Goal: Contribute content: Contribute content

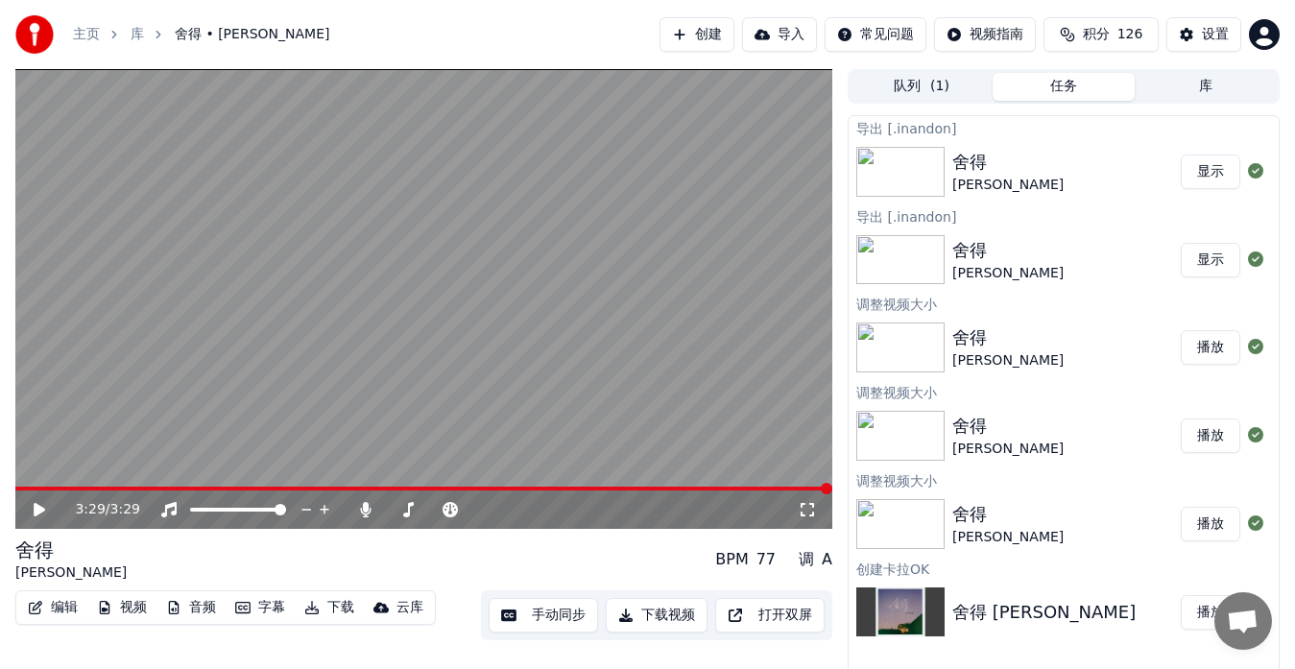
click at [1207, 170] on button "显示" at bounding box center [1211, 172] width 60 height 35
click at [714, 31] on button "创建" at bounding box center [697, 34] width 75 height 35
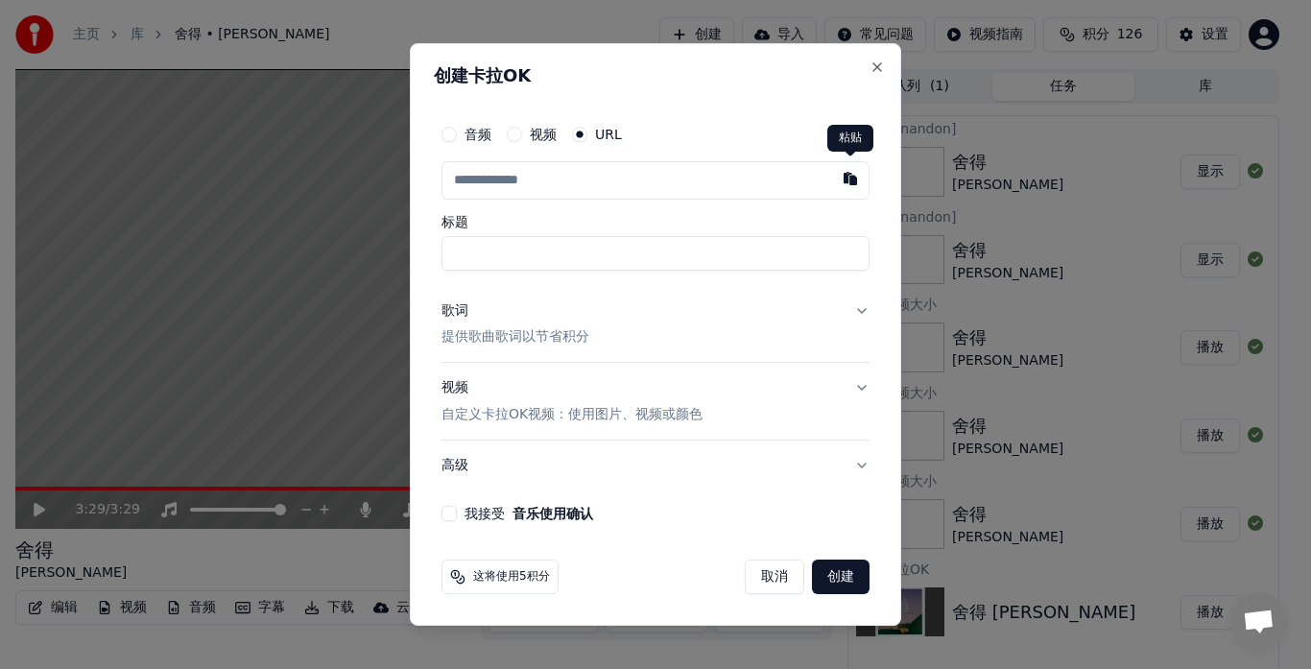
click at [852, 180] on button "button" at bounding box center [850, 178] width 38 height 35
type input "**********"
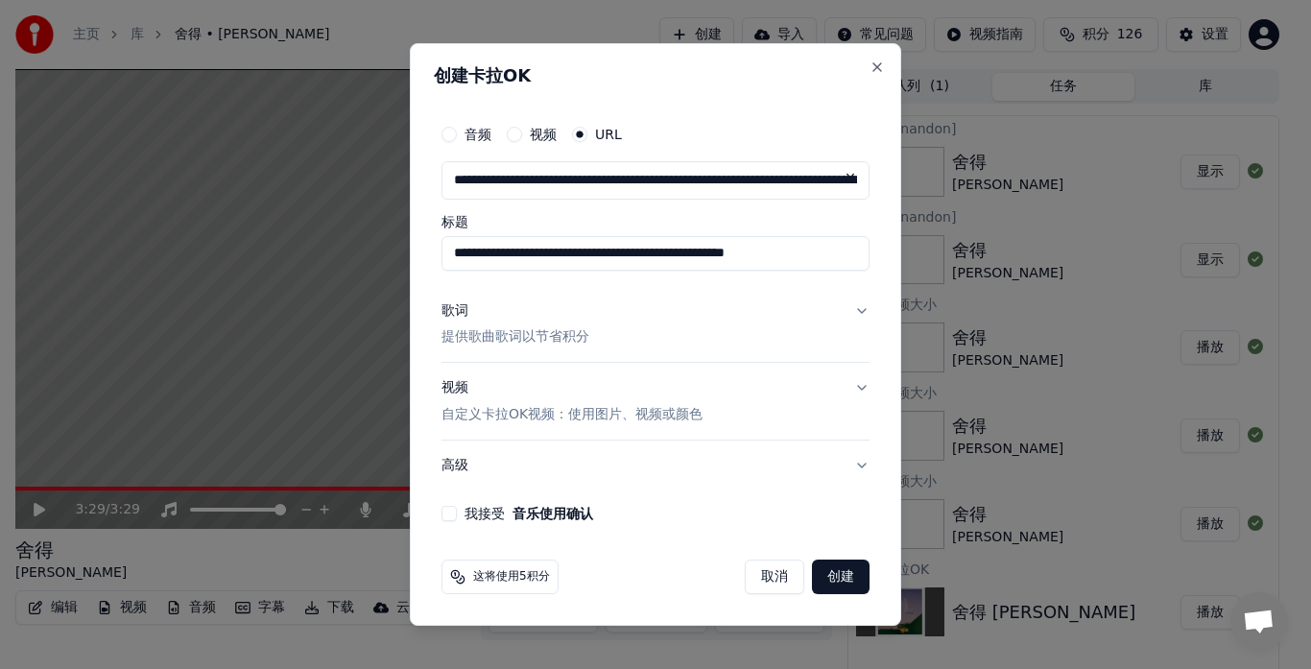
drag, startPoint x: 508, startPoint y: 254, endPoint x: 419, endPoint y: 252, distance: 89.3
click at [419, 252] on div "**********" at bounding box center [656, 335] width 492 height 584
drag, startPoint x: 589, startPoint y: 253, endPoint x: 630, endPoint y: 253, distance: 40.3
click at [630, 253] on input "**********" at bounding box center [656, 253] width 428 height 35
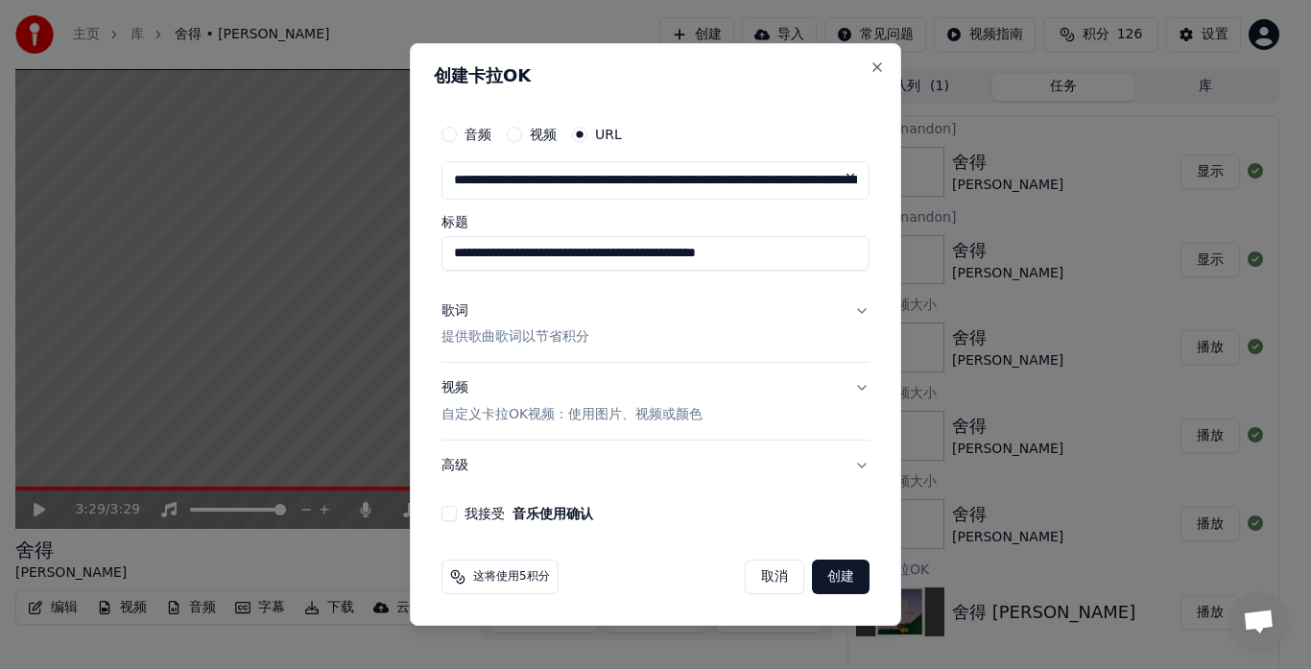
drag, startPoint x: 695, startPoint y: 253, endPoint x: 890, endPoint y: 259, distance: 195.0
click at [890, 259] on div "**********" at bounding box center [656, 335] width 492 height 584
click at [541, 257] on input "**********" at bounding box center [656, 253] width 428 height 35
drag, startPoint x: 537, startPoint y: 253, endPoint x: 707, endPoint y: 256, distance: 169.9
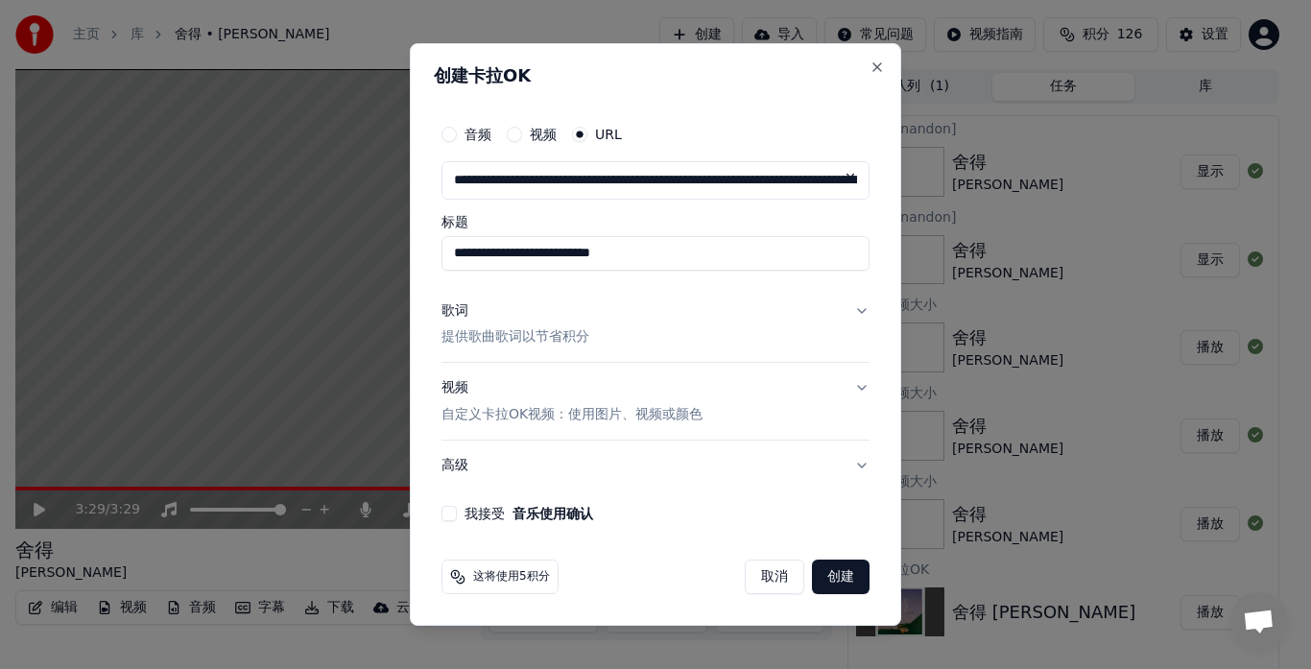
click at [707, 256] on input "**********" at bounding box center [656, 253] width 428 height 35
type input "**********"
click at [531, 339] on p "提供歌曲歌词以节省积分" at bounding box center [516, 337] width 148 height 19
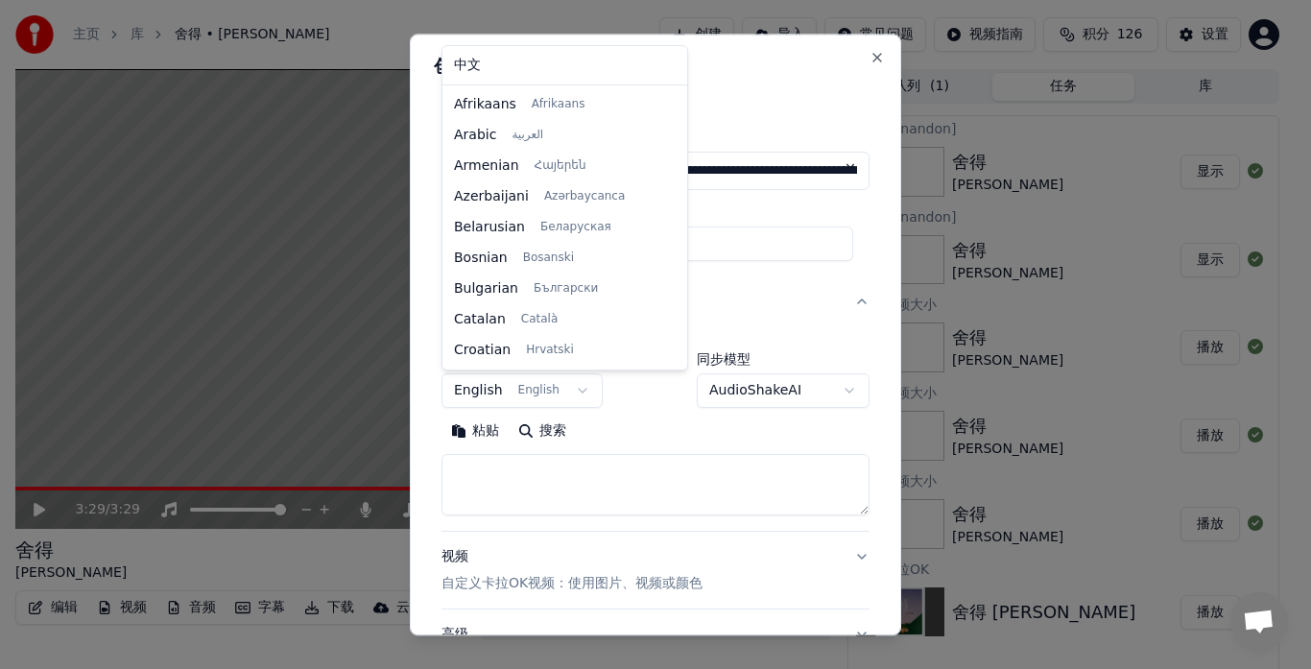
click at [571, 396] on body "**********" at bounding box center [647, 334] width 1295 height 669
select select "**"
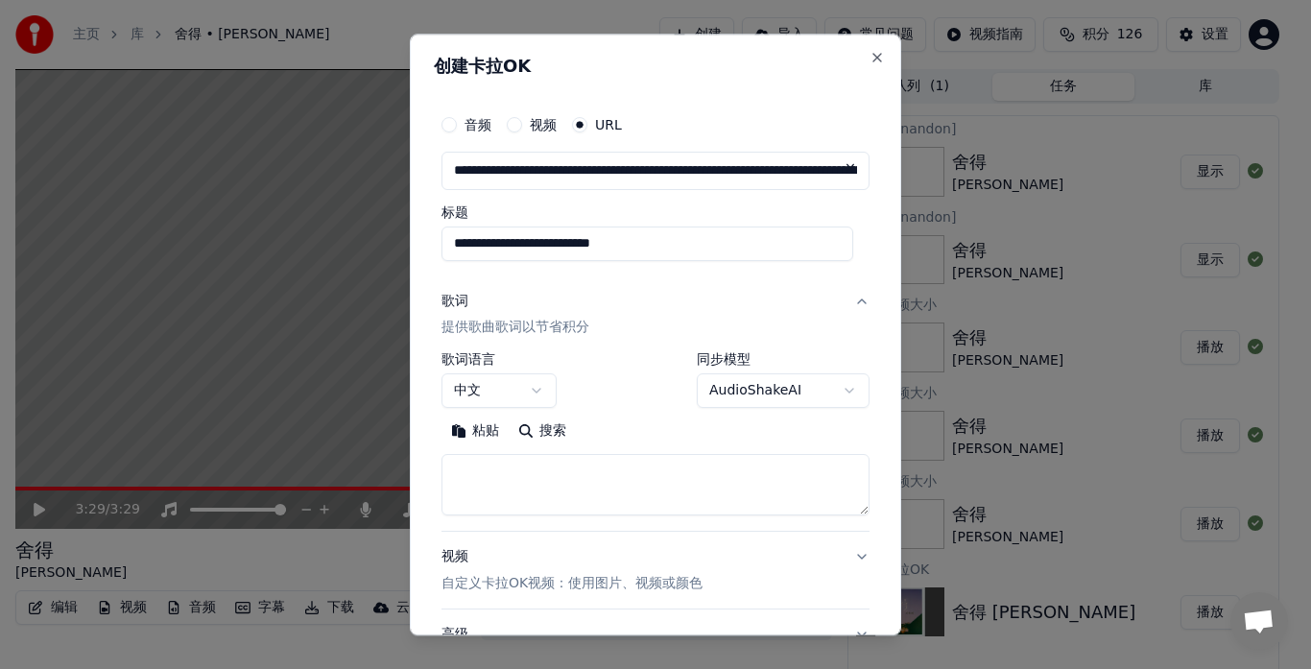
click at [490, 436] on button "粘贴" at bounding box center [475, 432] width 67 height 31
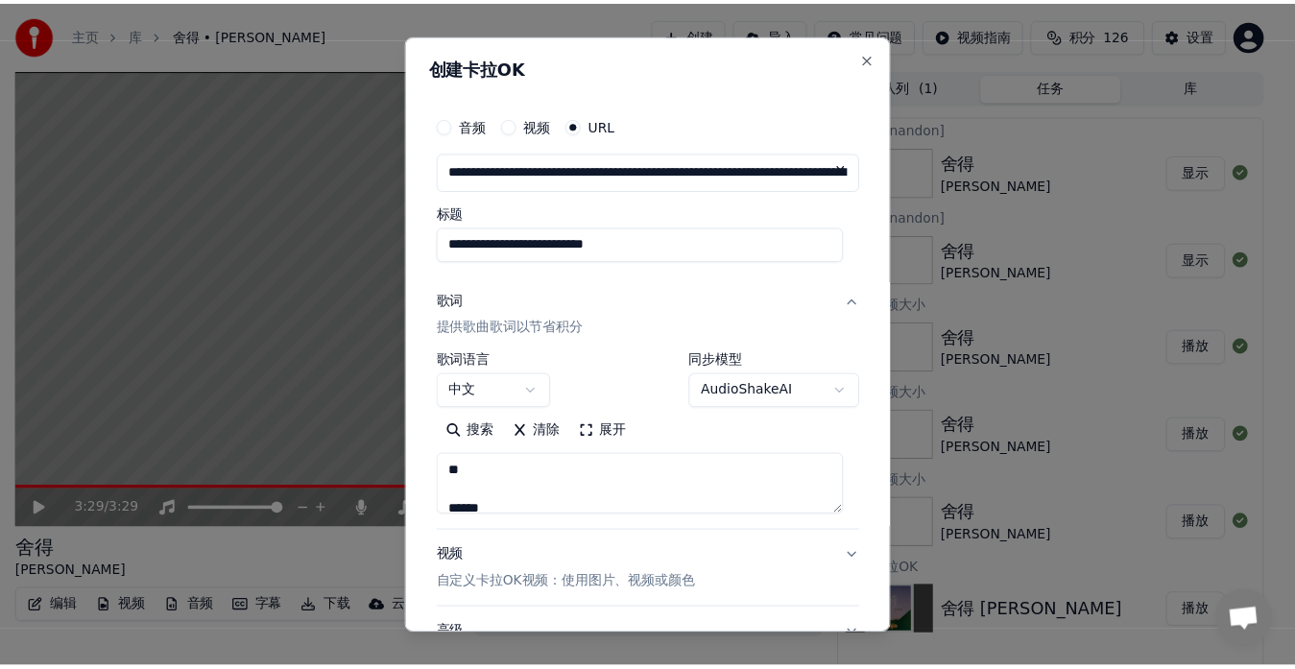
scroll to position [159, 0]
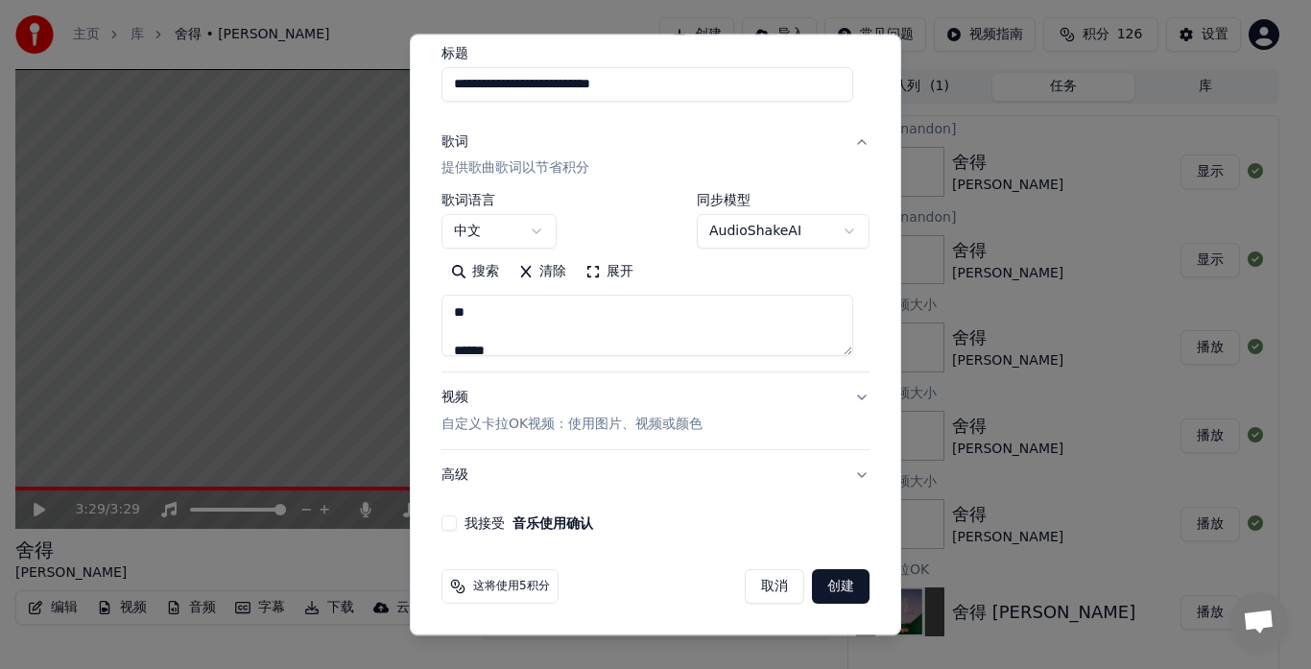
type textarea "**********"
click at [444, 521] on button "我接受 音乐使用确认" at bounding box center [449, 523] width 15 height 15
click at [817, 585] on button "创建" at bounding box center [841, 587] width 58 height 35
select select "**"
type textarea "**********"
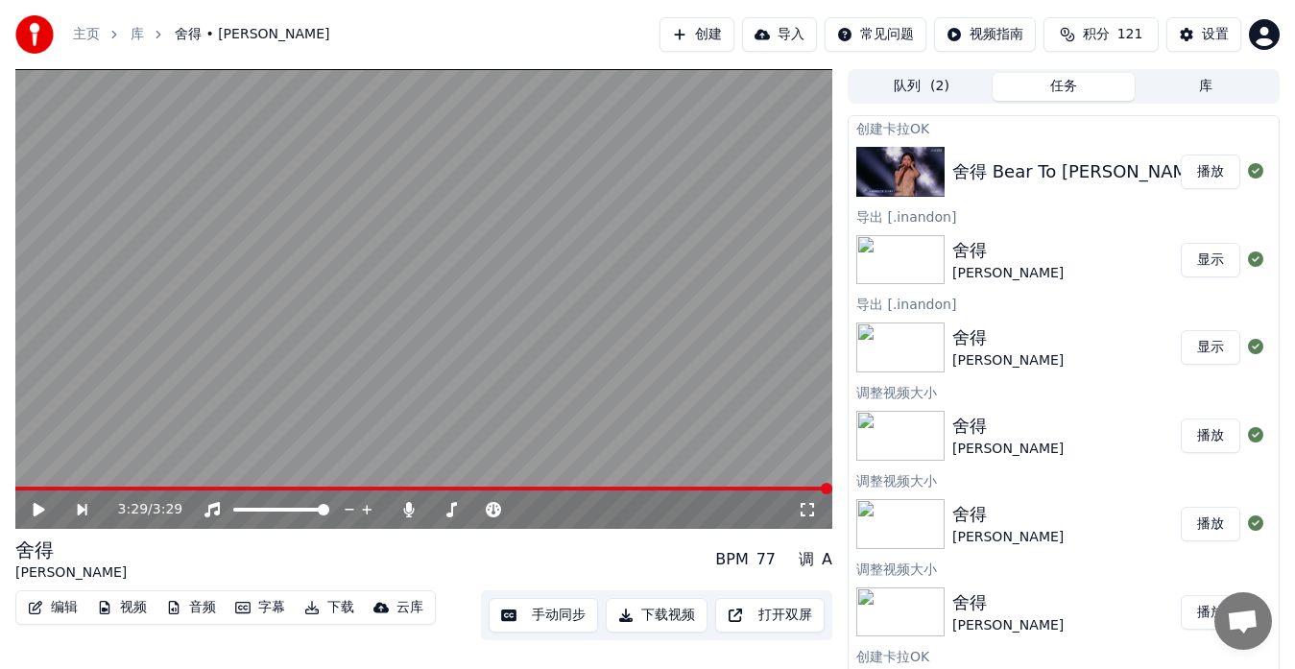
click at [1196, 172] on button "播放" at bounding box center [1211, 172] width 60 height 35
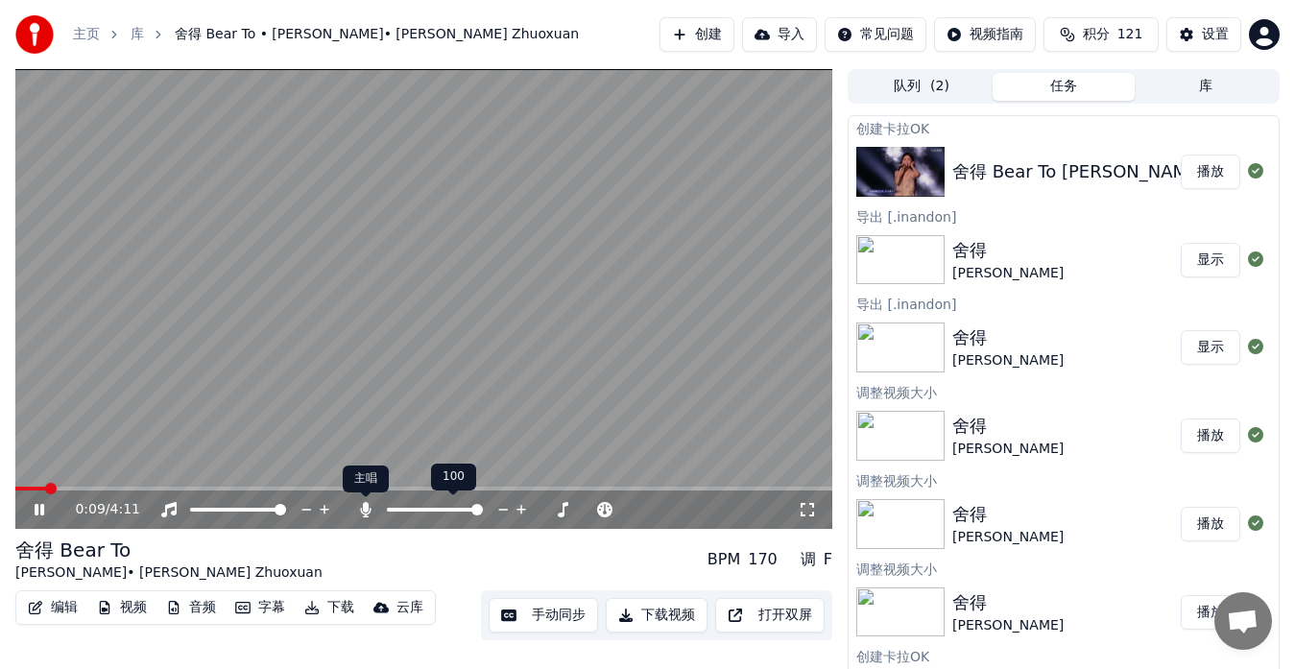
click at [367, 509] on icon at bounding box center [366, 509] width 11 height 15
click at [367, 509] on icon at bounding box center [365, 509] width 19 height 15
click at [367, 509] on icon at bounding box center [366, 509] width 11 height 15
click at [367, 509] on icon at bounding box center [365, 509] width 19 height 15
click at [367, 509] on icon at bounding box center [366, 509] width 11 height 15
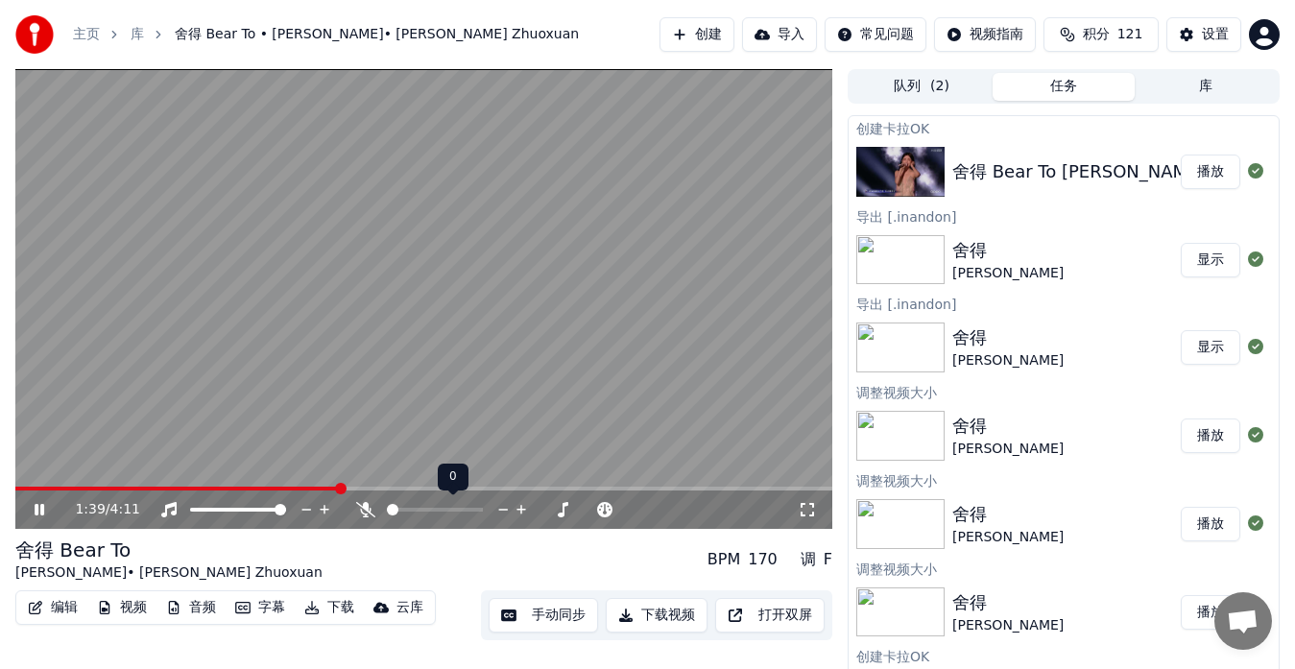
click at [367, 510] on icon at bounding box center [365, 509] width 19 height 15
click at [246, 389] on video at bounding box center [423, 299] width 817 height 460
click at [554, 622] on button "手动同步" at bounding box center [543, 615] width 109 height 35
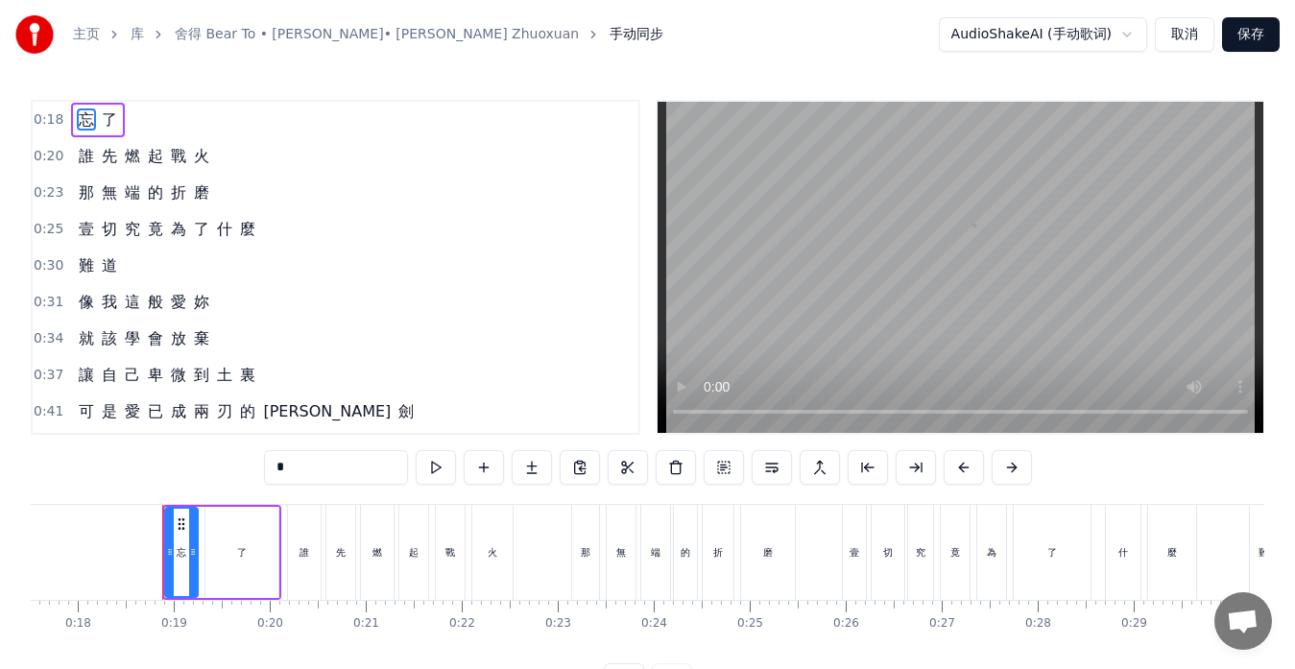
scroll to position [0, 1716]
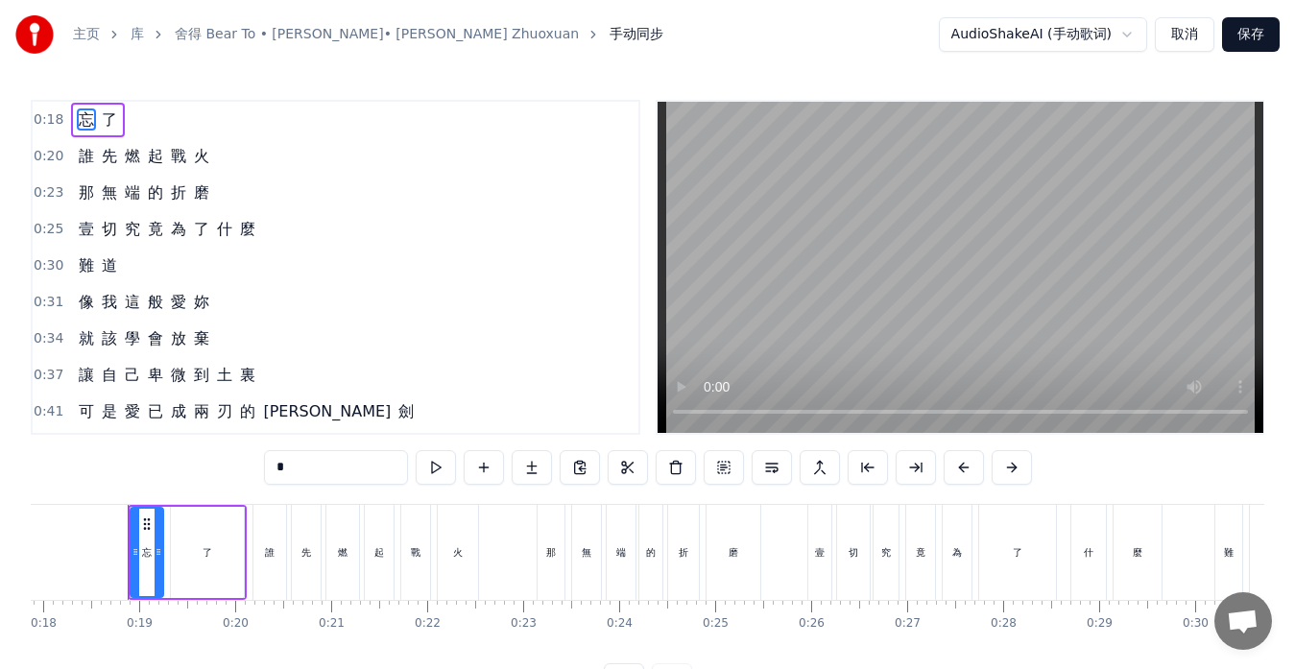
click at [1179, 37] on button "取消" at bounding box center [1185, 34] width 60 height 35
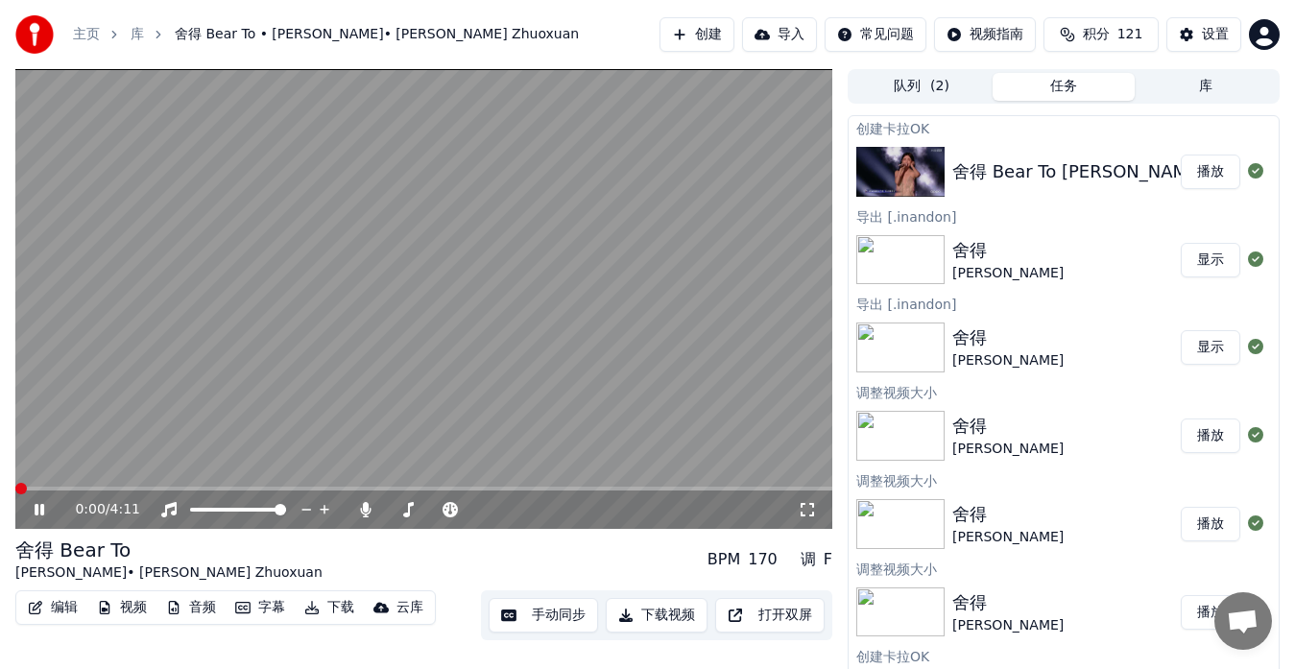
click at [376, 488] on span at bounding box center [423, 489] width 817 height 4
click at [363, 485] on video at bounding box center [423, 299] width 817 height 460
click at [363, 488] on span at bounding box center [189, 489] width 348 height 4
click at [349, 334] on video at bounding box center [423, 299] width 817 height 460
click at [411, 512] on icon at bounding box center [407, 509] width 19 height 15
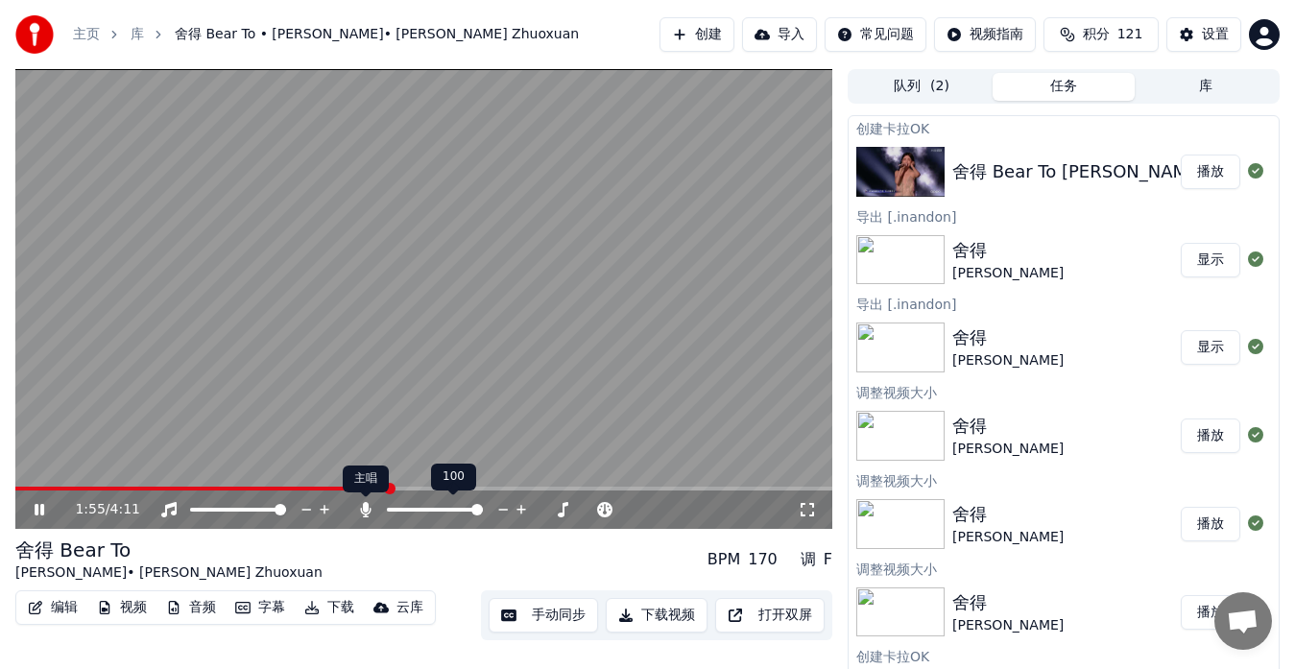
click at [364, 508] on icon at bounding box center [366, 509] width 11 height 15
click at [364, 508] on icon at bounding box center [365, 509] width 19 height 15
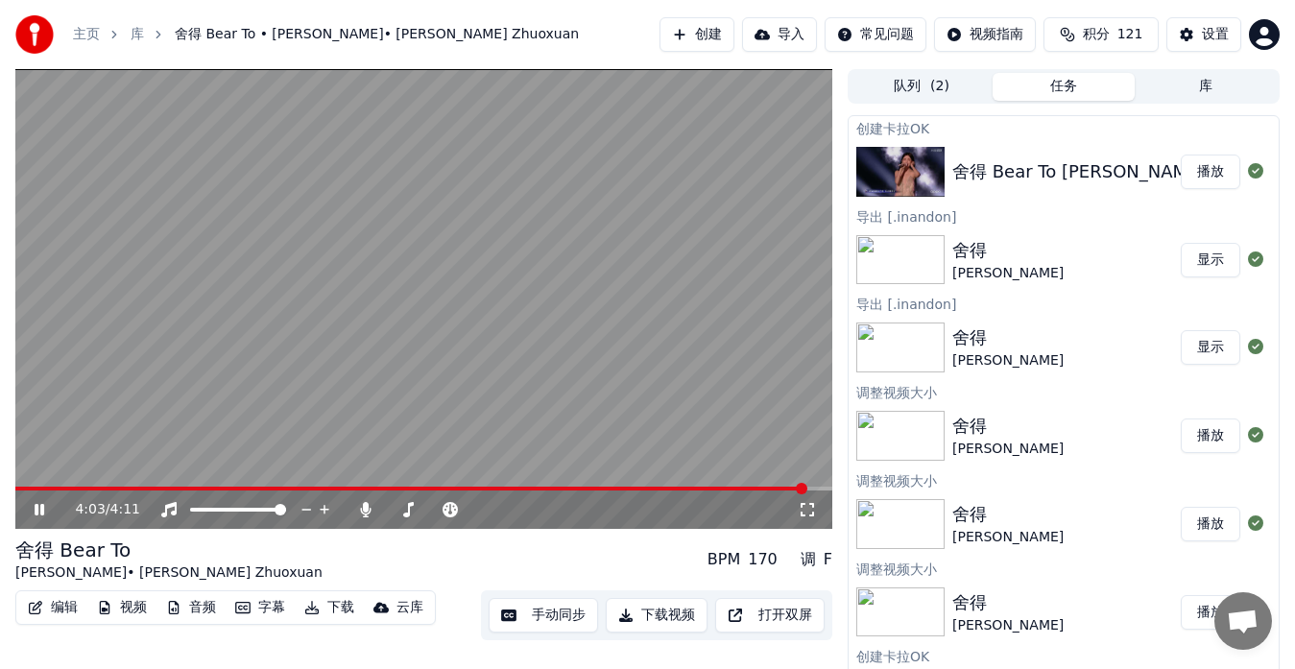
click at [552, 617] on button "手动同步" at bounding box center [543, 615] width 109 height 35
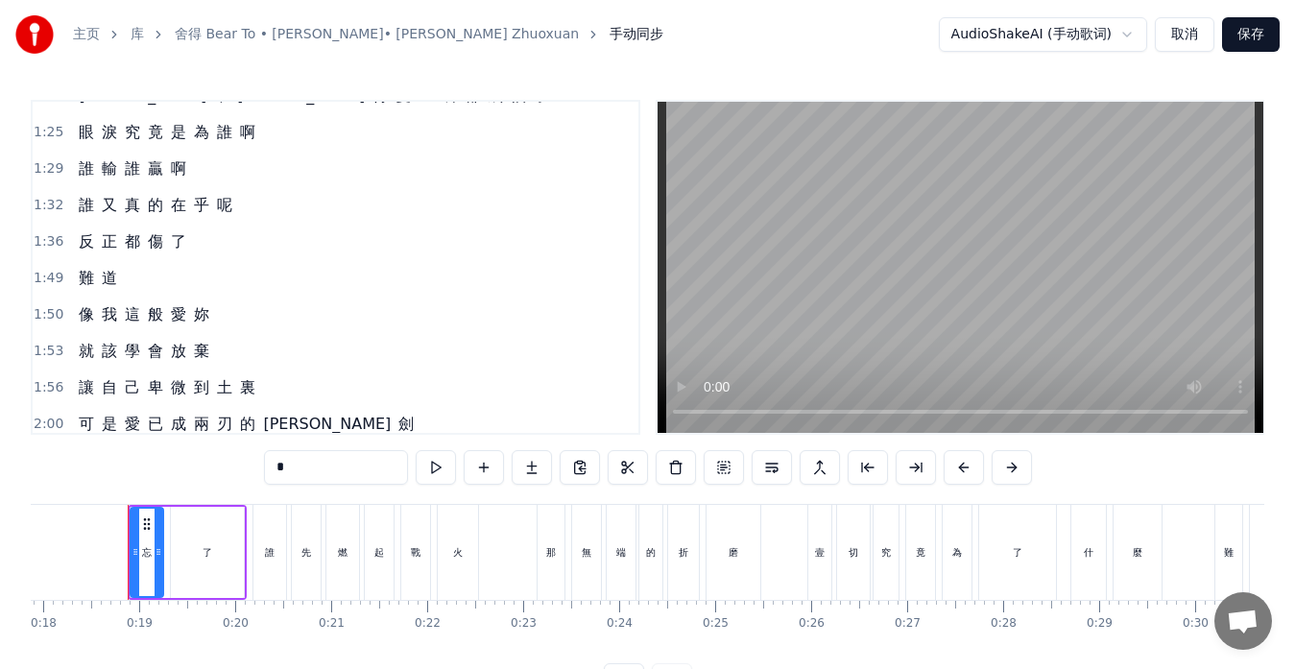
scroll to position [576, 0]
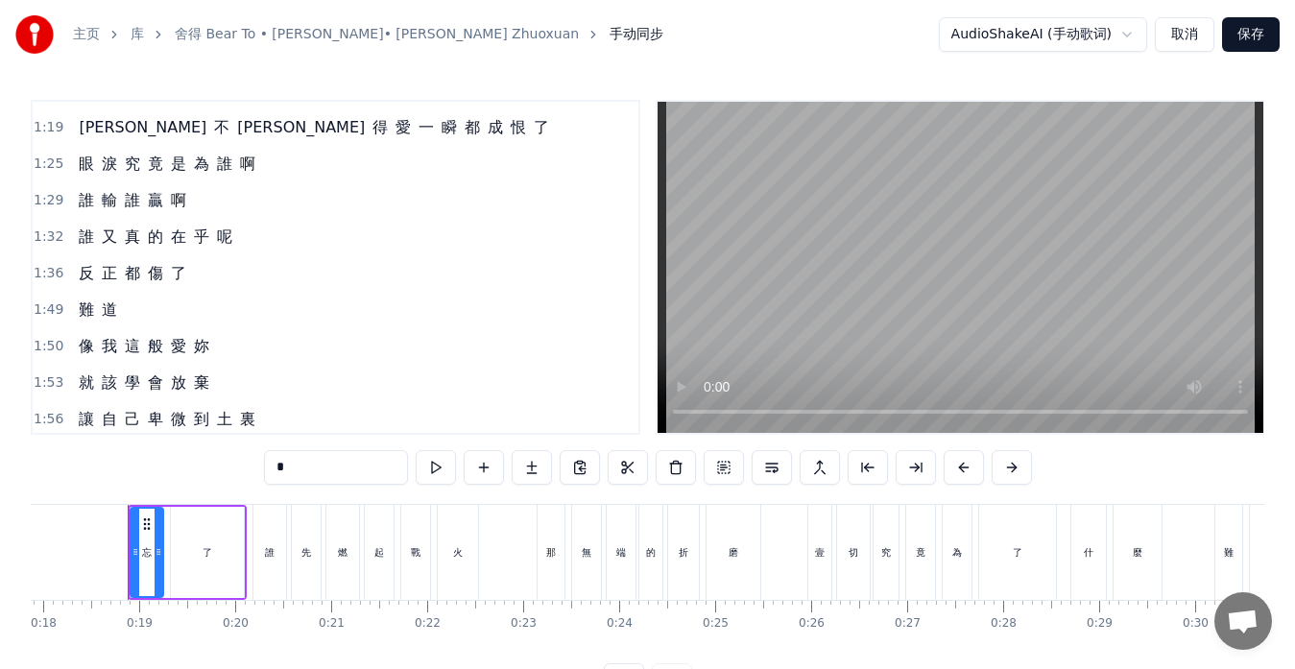
click at [130, 285] on div "反 正 都 傷 了" at bounding box center [132, 273] width 123 height 35
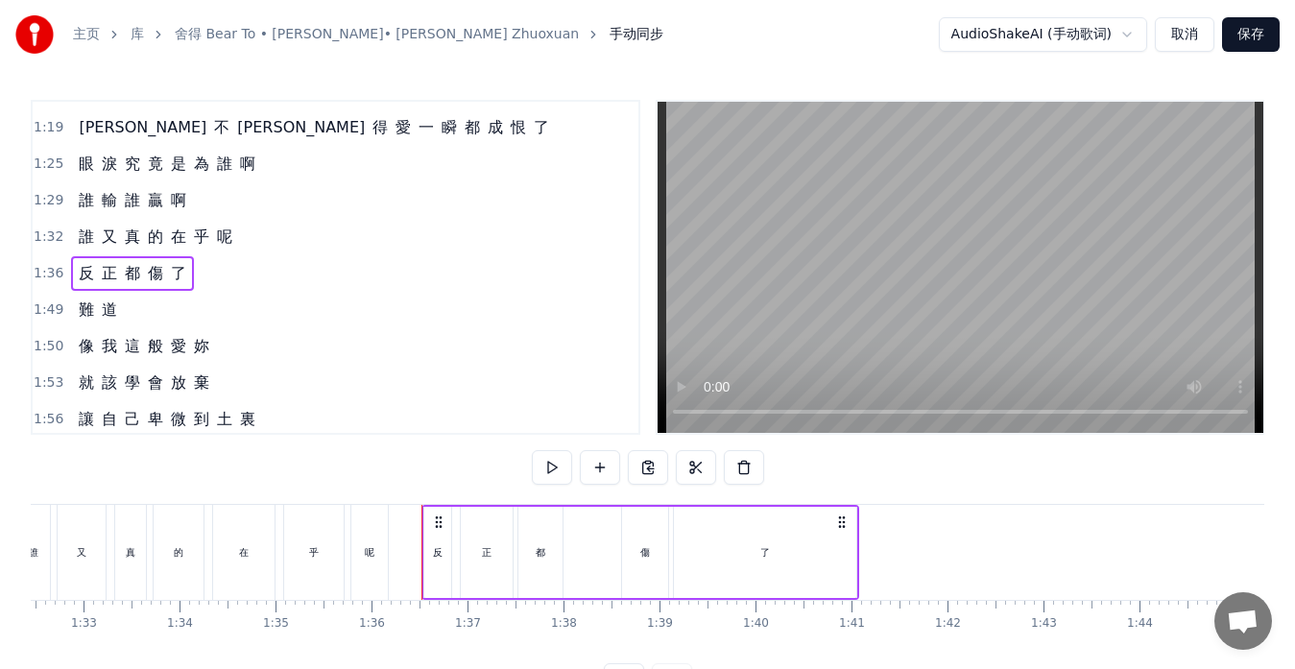
scroll to position [0, 9169]
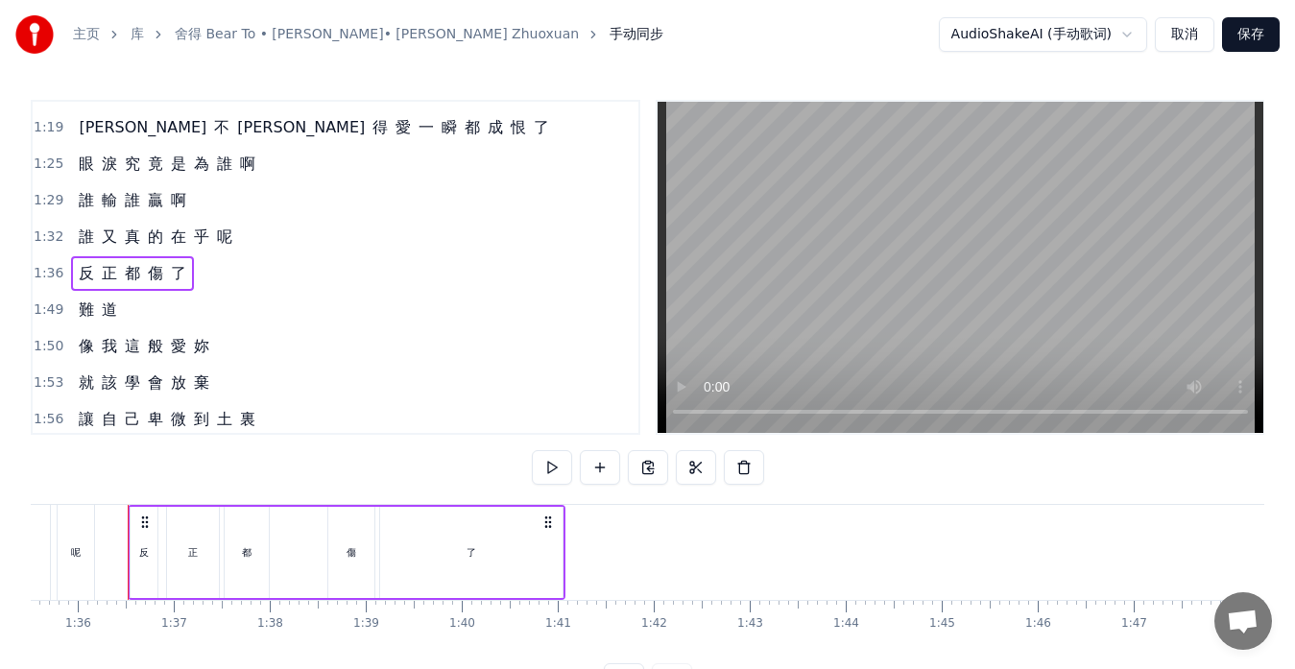
click at [334, 540] on div "傷" at bounding box center [351, 552] width 46 height 91
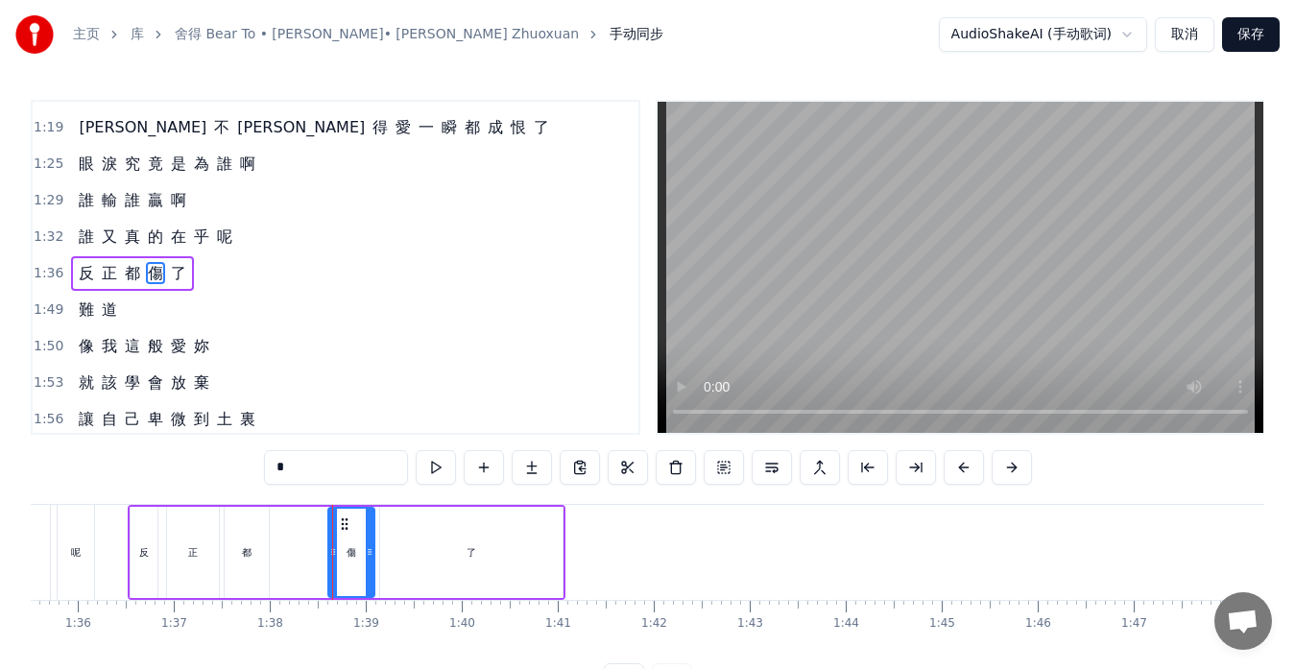
scroll to position [583, 0]
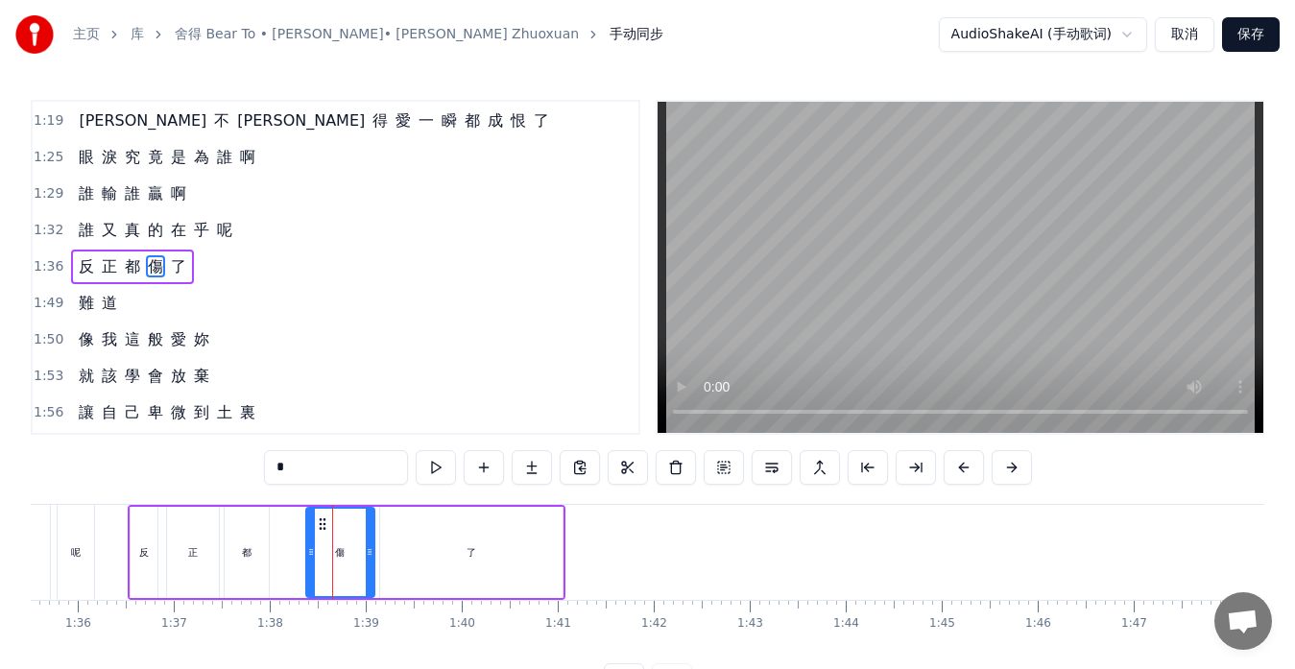
drag, startPoint x: 330, startPoint y: 537, endPoint x: 308, endPoint y: 536, distance: 22.1
click at [308, 536] on div at bounding box center [311, 552] width 8 height 87
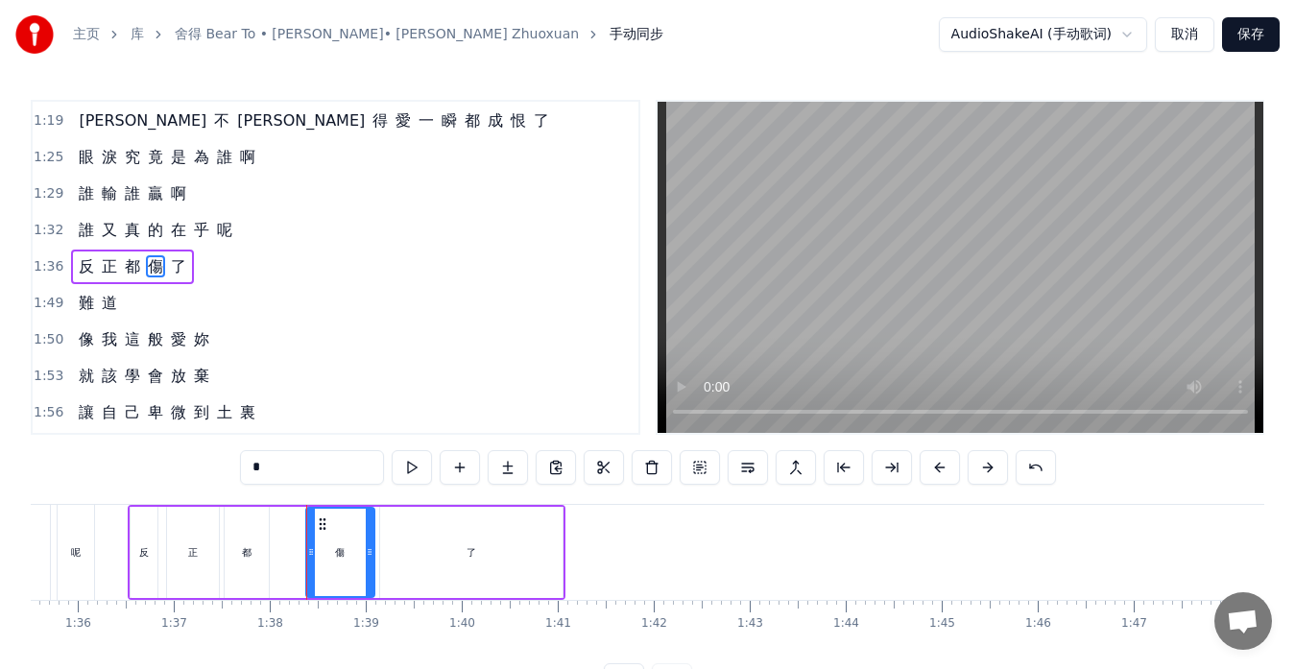
click at [71, 278] on div "反 正 都 傷 了" at bounding box center [132, 267] width 123 height 35
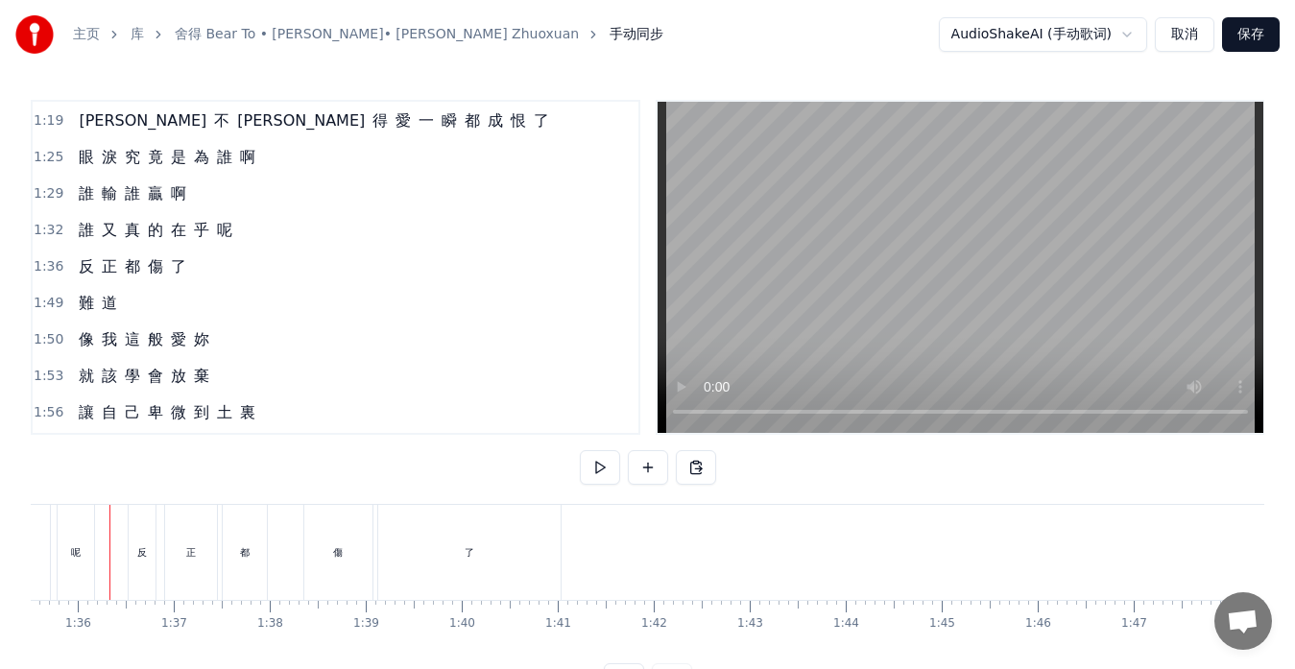
scroll to position [0, 9152]
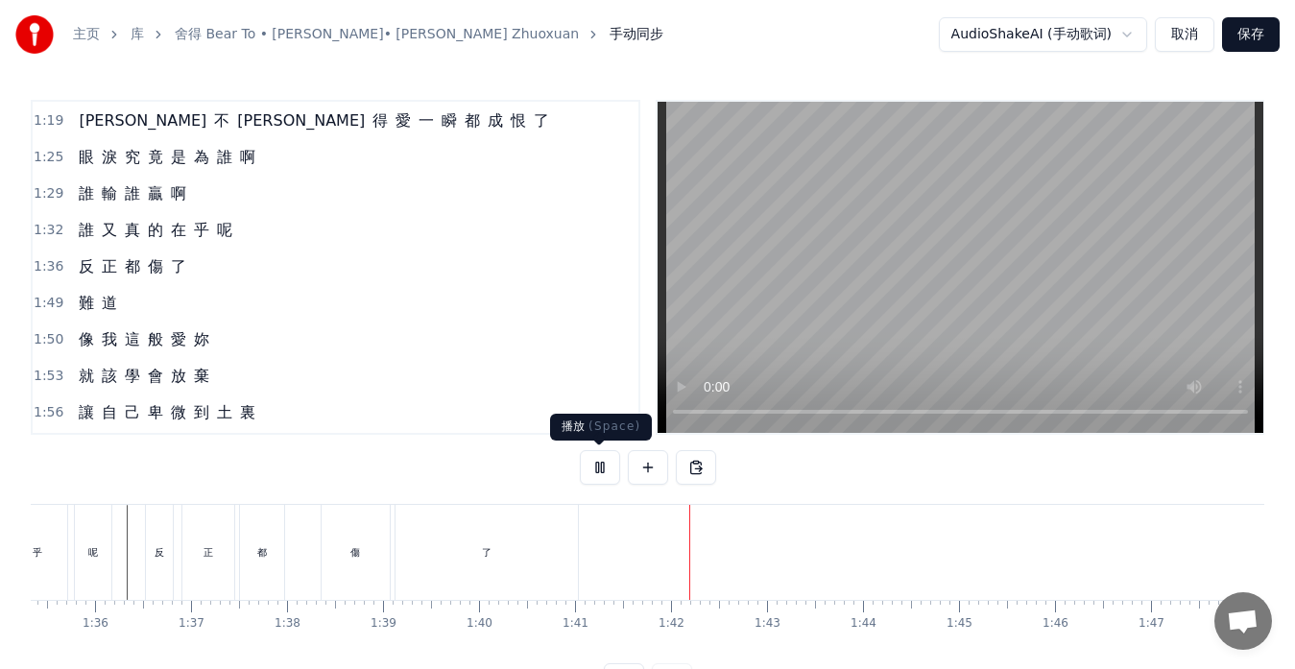
click at [602, 475] on button at bounding box center [600, 467] width 40 height 35
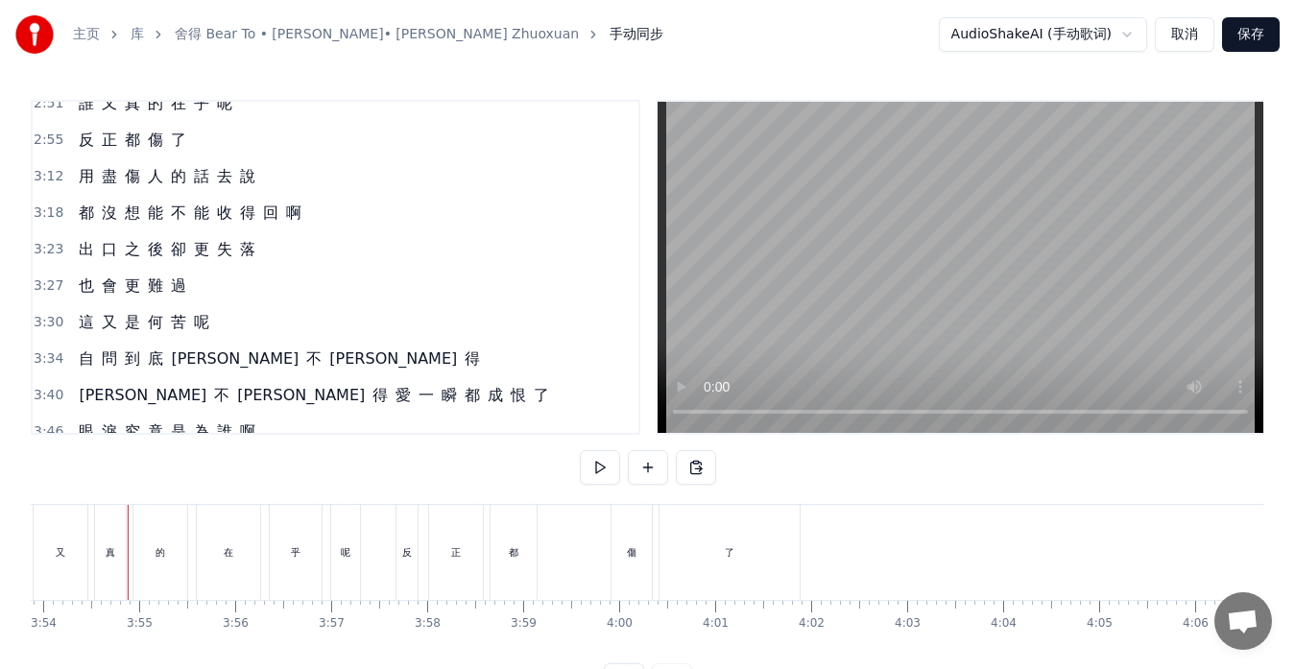
scroll to position [1456, 0]
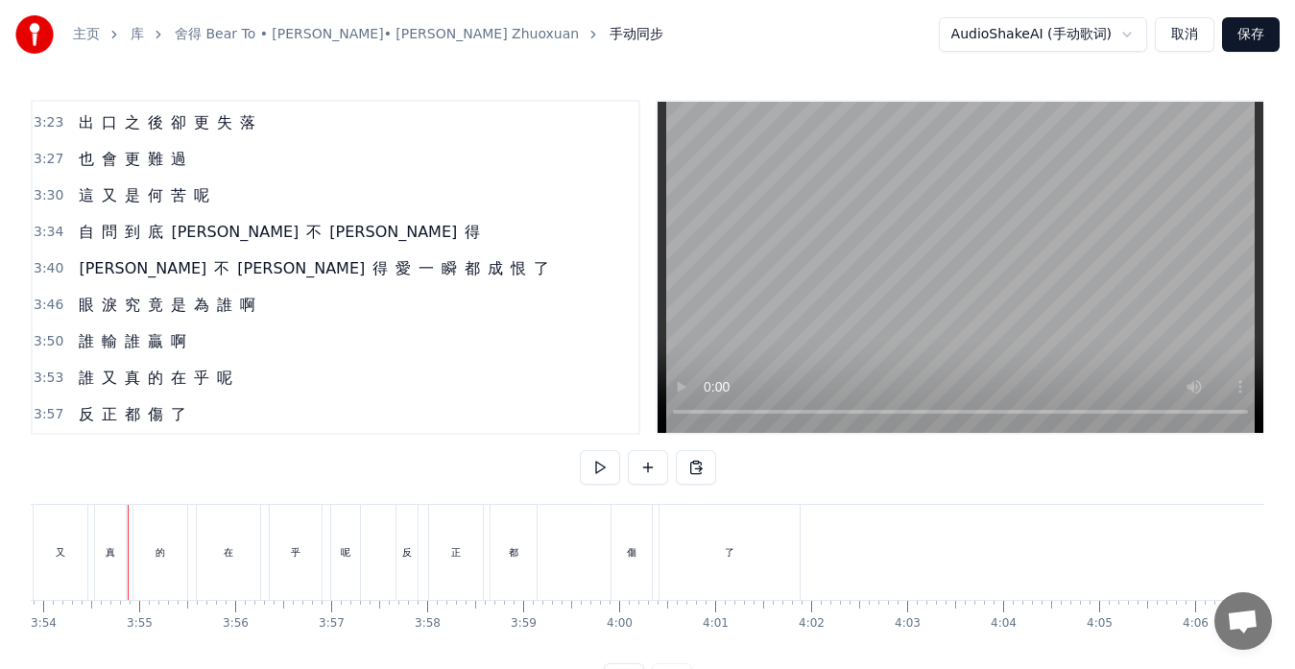
click at [96, 423] on div "反 正 都 傷 了" at bounding box center [132, 414] width 123 height 35
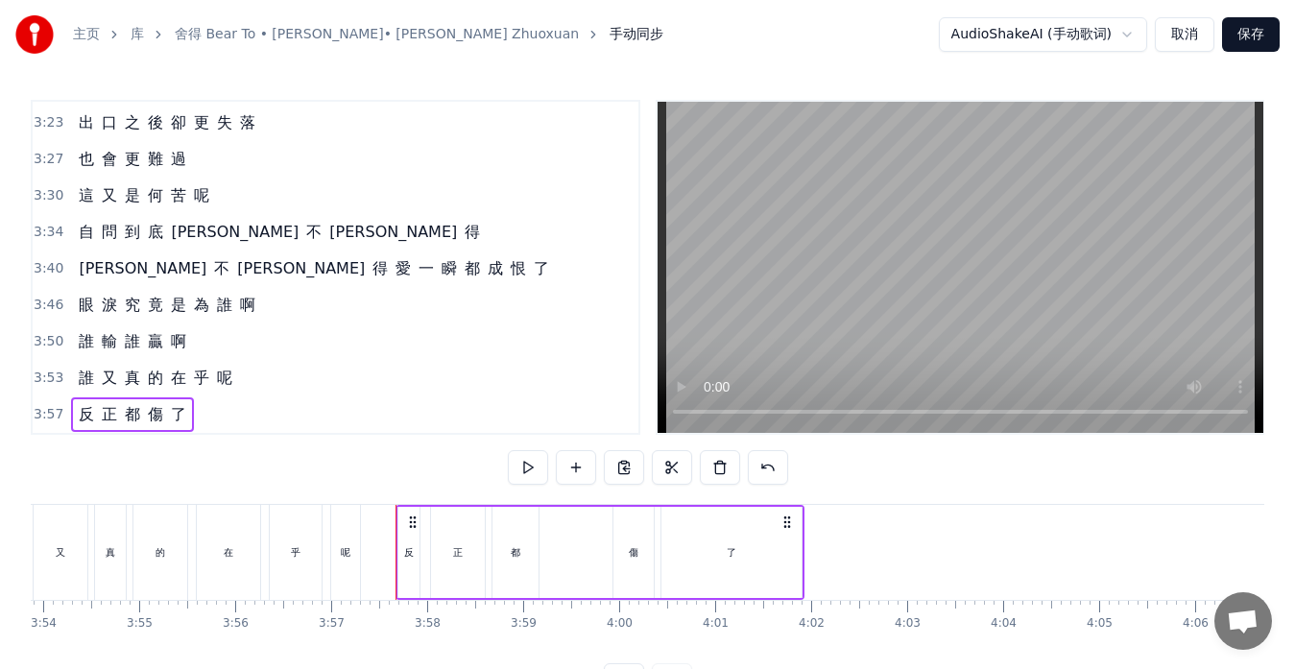
click at [534, 545] on div "都" at bounding box center [515, 552] width 46 height 91
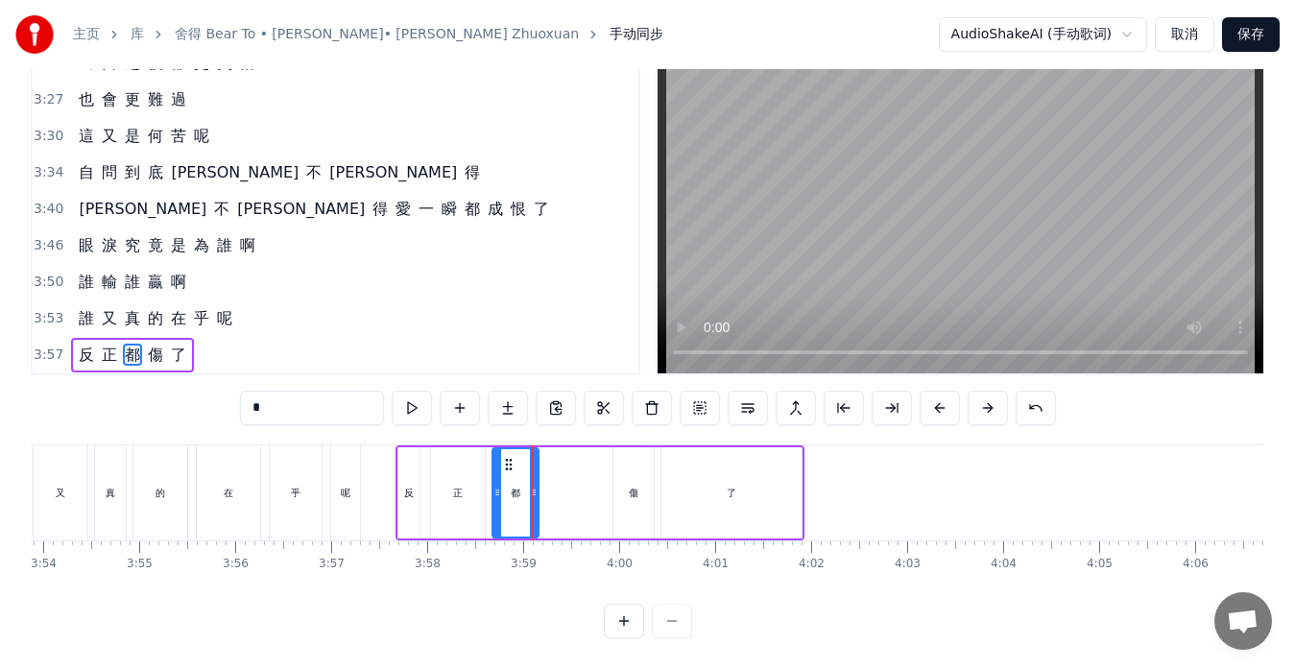
scroll to position [76, 0]
drag, startPoint x: 538, startPoint y: 476, endPoint x: 576, endPoint y: 475, distance: 38.4
click at [576, 485] on icon at bounding box center [572, 492] width 8 height 15
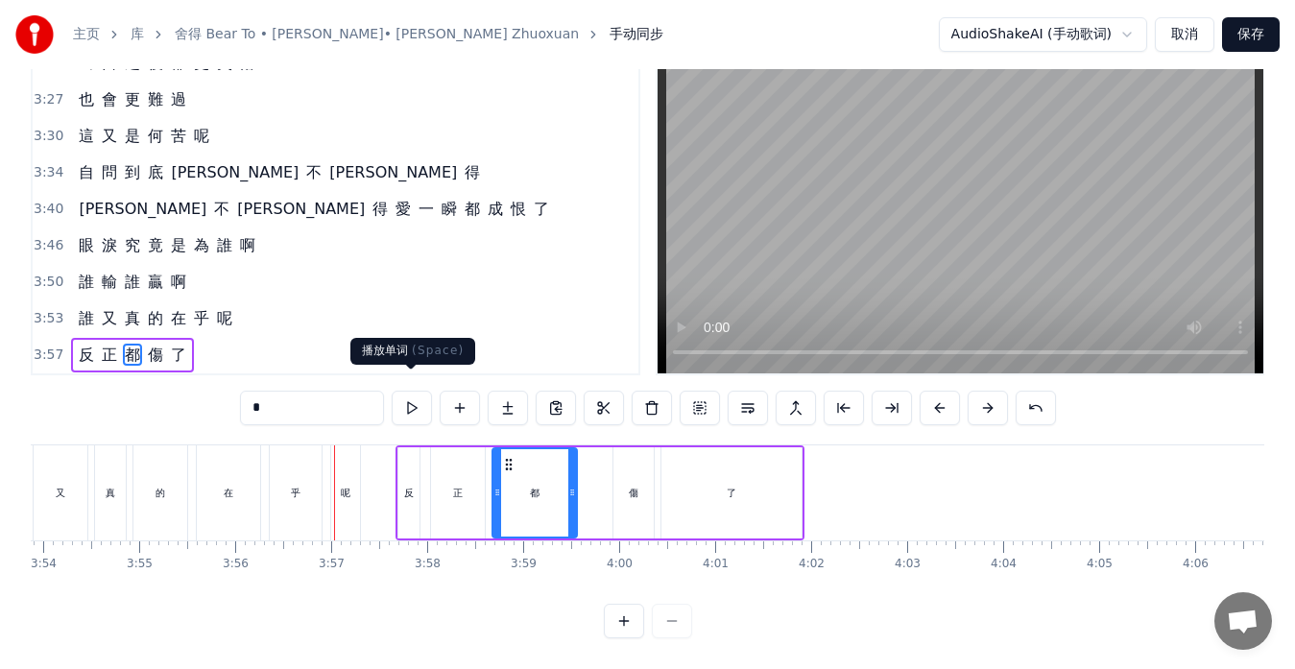
click at [425, 397] on button at bounding box center [412, 408] width 40 height 35
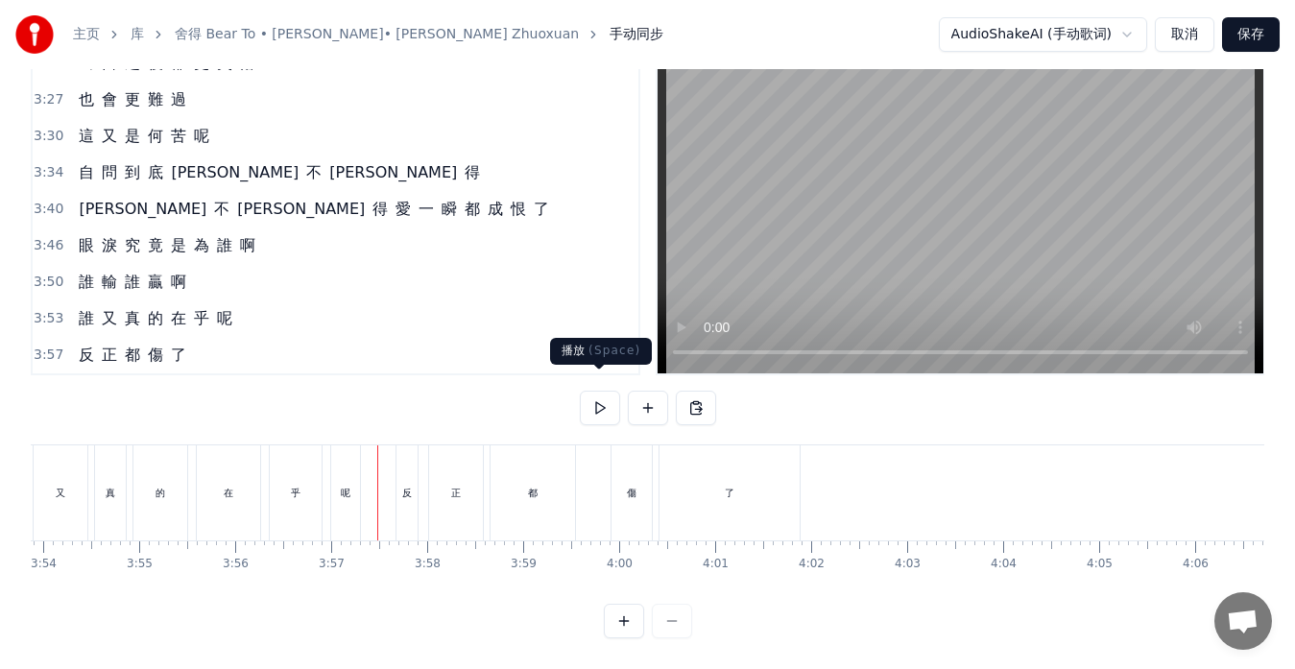
click at [588, 393] on button at bounding box center [600, 408] width 40 height 35
click at [600, 393] on button at bounding box center [600, 408] width 40 height 35
click at [1255, 34] on button "保存" at bounding box center [1251, 34] width 58 height 35
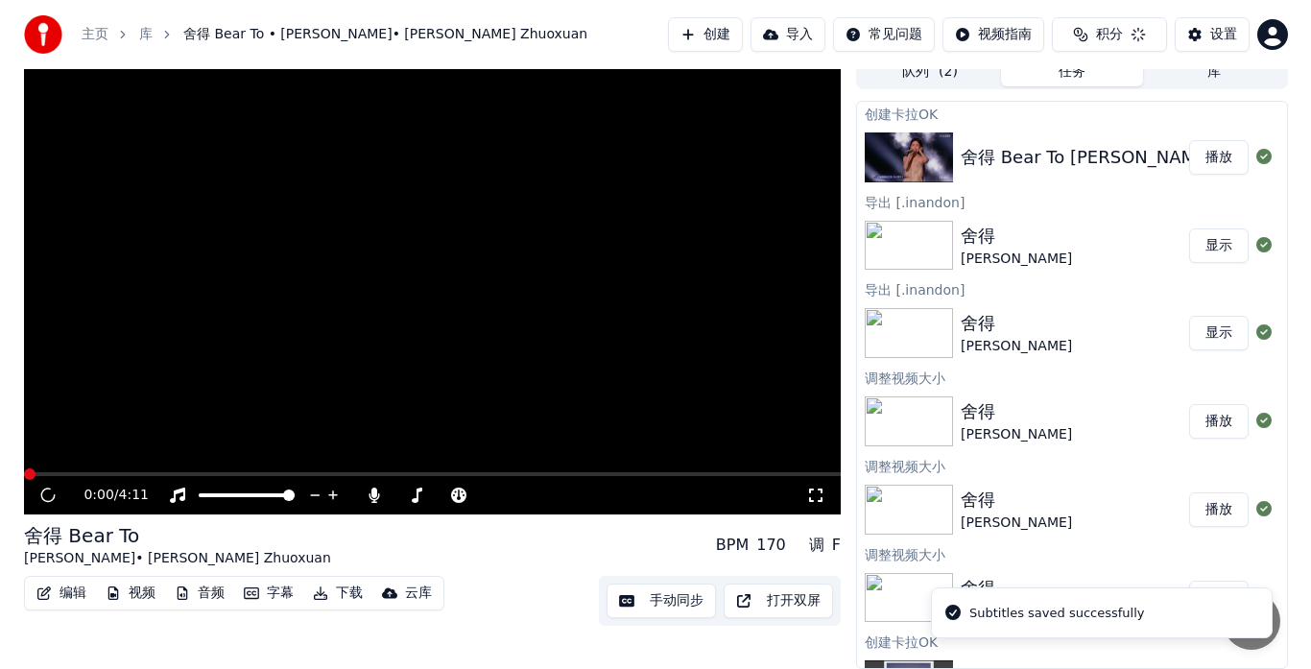
scroll to position [14, 0]
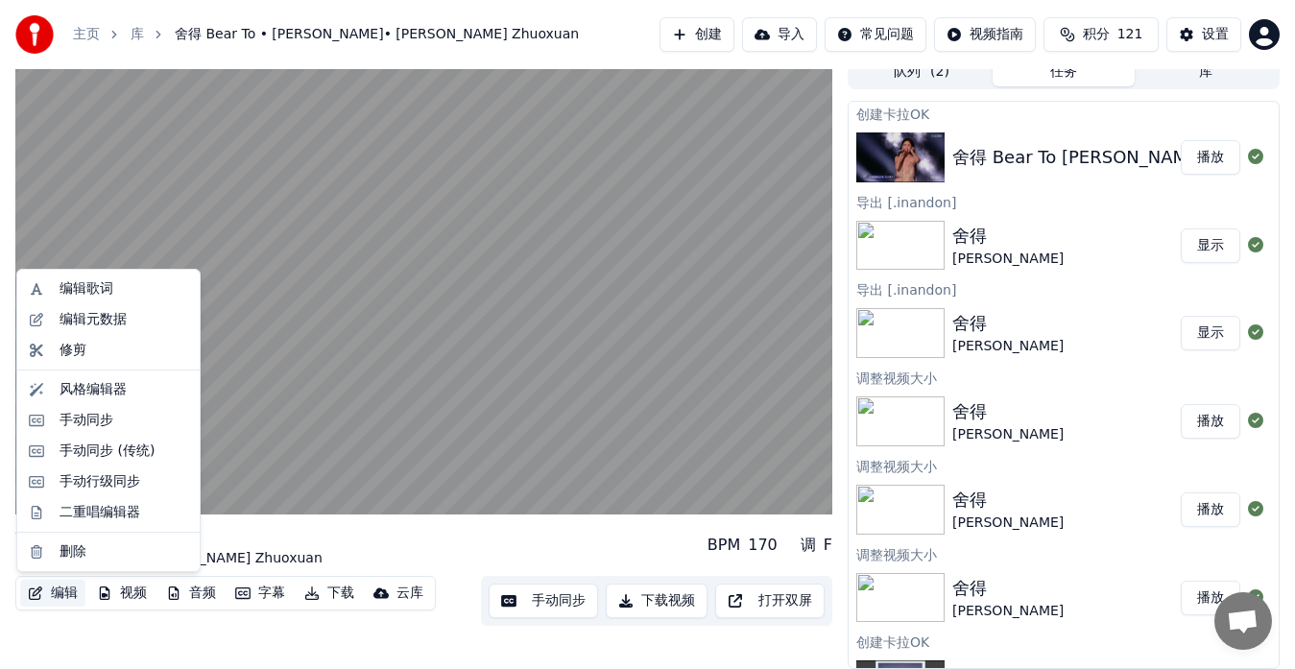
click at [66, 591] on button "编辑" at bounding box center [52, 593] width 65 height 27
click at [75, 322] on div "编辑元数据" at bounding box center [93, 319] width 67 height 19
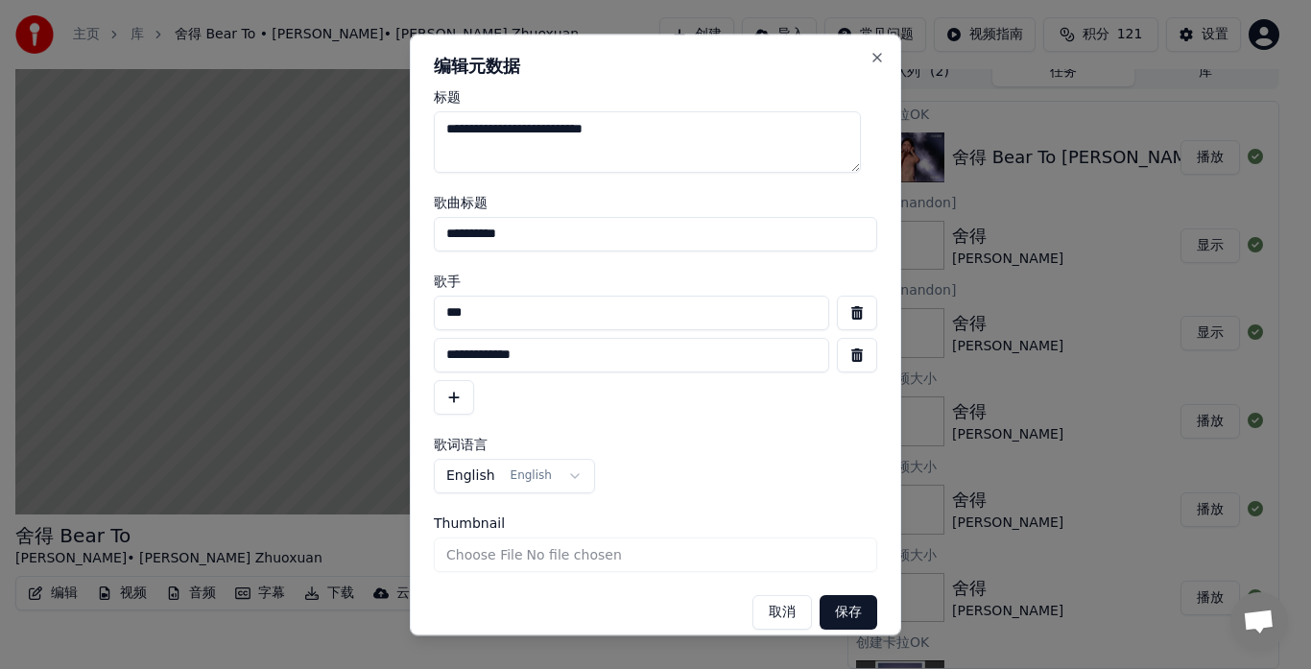
drag, startPoint x: 577, startPoint y: 356, endPoint x: 303, endPoint y: 350, distance: 273.7
click at [305, 350] on body "**********" at bounding box center [647, 320] width 1295 height 669
drag, startPoint x: 504, startPoint y: 315, endPoint x: 383, endPoint y: 314, distance: 121.0
click at [383, 314] on body "**********" at bounding box center [647, 320] width 1295 height 669
click at [455, 316] on input "***" at bounding box center [632, 313] width 396 height 35
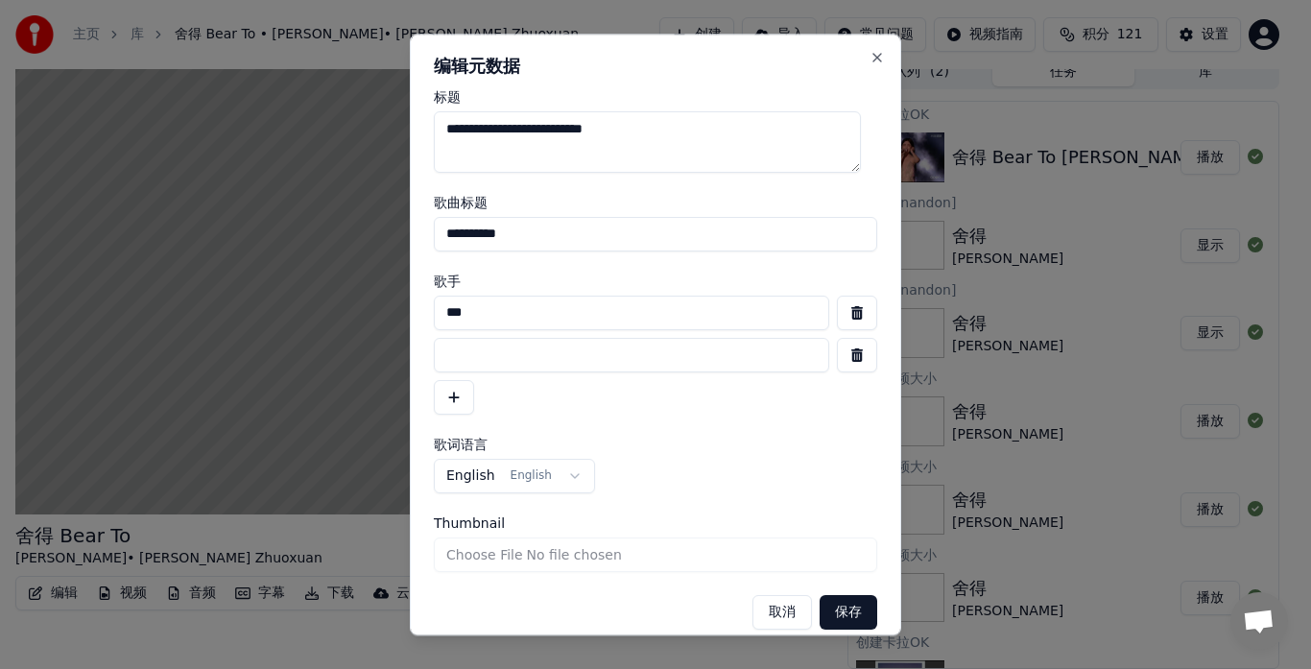
click at [459, 315] on input "***" at bounding box center [632, 313] width 396 height 35
type input "***"
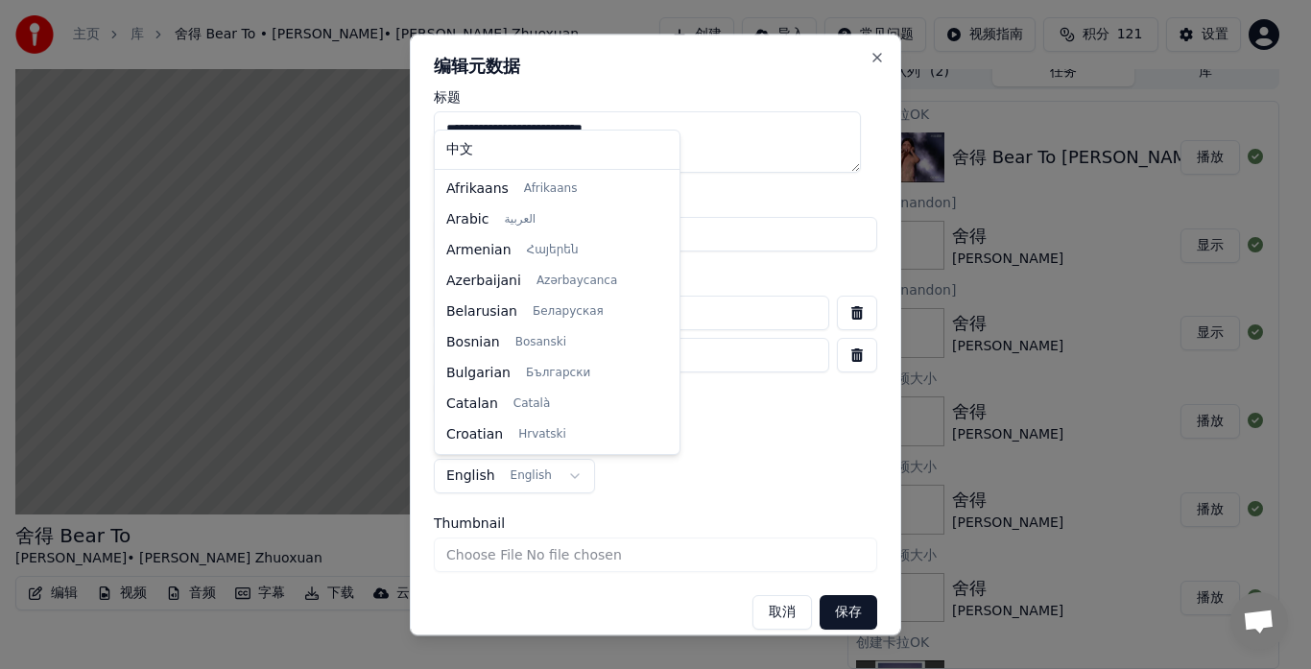
click at [574, 473] on body "**********" at bounding box center [647, 320] width 1295 height 669
select select "**"
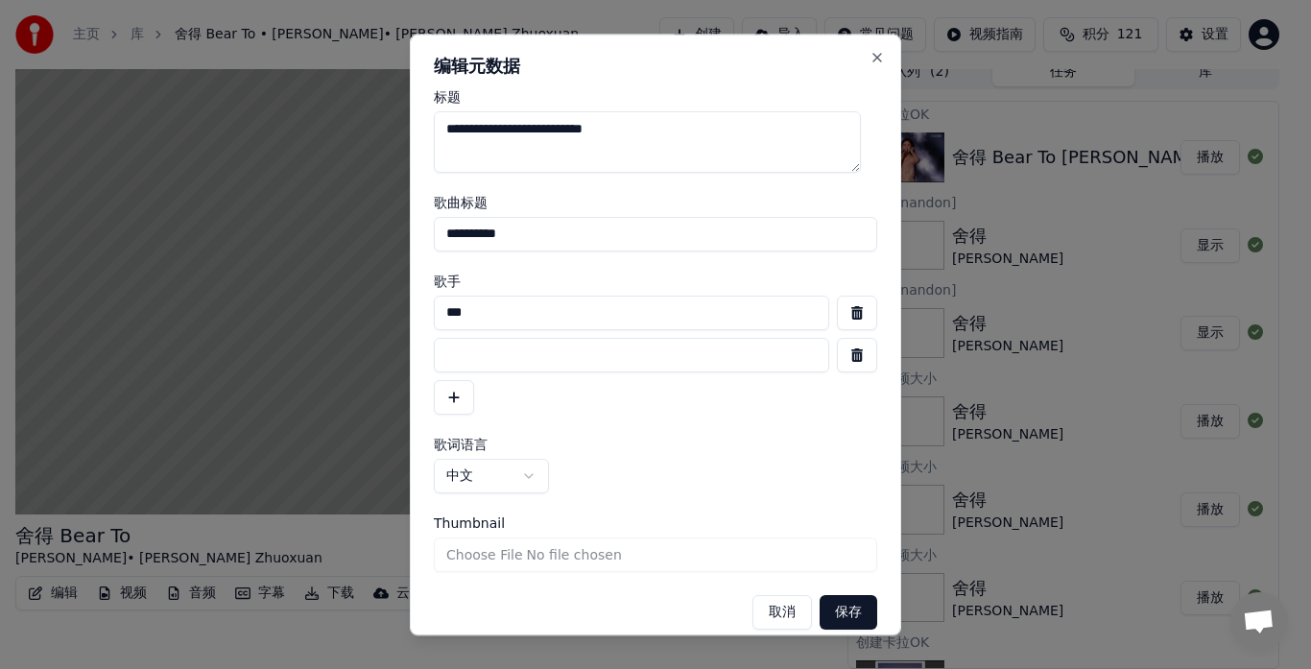
click at [840, 612] on button "保存" at bounding box center [849, 612] width 58 height 35
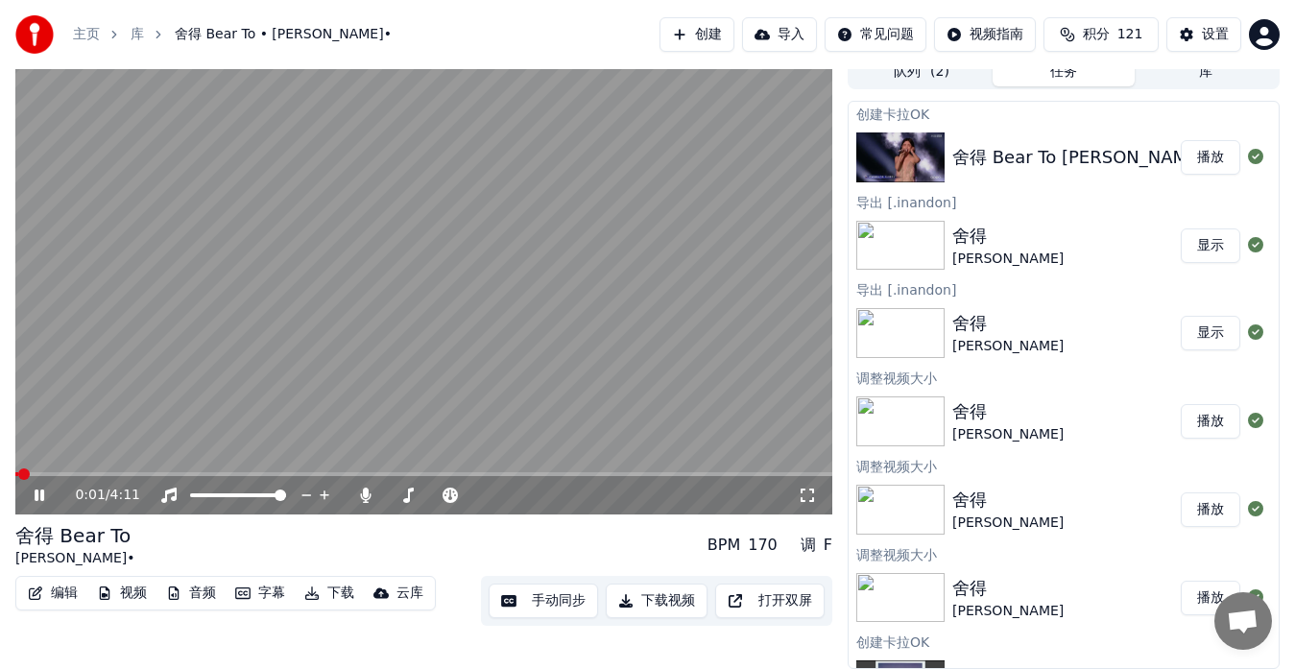
click at [18, 472] on span at bounding box center [16, 474] width 3 height 4
click at [363, 495] on icon at bounding box center [365, 495] width 19 height 15
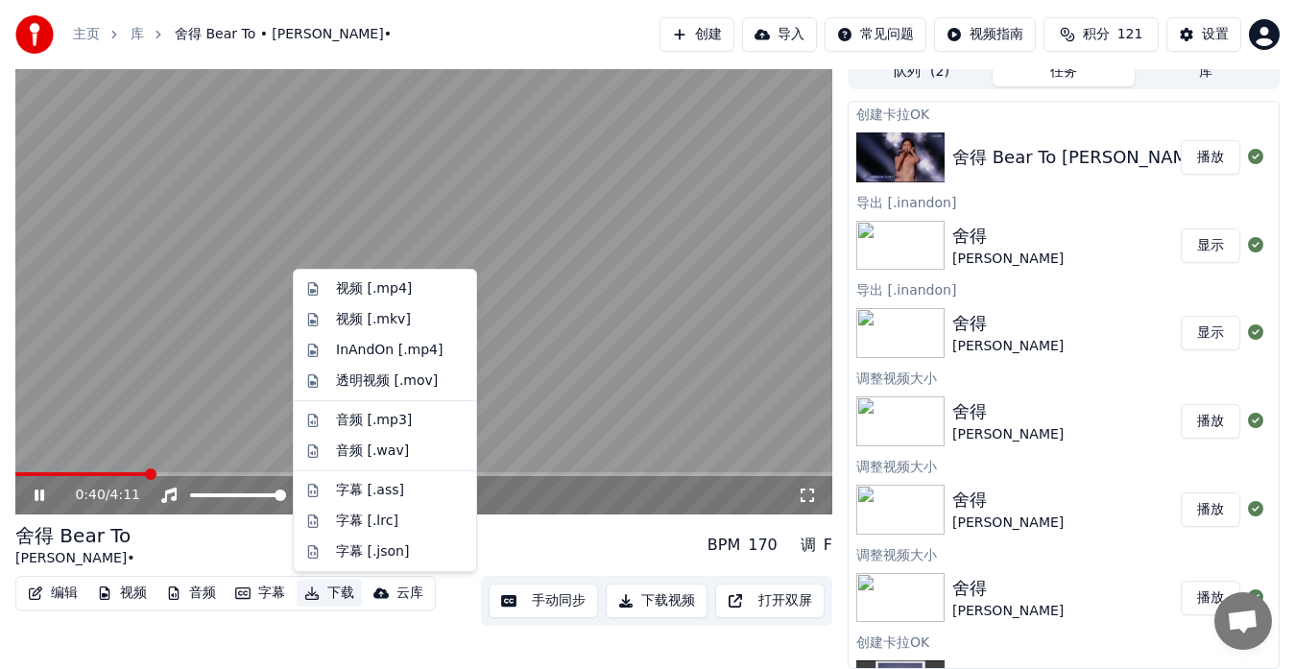
click at [327, 590] on button "下载" at bounding box center [329, 593] width 65 height 27
click at [357, 347] on div "InAndOn [.mp4]" at bounding box center [390, 350] width 108 height 19
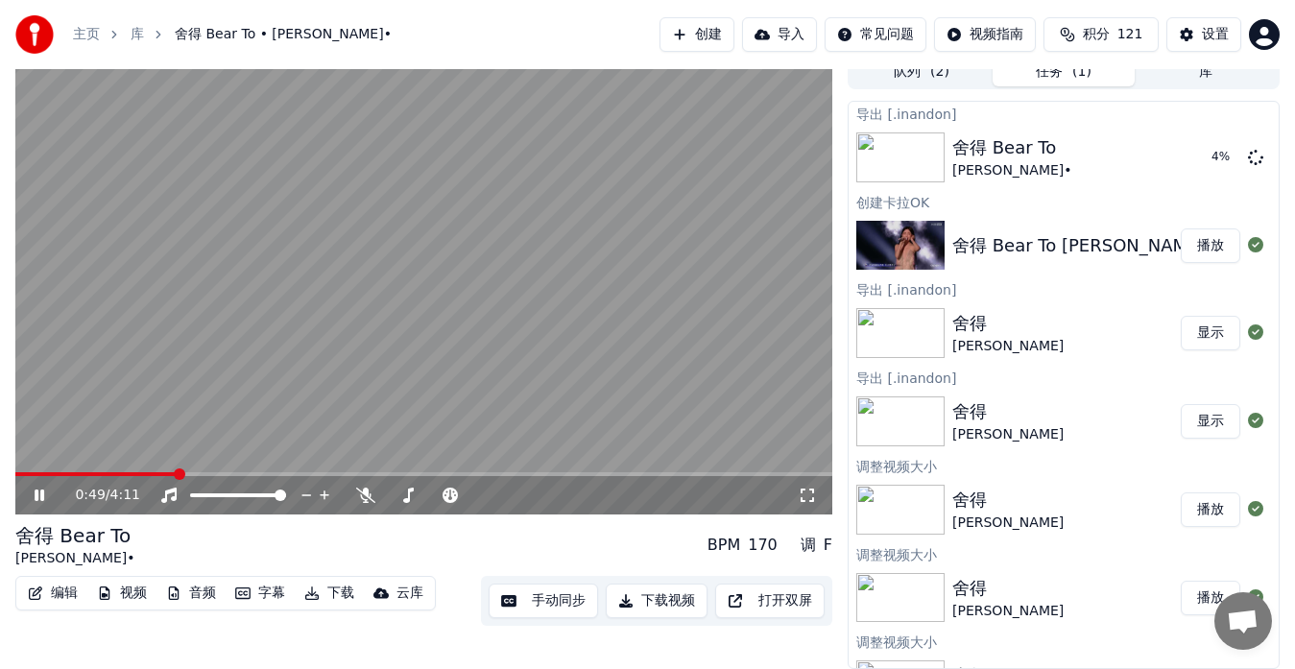
click at [36, 493] on icon at bounding box center [40, 496] width 10 height 12
click at [1185, 156] on button "显示" at bounding box center [1211, 157] width 60 height 35
click at [694, 34] on button "创建" at bounding box center [697, 34] width 75 height 35
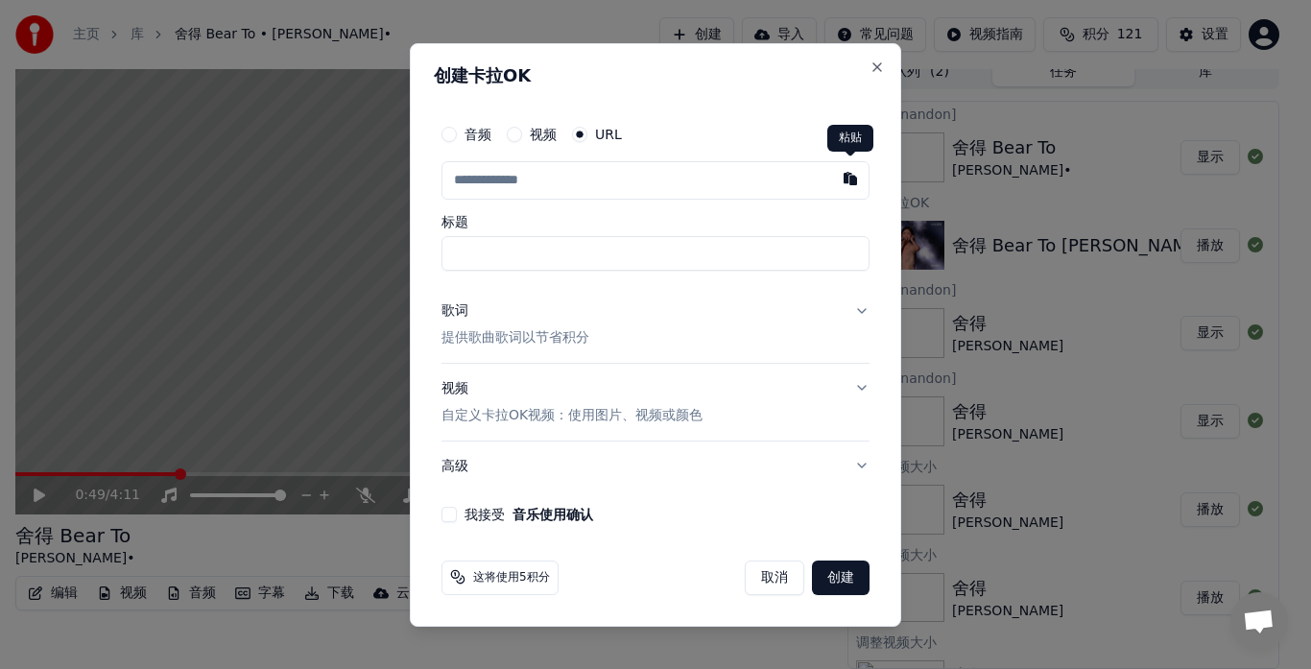
click at [843, 178] on button "button" at bounding box center [850, 178] width 38 height 35
type input "**********"
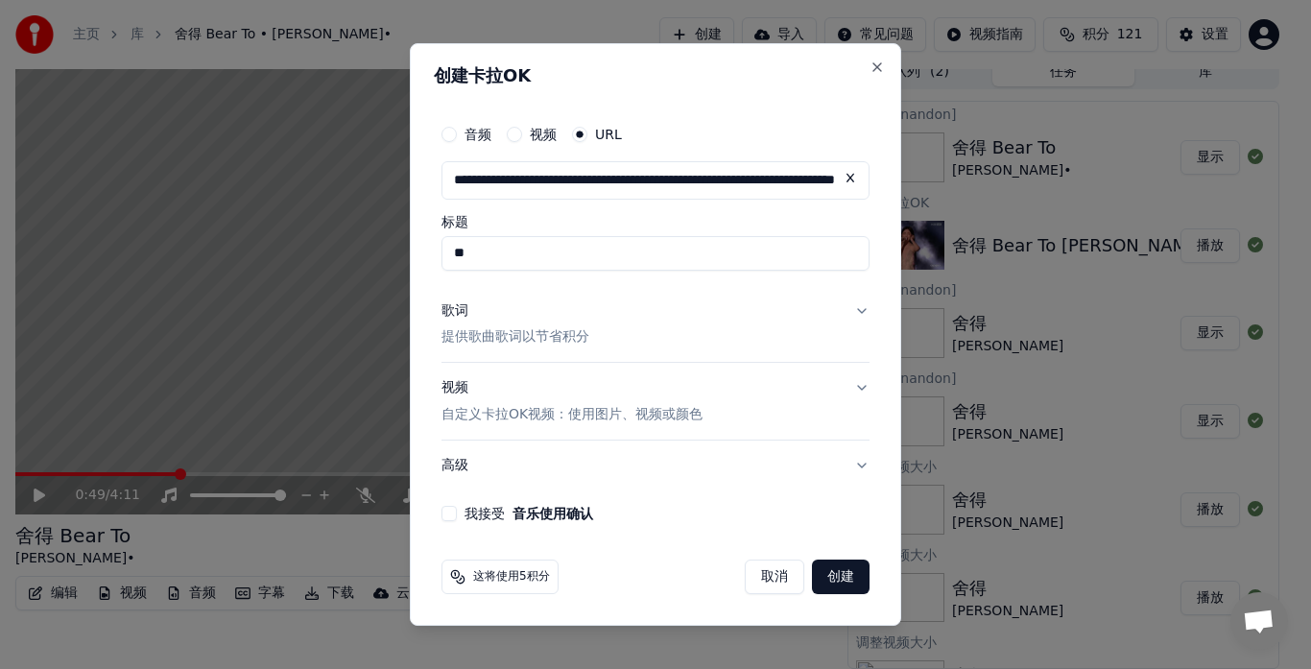
click at [593, 257] on input "**" at bounding box center [656, 253] width 428 height 35
type input "*****"
click at [476, 335] on p "提供歌曲歌词以节省积分" at bounding box center [516, 337] width 148 height 19
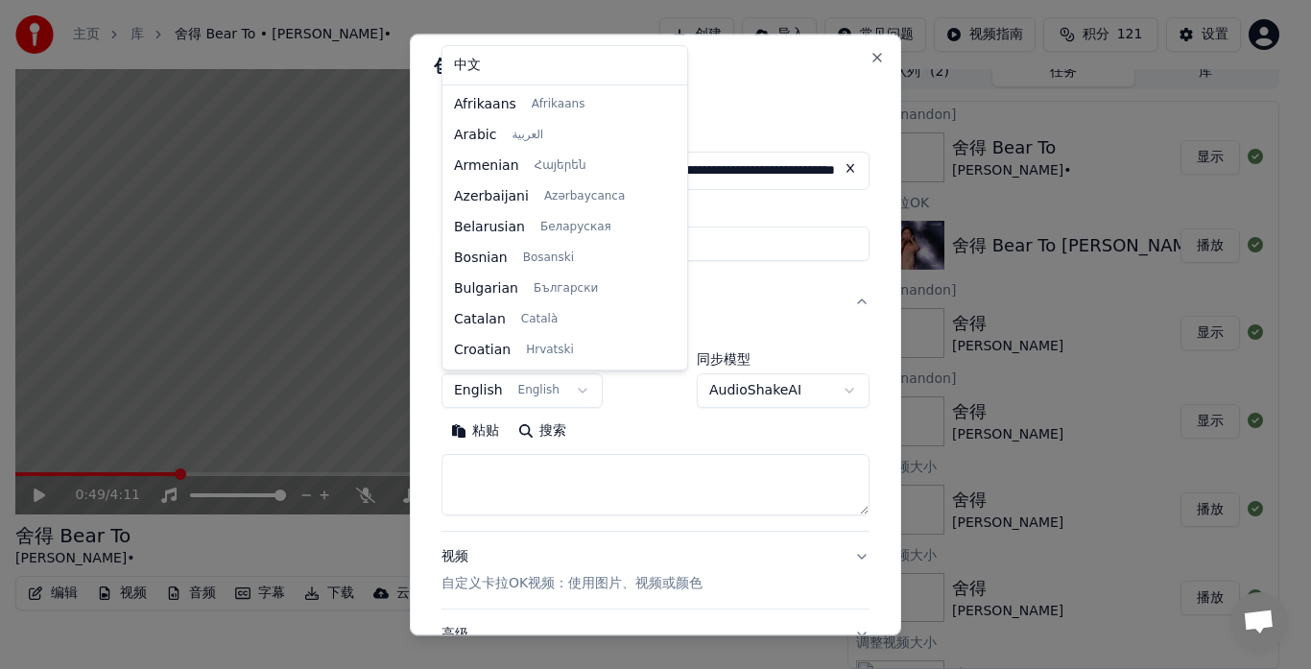
click at [574, 389] on body "**********" at bounding box center [647, 320] width 1295 height 669
select select "**"
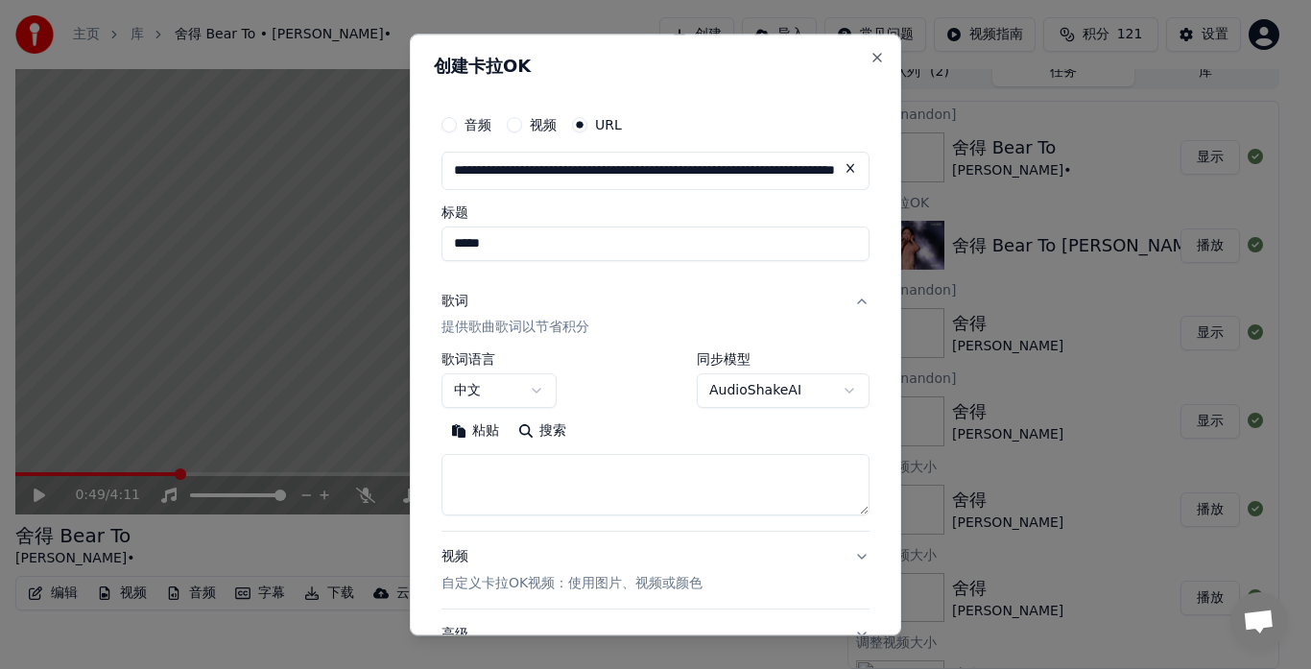
click at [487, 427] on button "粘贴" at bounding box center [475, 432] width 67 height 31
type textarea "**********"
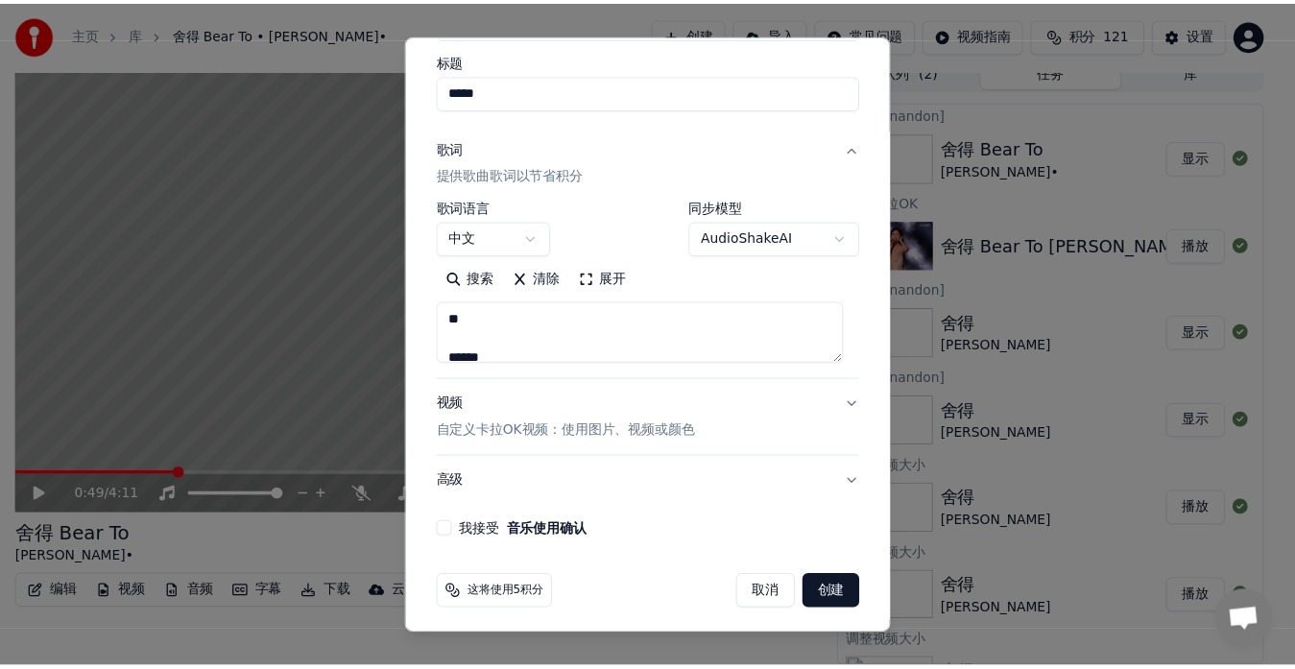
scroll to position [159, 0]
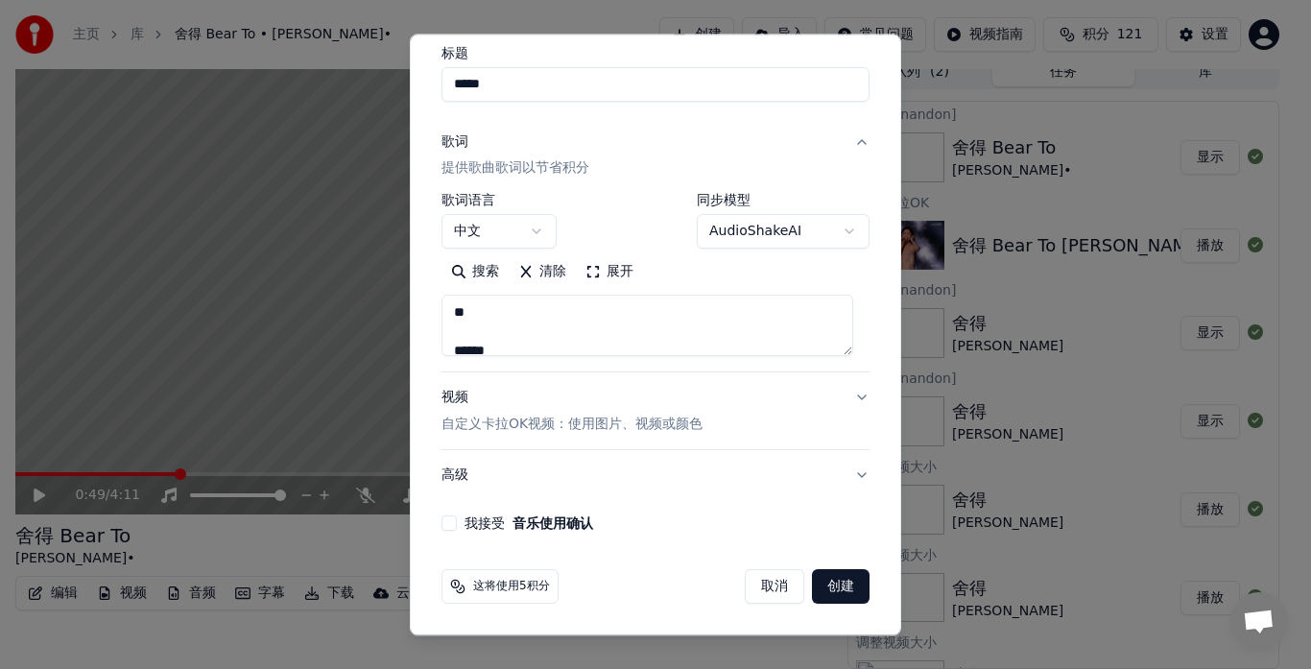
click at [455, 522] on button "我接受 音乐使用确认" at bounding box center [449, 523] width 15 height 15
click at [814, 581] on button "创建" at bounding box center [841, 587] width 58 height 35
select select "**"
type textarea "**********"
select select
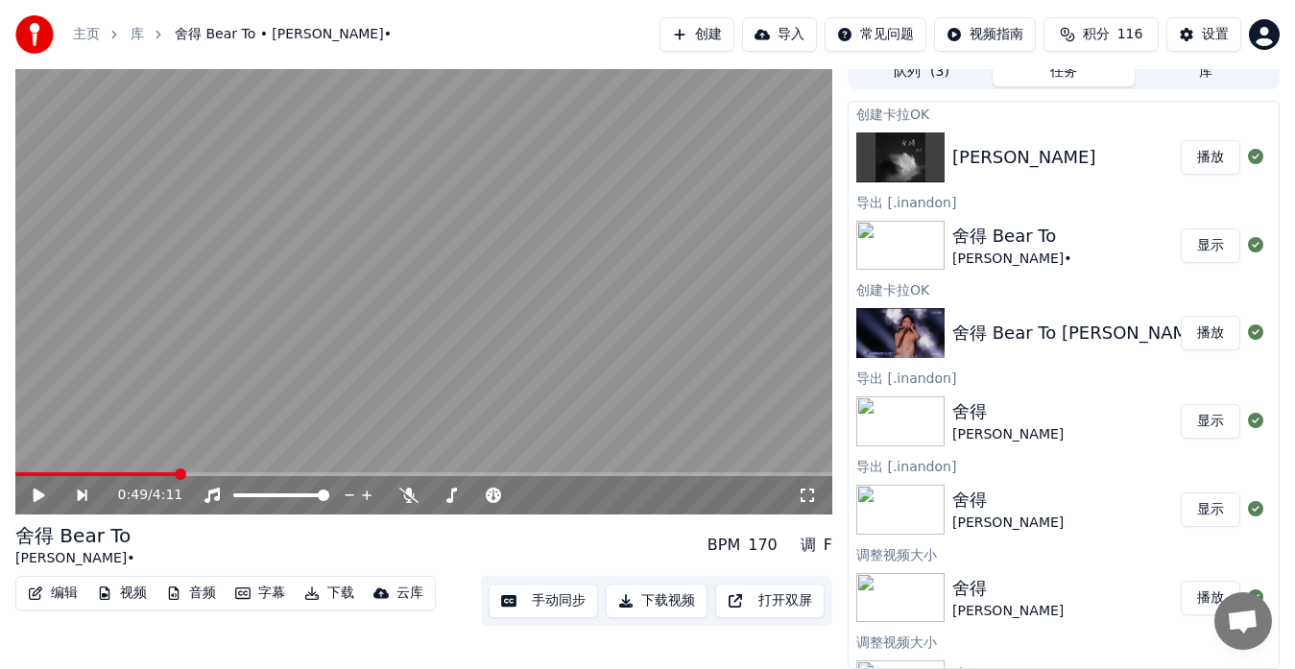
click at [1202, 157] on button "播放" at bounding box center [1211, 157] width 60 height 35
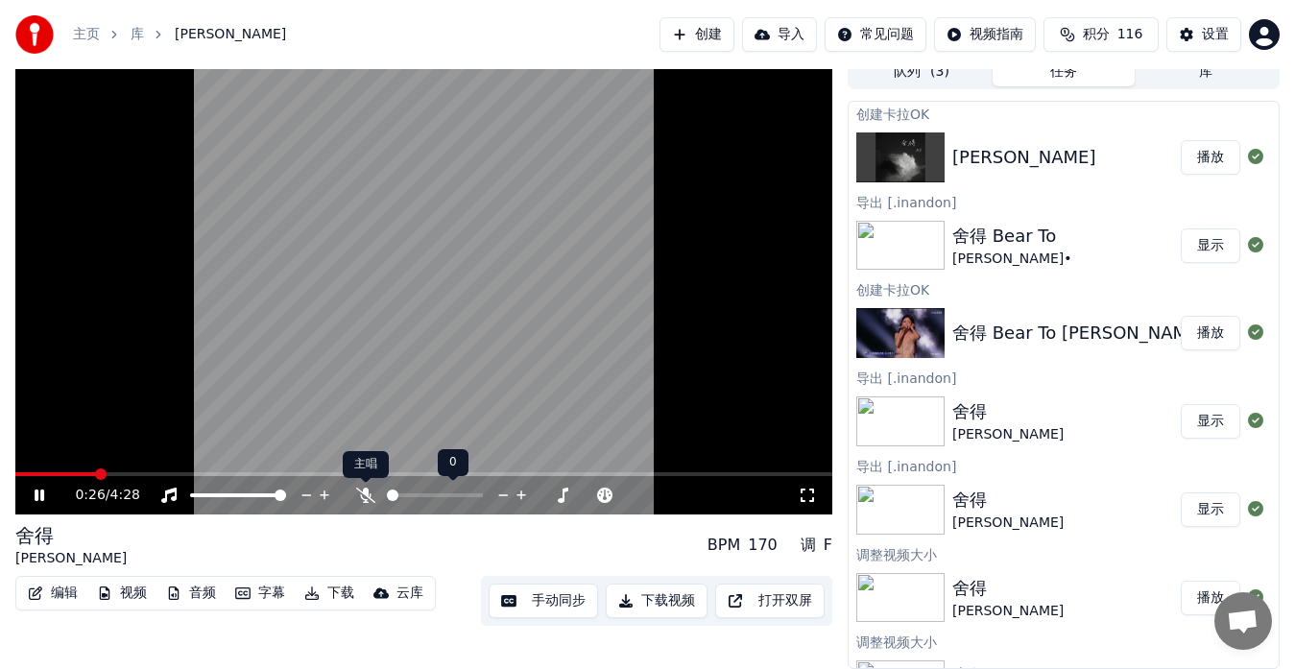
click at [367, 494] on icon at bounding box center [365, 495] width 19 height 15
click at [137, 594] on button "视频" at bounding box center [121, 593] width 65 height 27
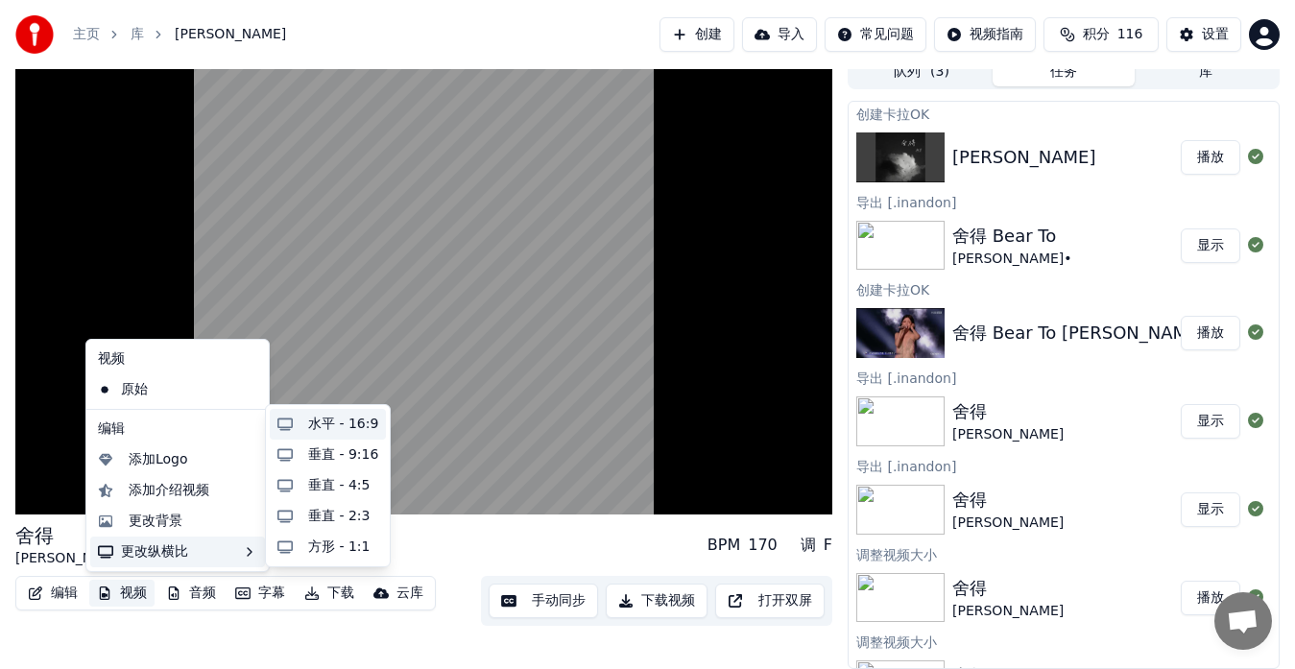
click at [302, 419] on div "水平 - 16:9" at bounding box center [328, 424] width 116 height 31
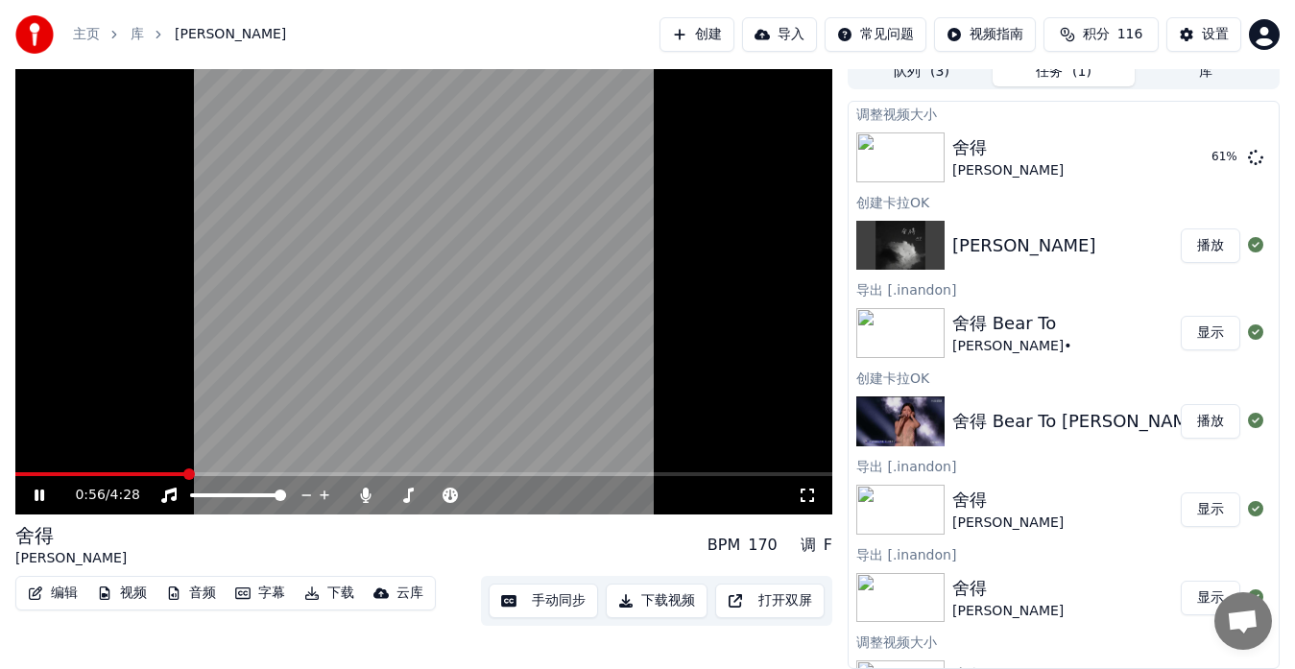
click at [543, 605] on button "手动同步" at bounding box center [543, 601] width 109 height 35
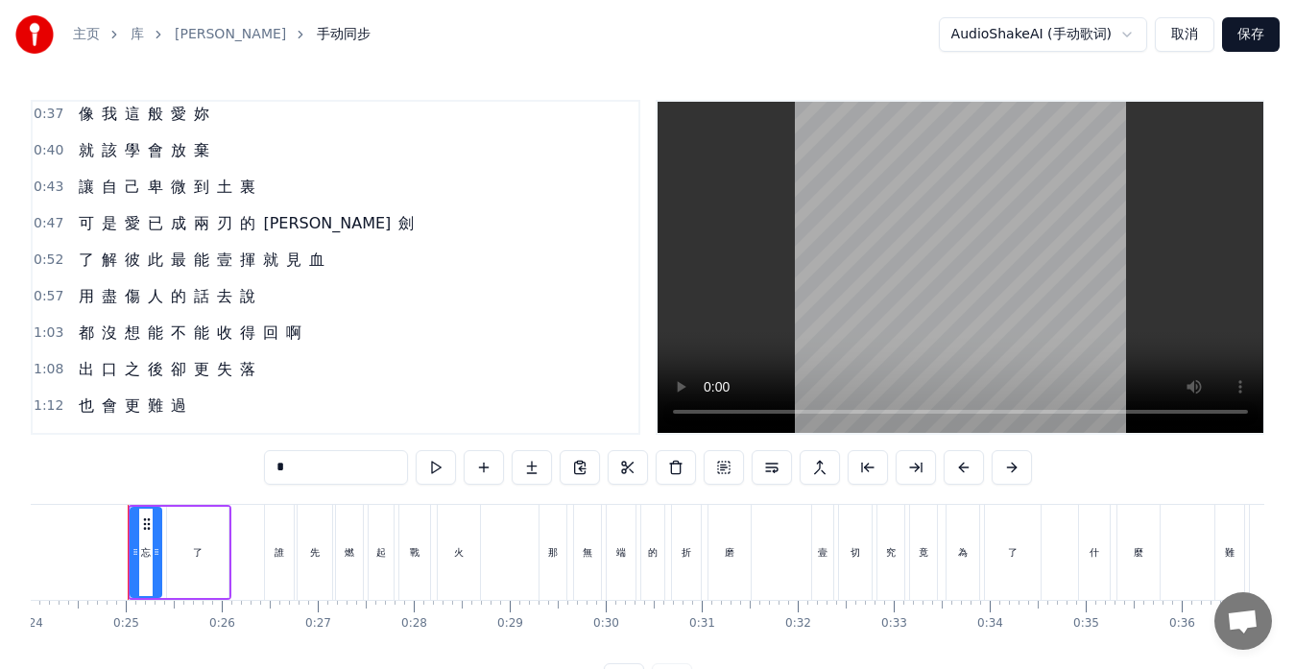
scroll to position [192, 0]
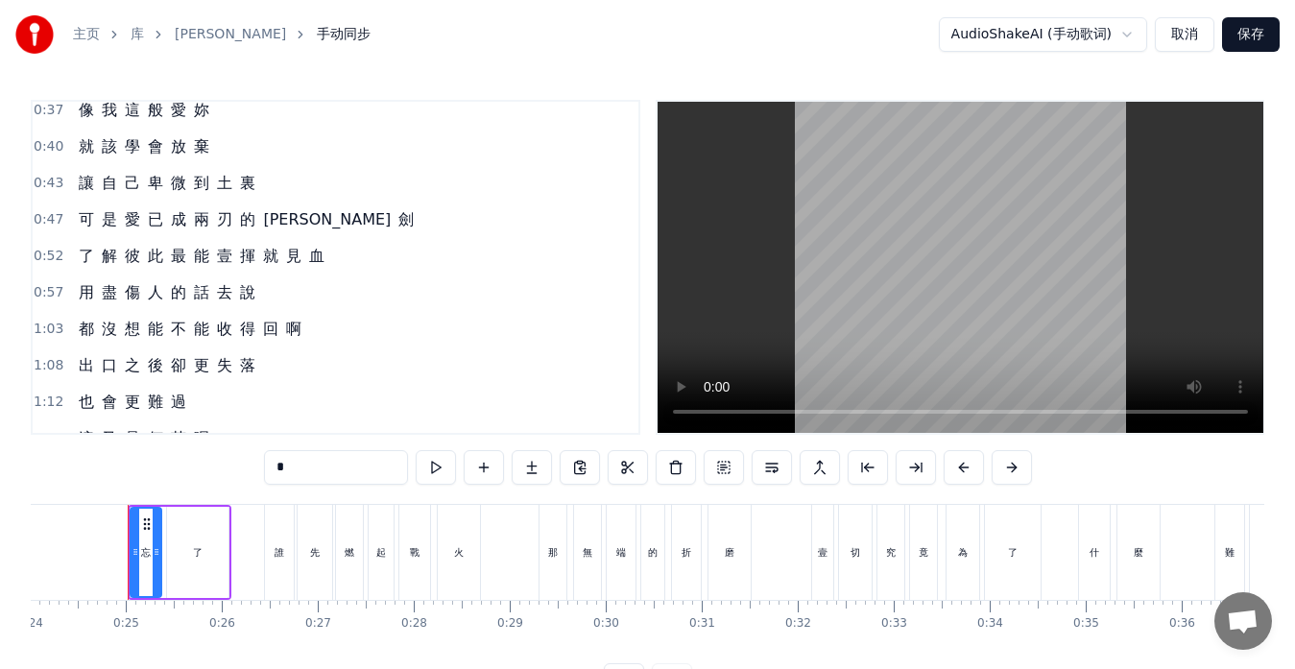
click at [221, 254] on span "壹" at bounding box center [224, 256] width 19 height 22
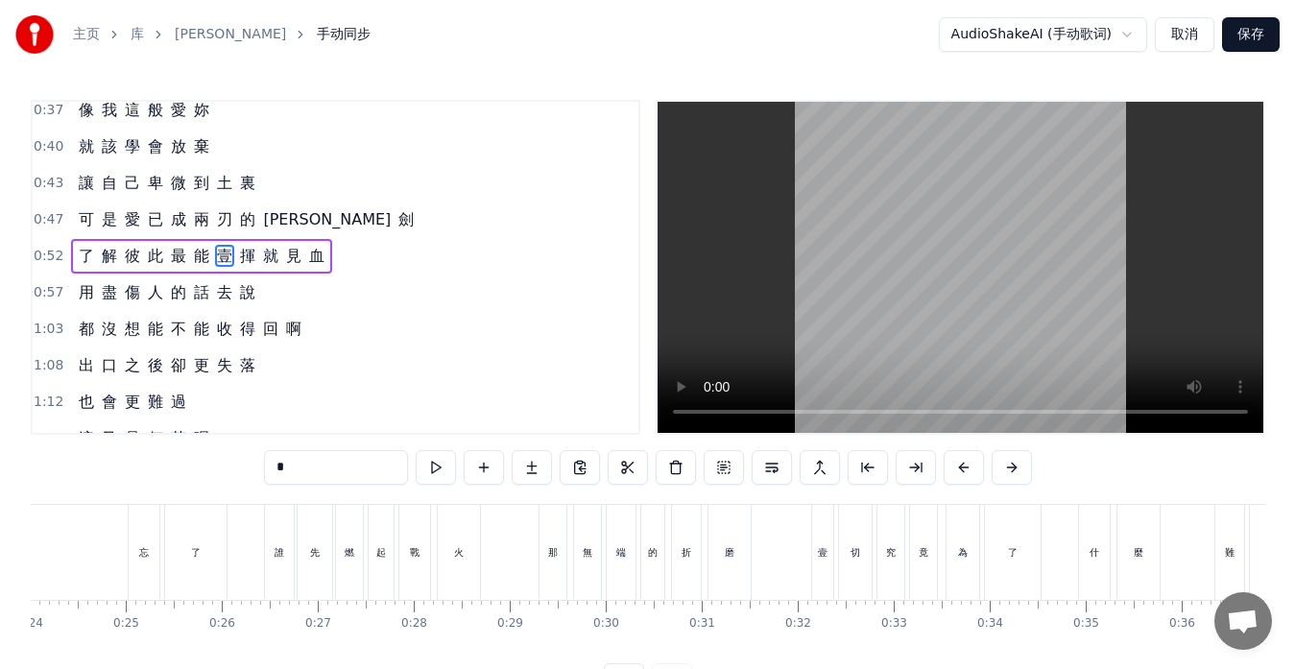
type input "*"
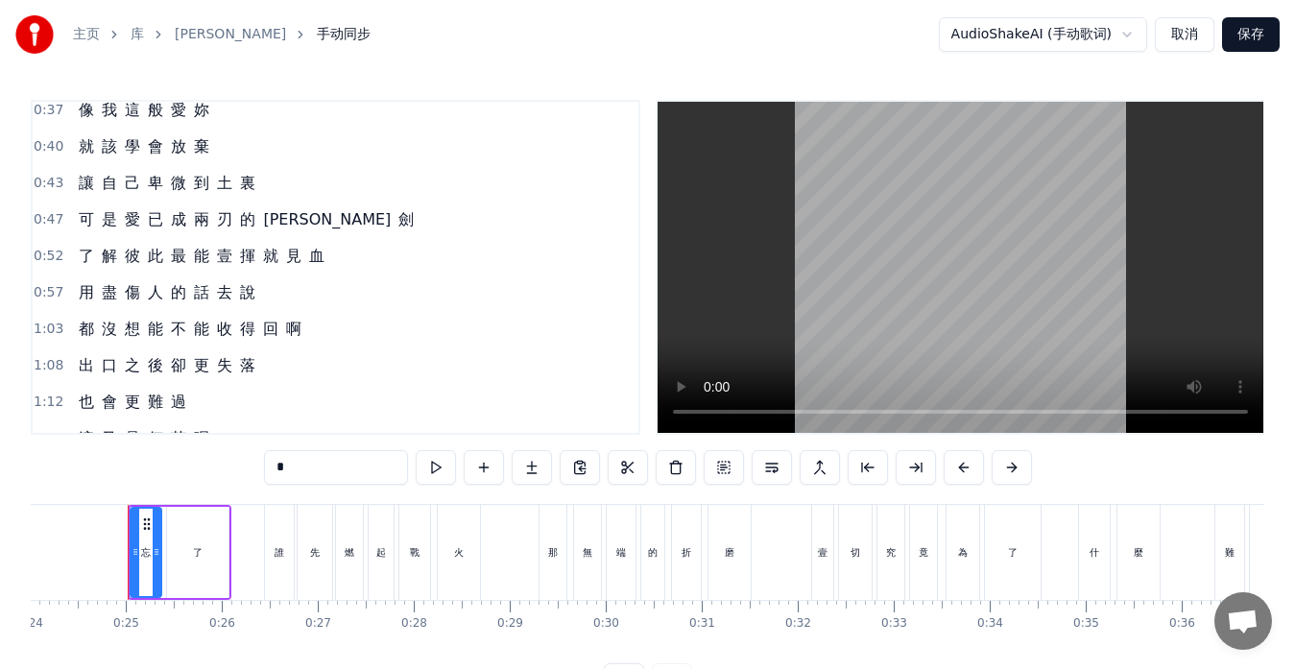
click at [227, 260] on span "壹" at bounding box center [224, 256] width 19 height 22
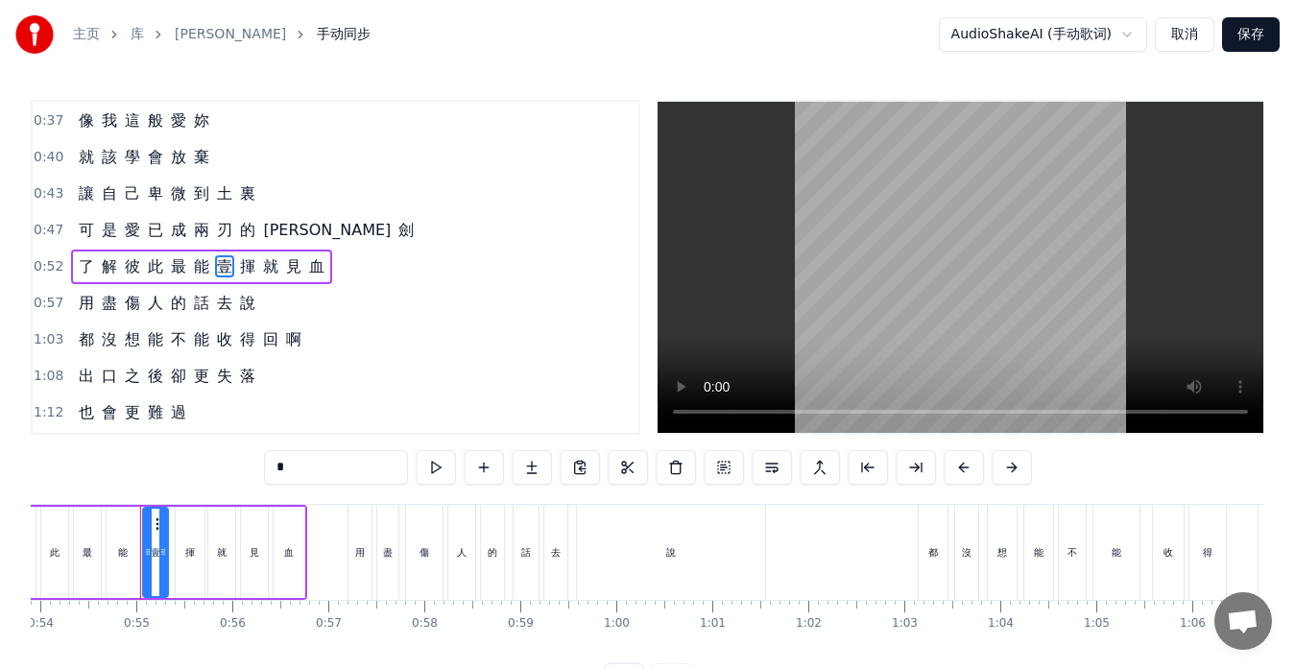
scroll to position [0, 5187]
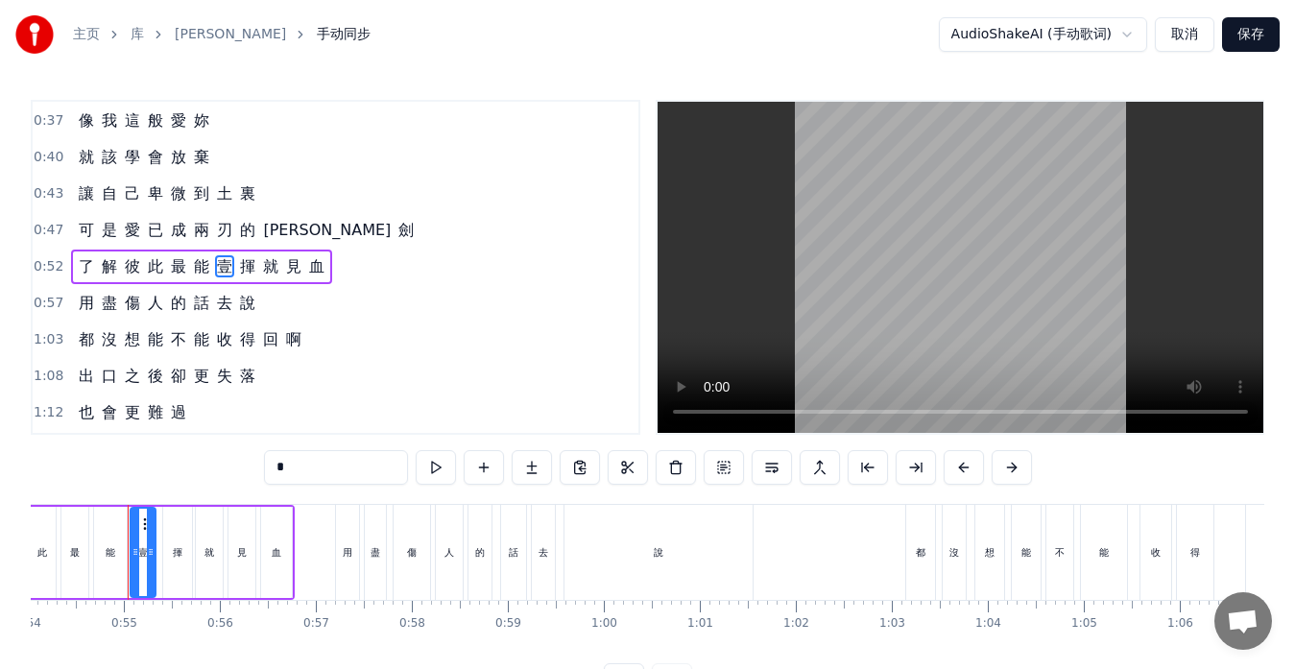
drag, startPoint x: 310, startPoint y: 470, endPoint x: 254, endPoint y: 470, distance: 55.7
click at [254, 470] on div "0:25 忘 了 0:26 誰 先 燃 起 戰 火 0:29 那 無 端 的 折 磨 0:32 壹 切 究 竟 為 了 什 麼 0:36 難 道 0:37 像…" at bounding box center [648, 399] width 1234 height 598
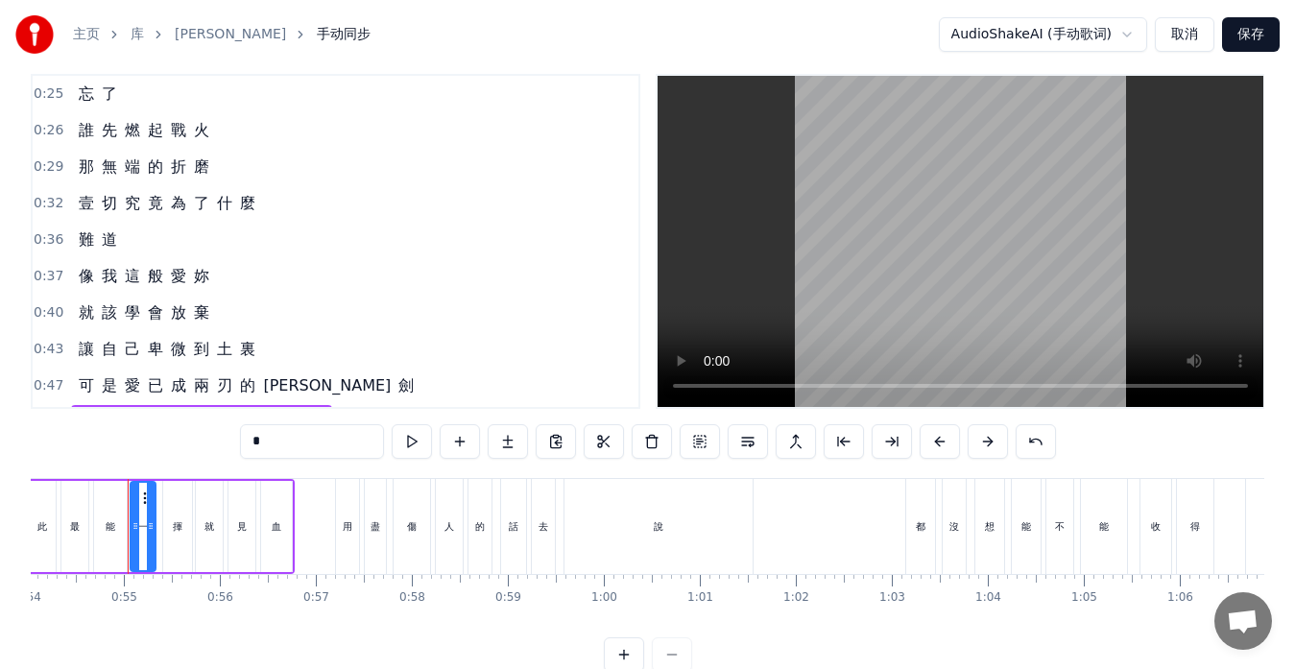
scroll to position [0, 0]
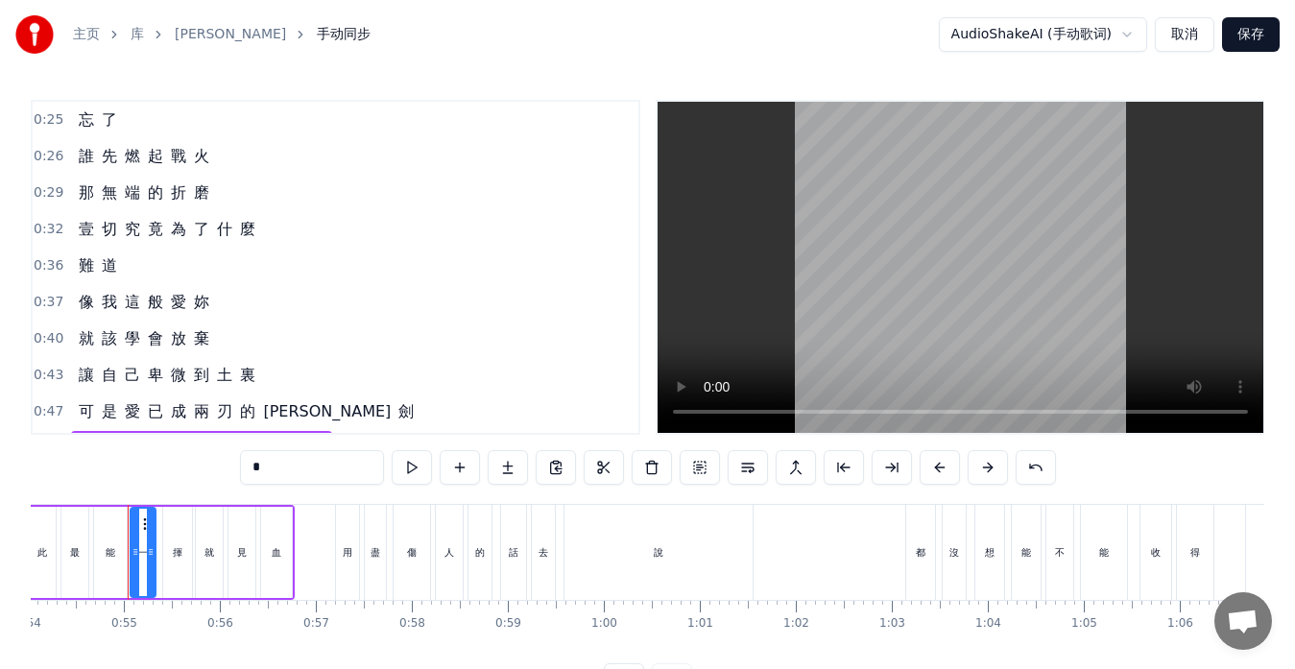
type input "*"
click at [1260, 38] on button "保存" at bounding box center [1251, 34] width 58 height 35
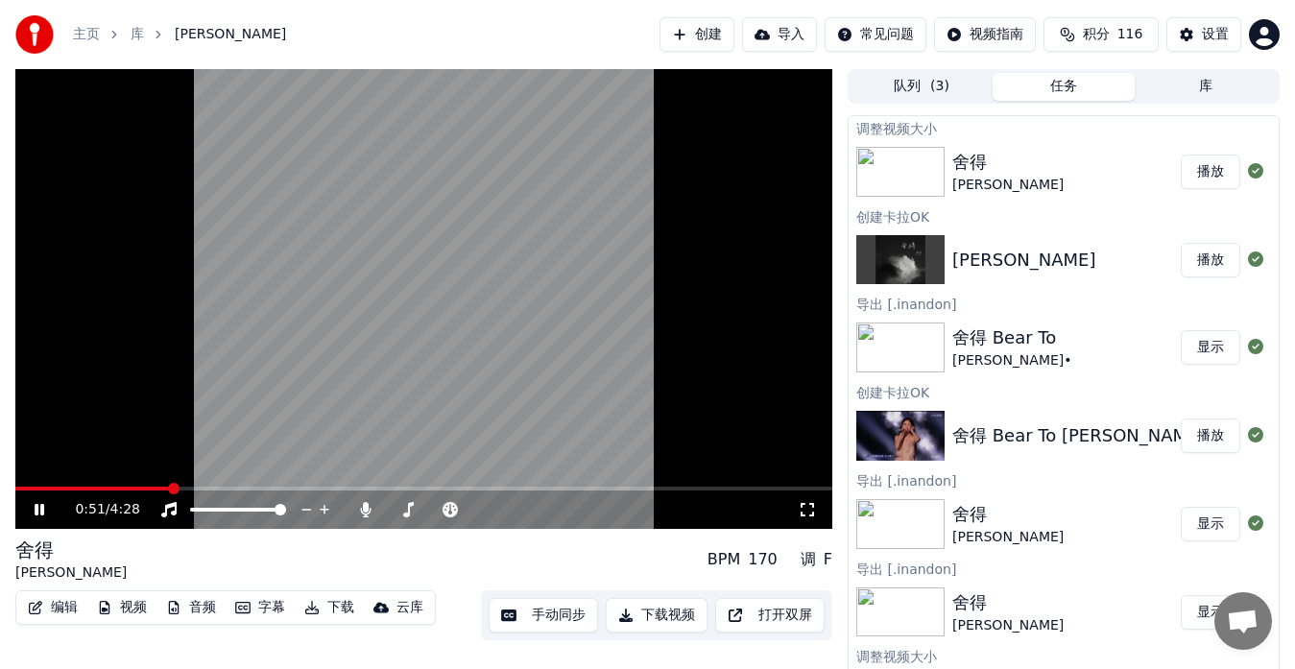
click at [172, 487] on span at bounding box center [423, 489] width 817 height 4
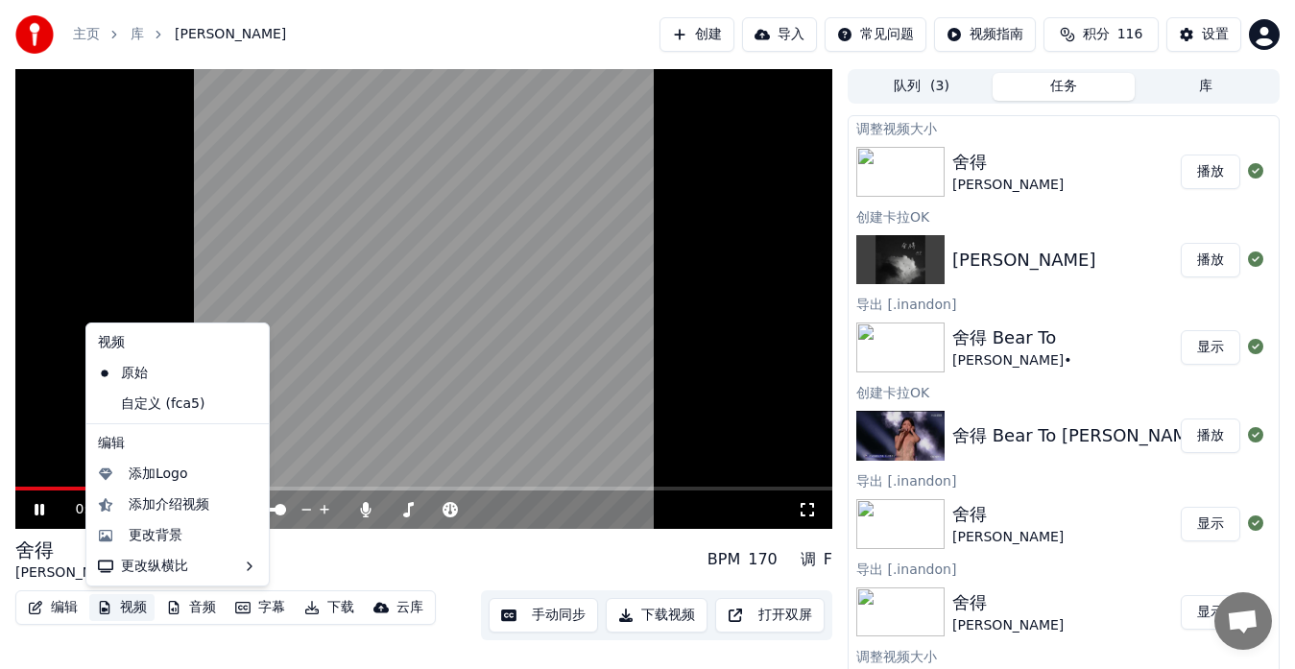
click at [136, 611] on button "视频" at bounding box center [121, 607] width 65 height 27
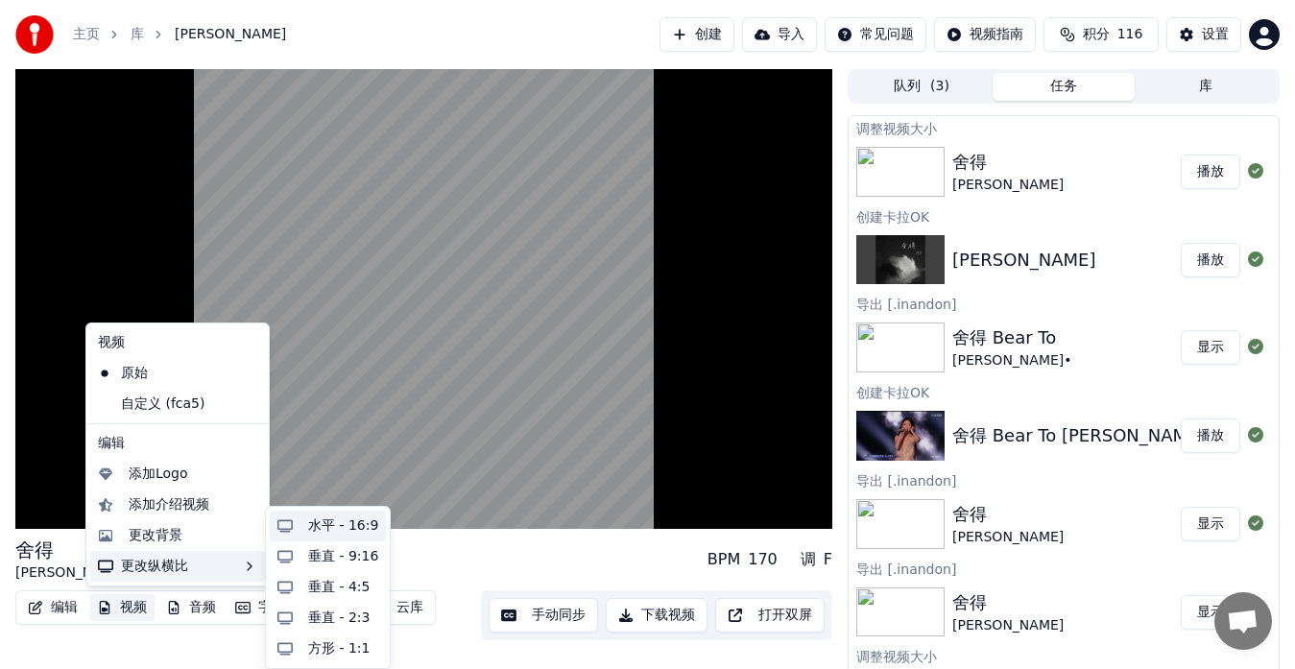
click at [360, 531] on div "水平 - 16:9" at bounding box center [343, 525] width 70 height 19
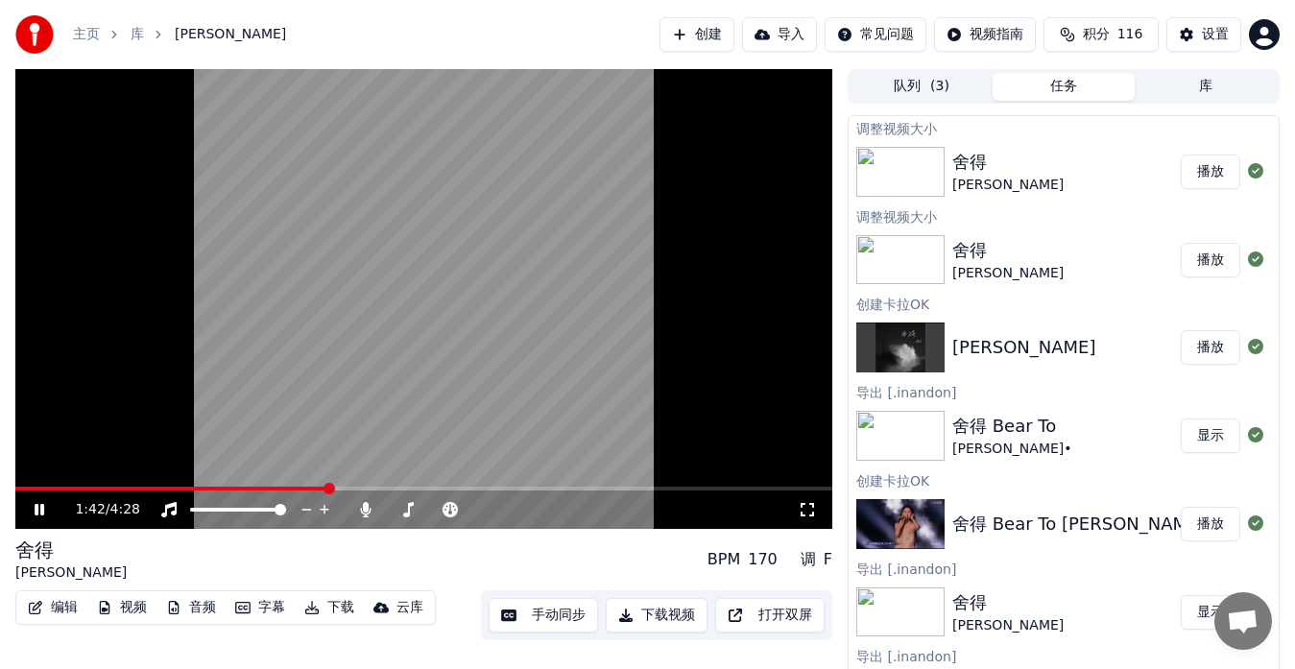
click at [1191, 171] on button "播放" at bounding box center [1211, 172] width 60 height 35
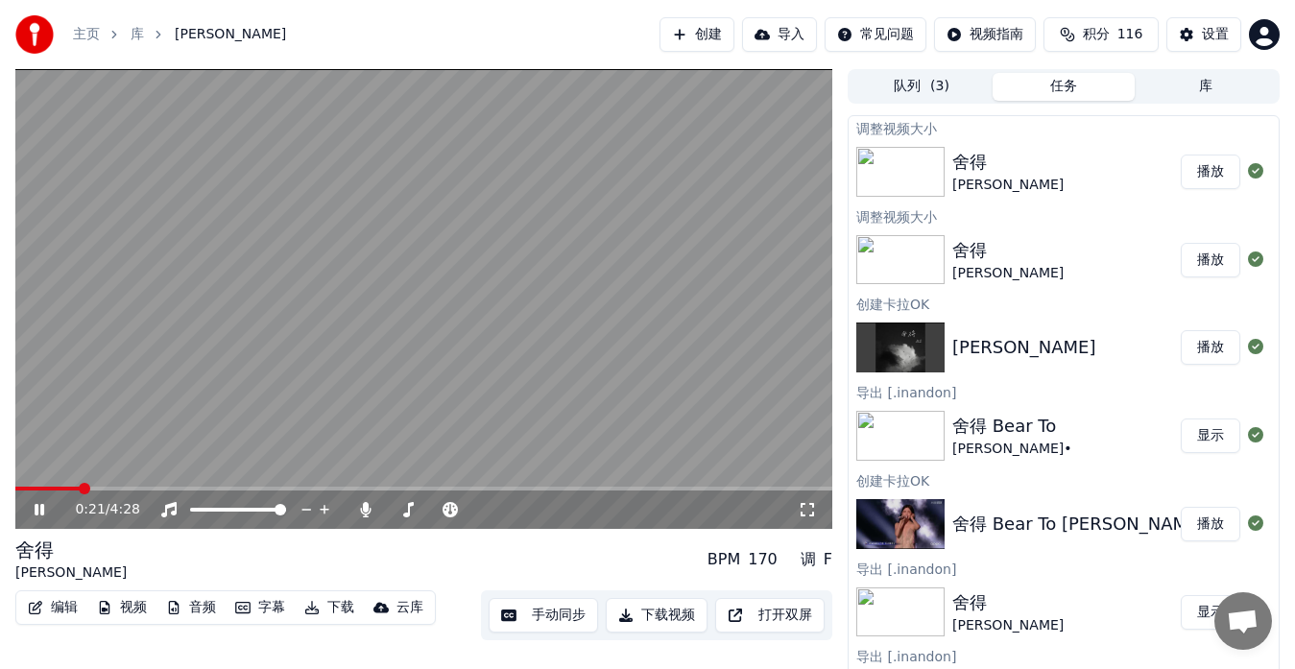
click at [81, 489] on span at bounding box center [423, 489] width 817 height 4
click at [122, 487] on span at bounding box center [423, 489] width 817 height 4
click at [116, 490] on span at bounding box center [79, 489] width 128 height 4
click at [94, 489] on span at bounding box center [54, 489] width 79 height 4
click at [41, 507] on icon at bounding box center [40, 510] width 10 height 12
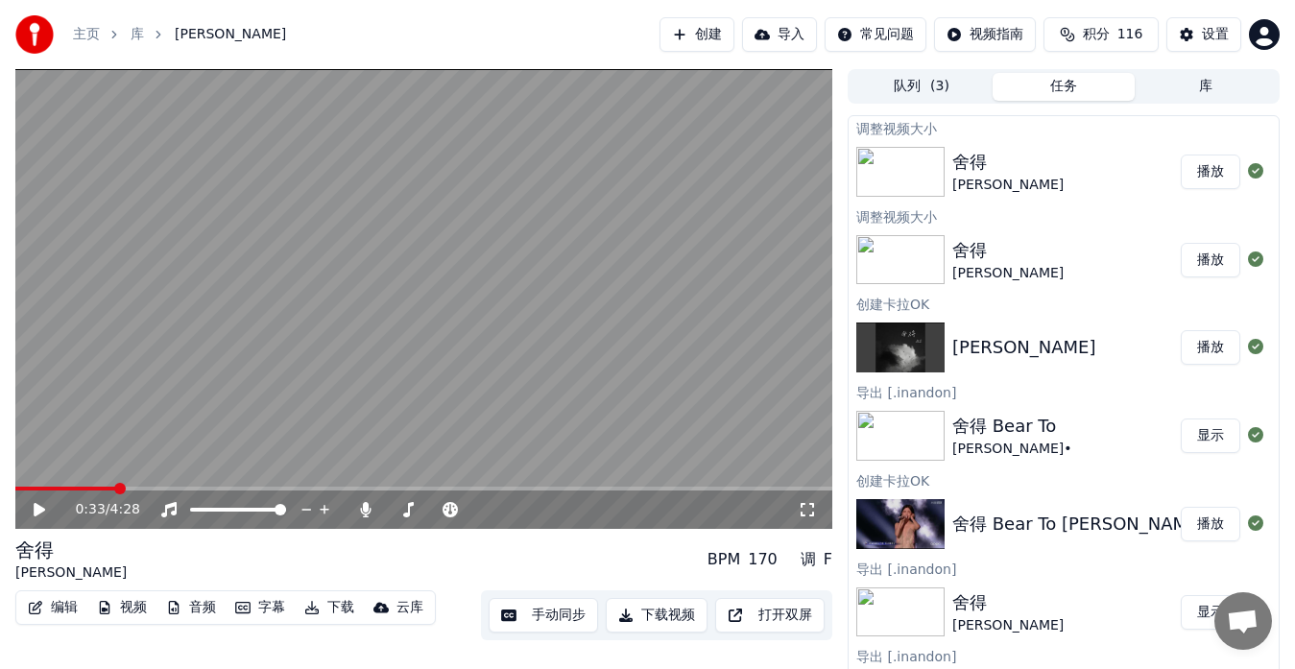
click at [569, 617] on button "手动同步" at bounding box center [543, 615] width 109 height 35
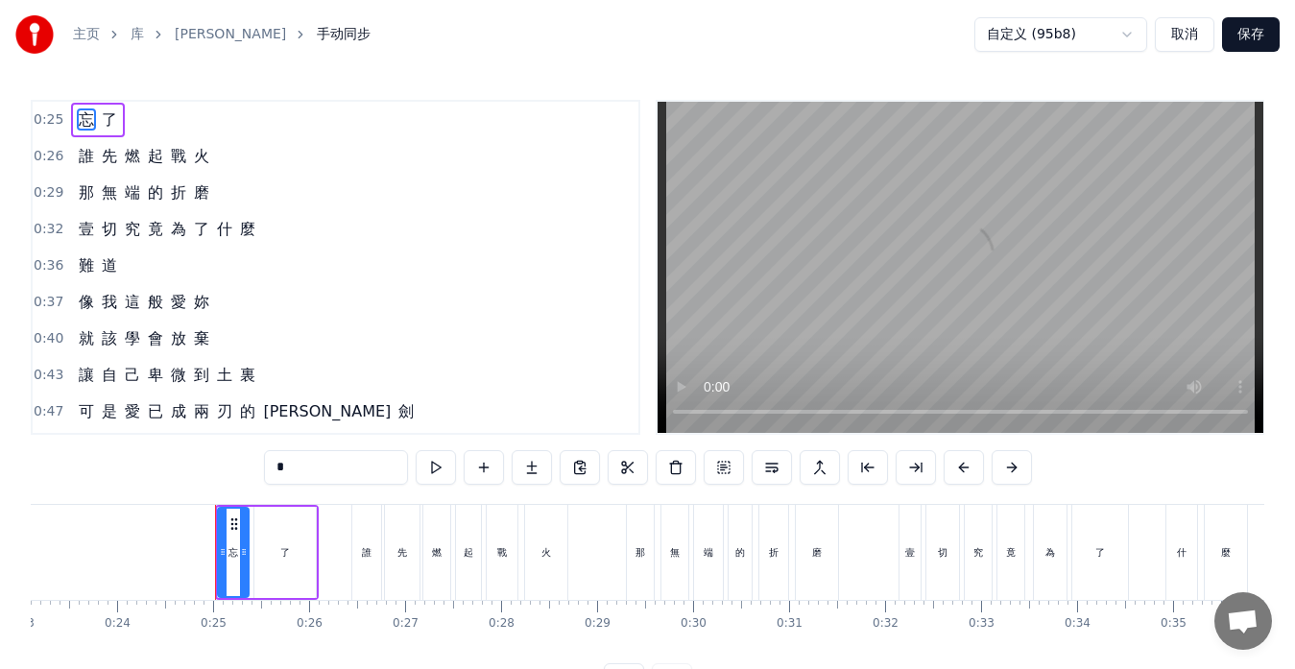
scroll to position [0, 2305]
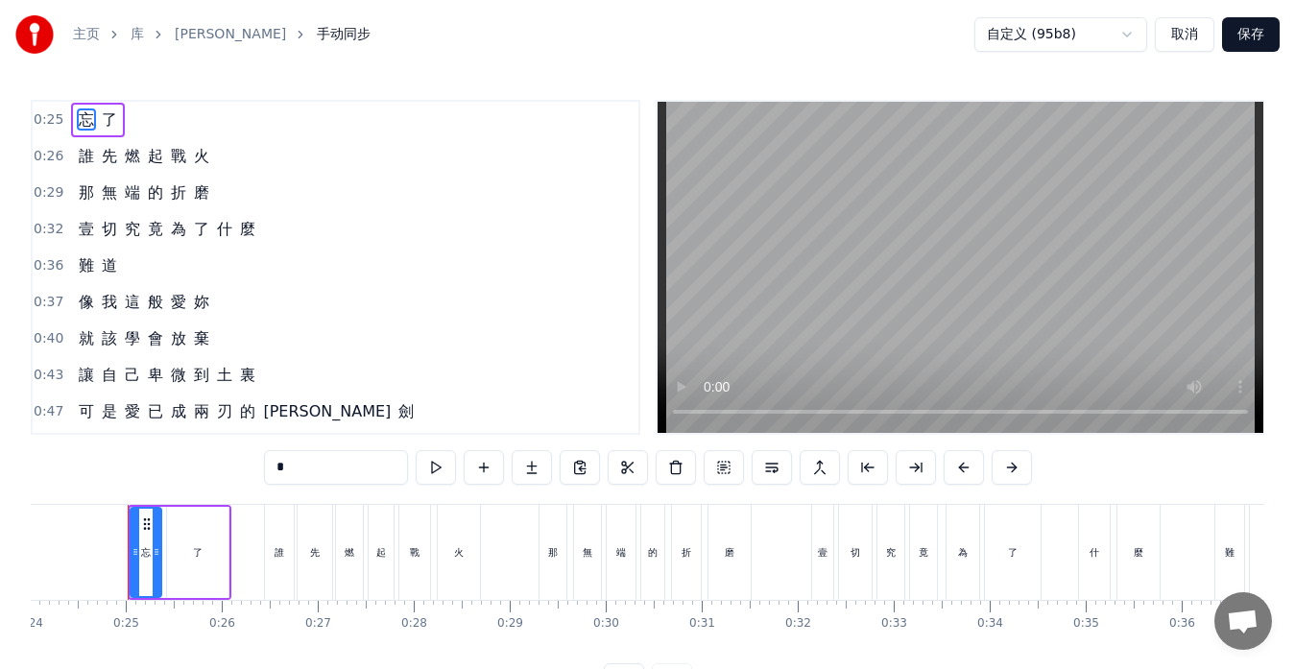
click at [85, 238] on span "壹" at bounding box center [86, 229] width 19 height 22
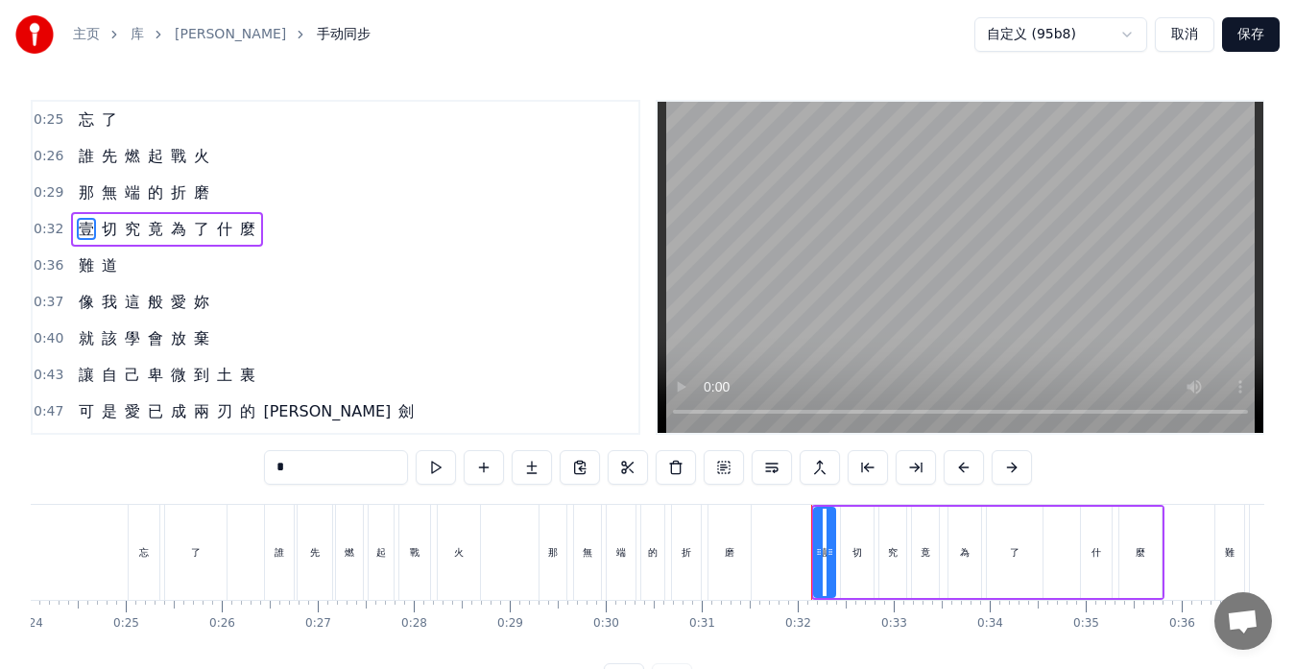
drag, startPoint x: 300, startPoint y: 464, endPoint x: 182, endPoint y: 464, distance: 117.1
click at [182, 464] on div "0:25 忘 了 0:26 誰 先 燃 起 戰 火 0:29 那 無 端 的 折 磨 0:32 壹 切 究 竟 為 了 什 麼 0:36 難 道 0:37 像…" at bounding box center [648, 399] width 1234 height 598
type input "*"
click at [1250, 36] on button "保存" at bounding box center [1251, 34] width 58 height 35
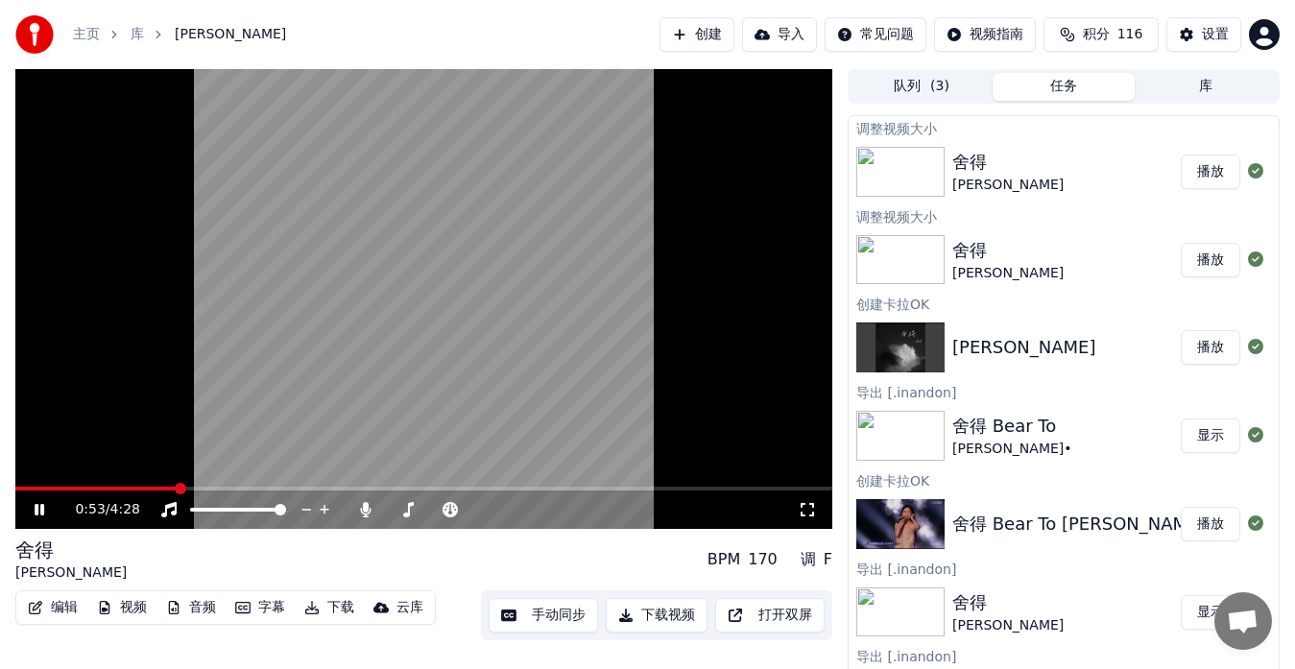
click at [176, 488] on span at bounding box center [423, 489] width 817 height 4
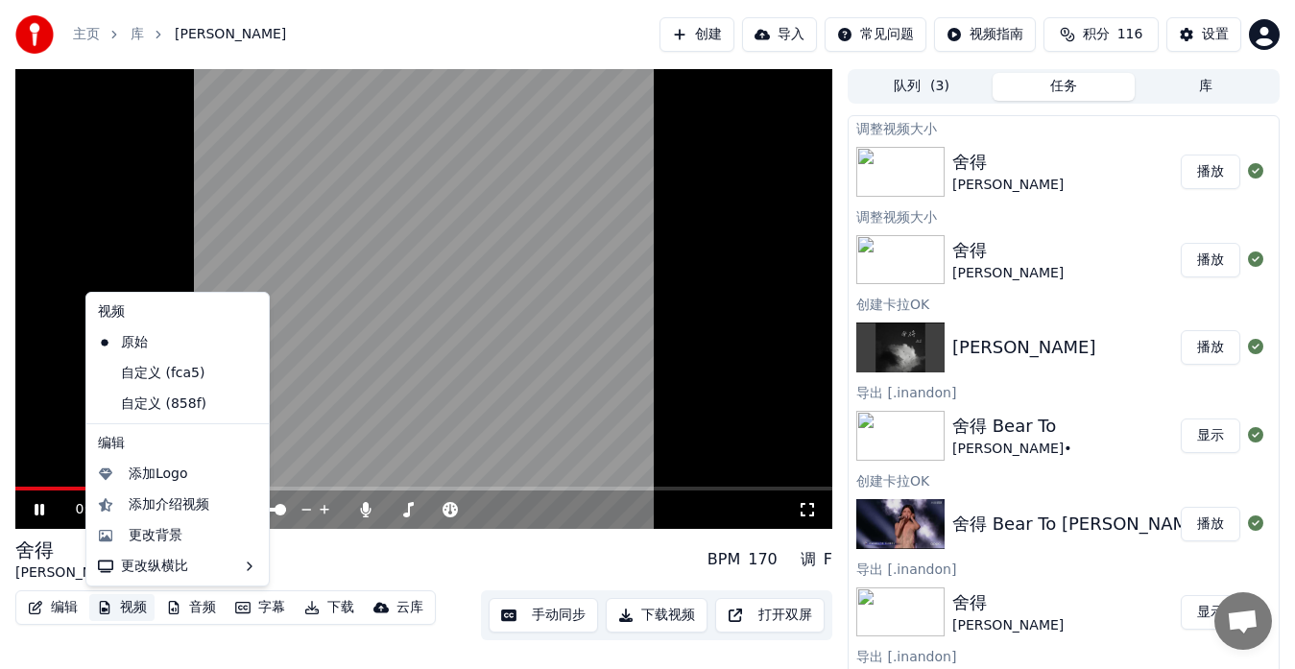
click at [133, 607] on button "视频" at bounding box center [121, 607] width 65 height 27
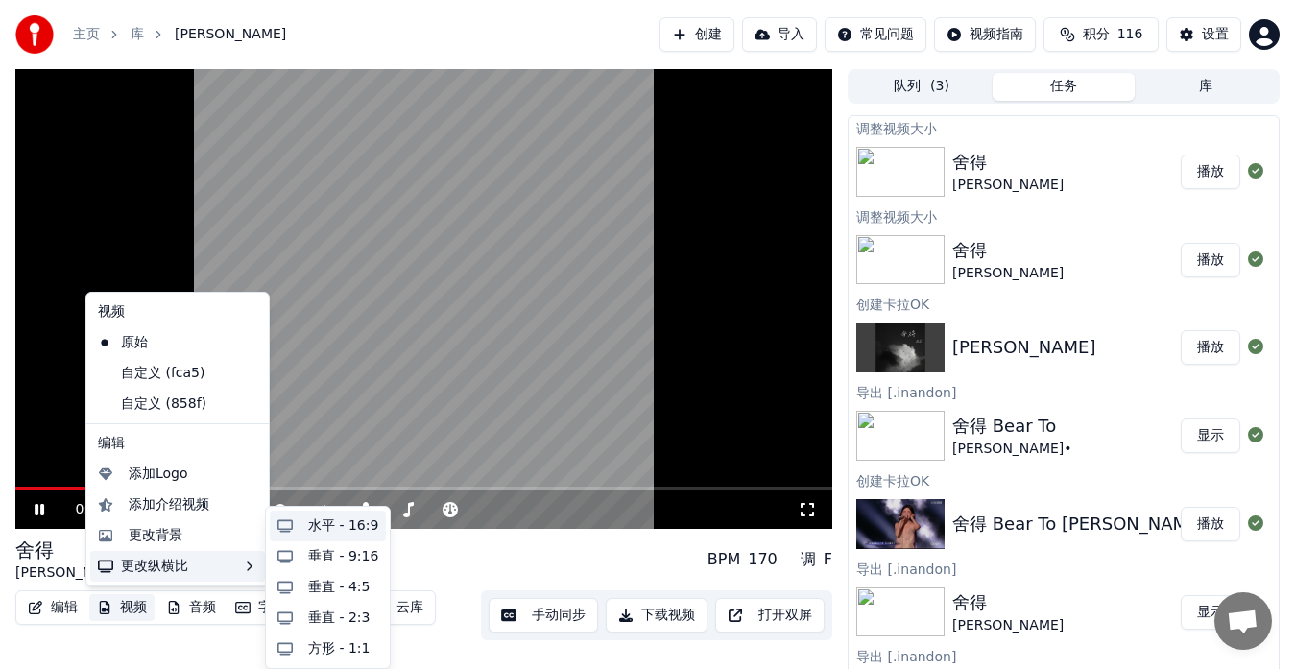
click at [351, 525] on div "水平 - 16:9" at bounding box center [343, 525] width 70 height 19
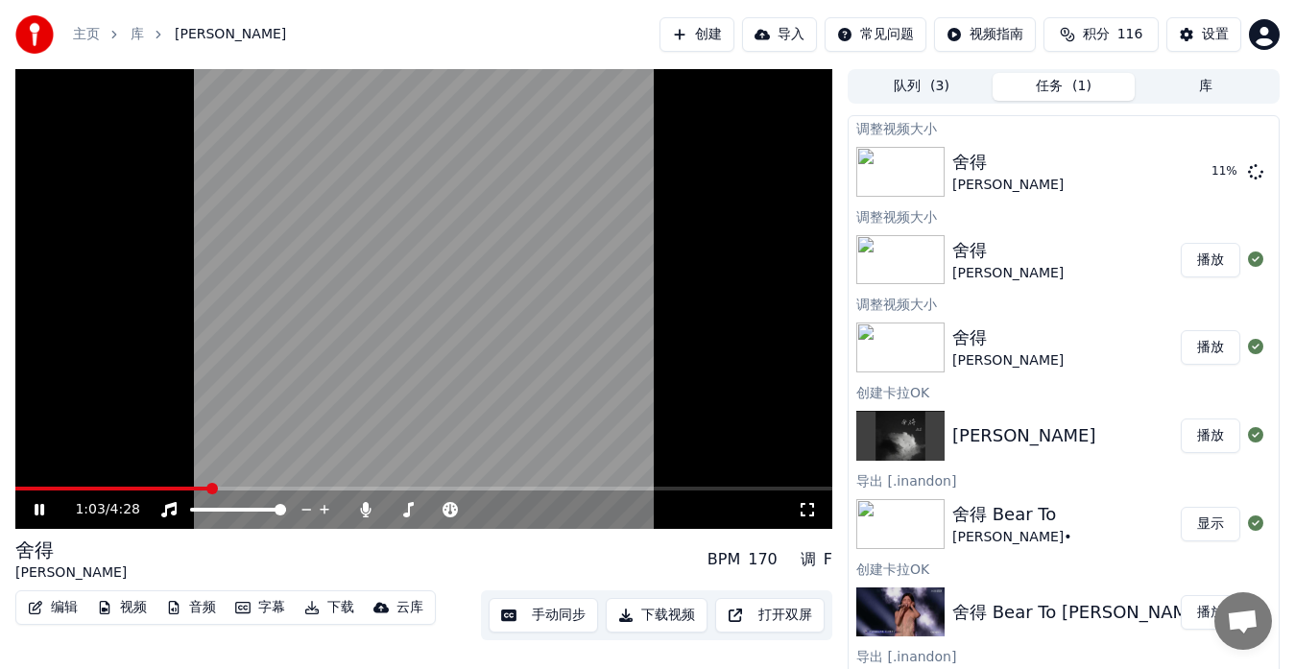
click at [950, 523] on div at bounding box center [904, 524] width 96 height 50
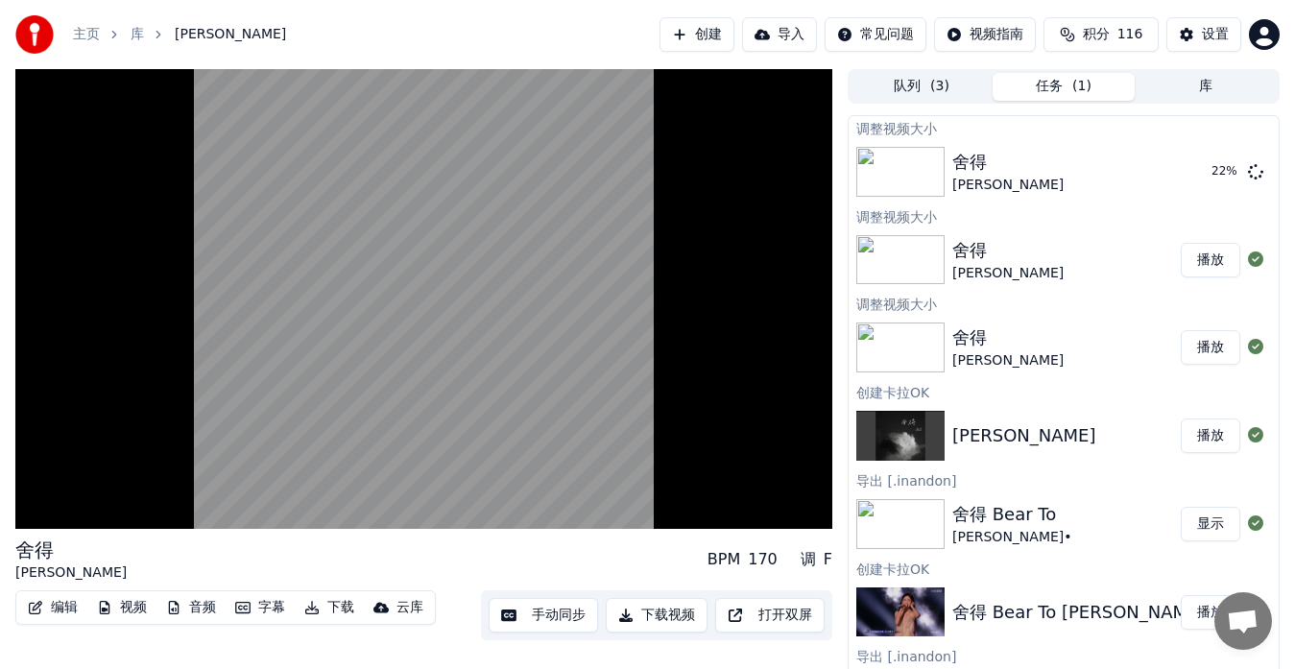
click at [1203, 527] on button "显示" at bounding box center [1211, 524] width 60 height 35
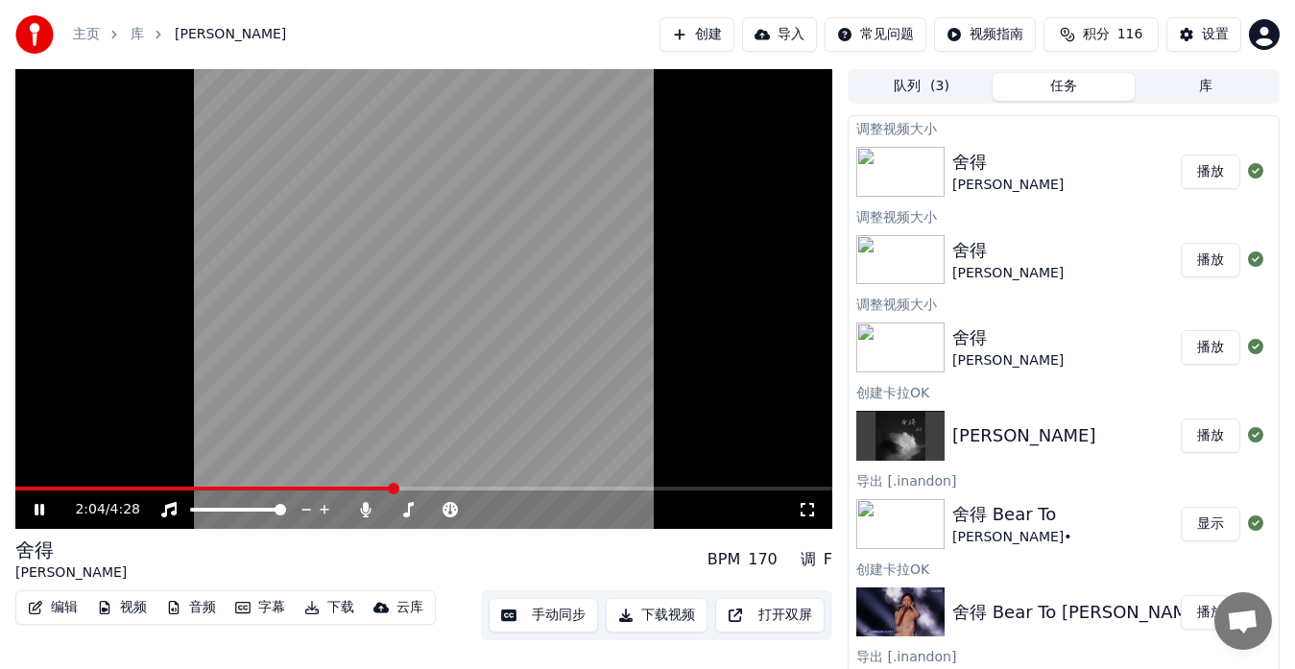
click at [1200, 172] on button "播放" at bounding box center [1211, 172] width 60 height 35
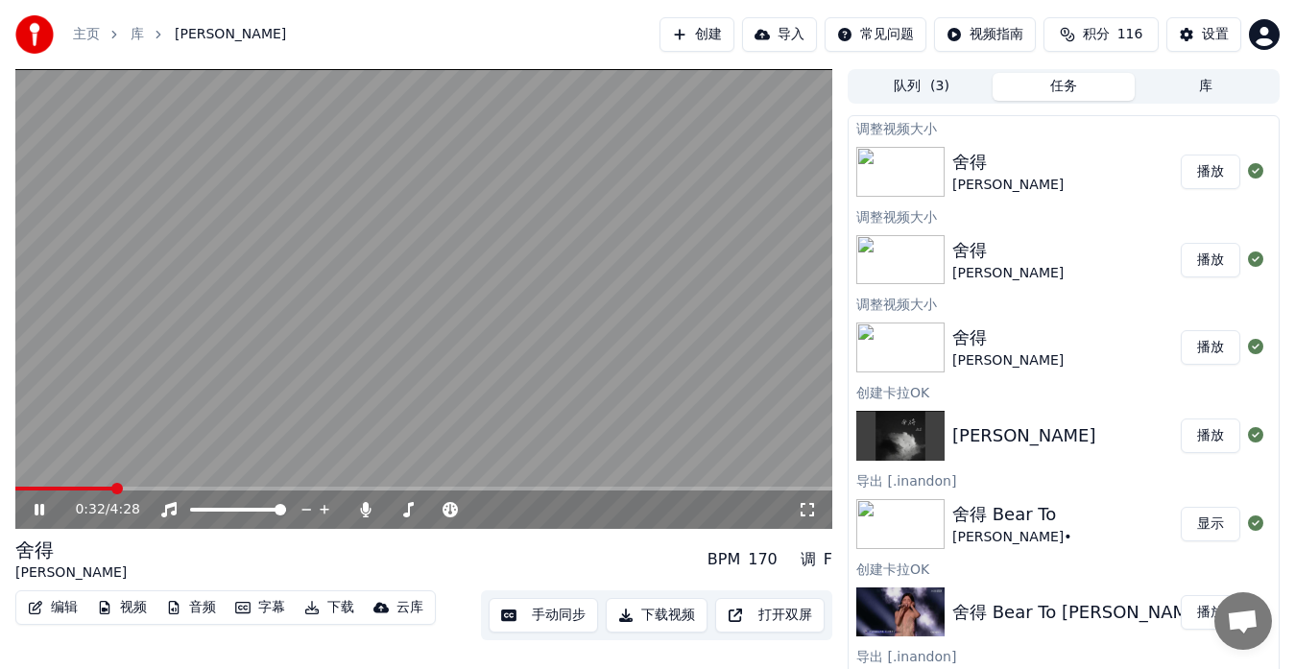
click at [111, 488] on span at bounding box center [423, 489] width 817 height 4
click at [152, 490] on span at bounding box center [423, 489] width 817 height 4
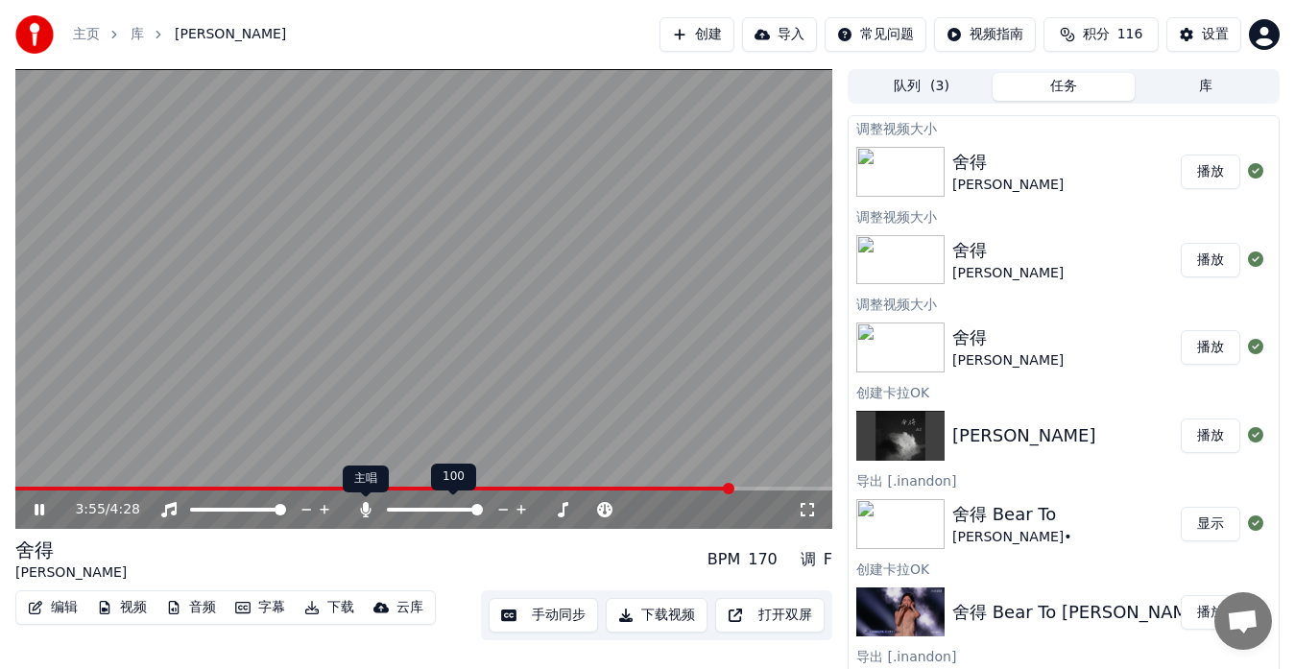
click at [361, 508] on icon at bounding box center [365, 509] width 19 height 15
click at [330, 612] on button "下载" at bounding box center [329, 607] width 65 height 27
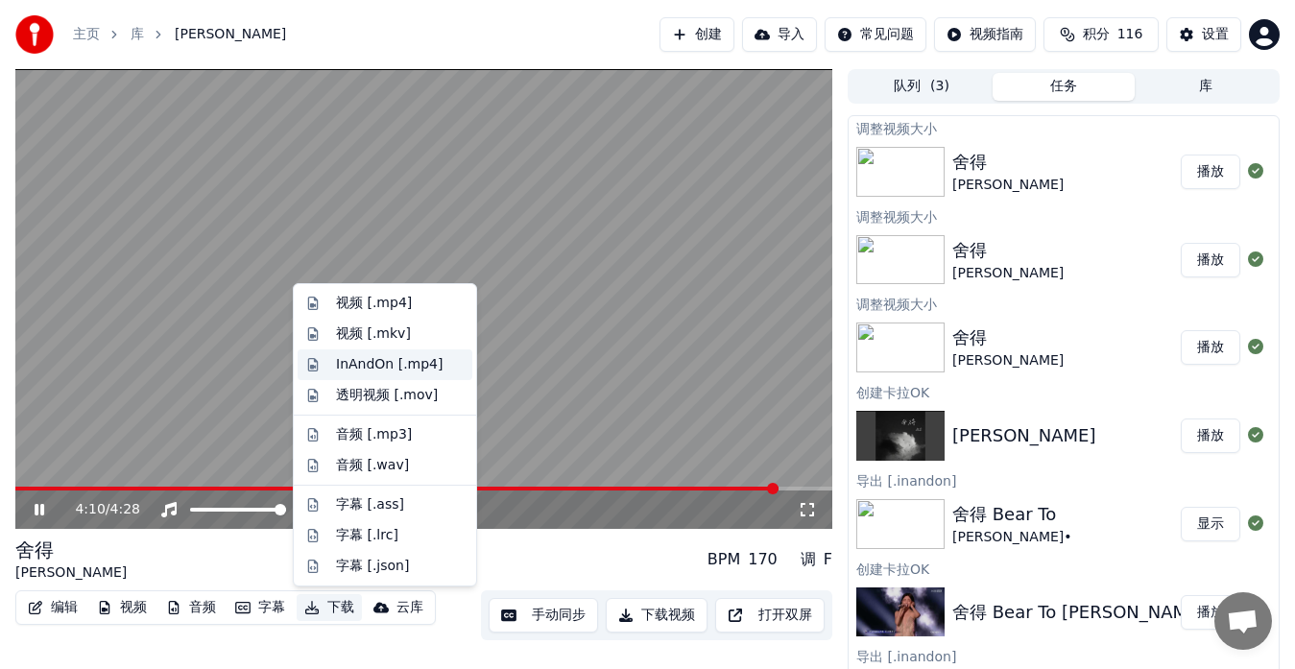
click at [369, 370] on div "InAndOn [.mp4]" at bounding box center [390, 364] width 108 height 19
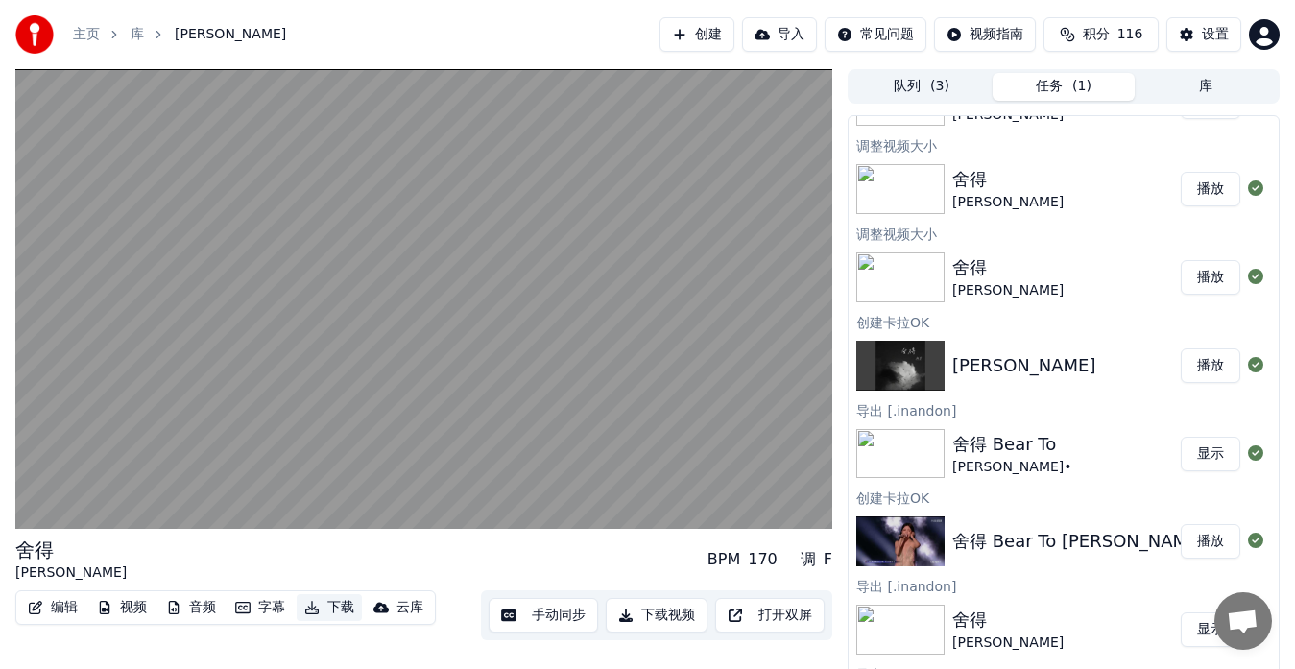
scroll to position [192, 0]
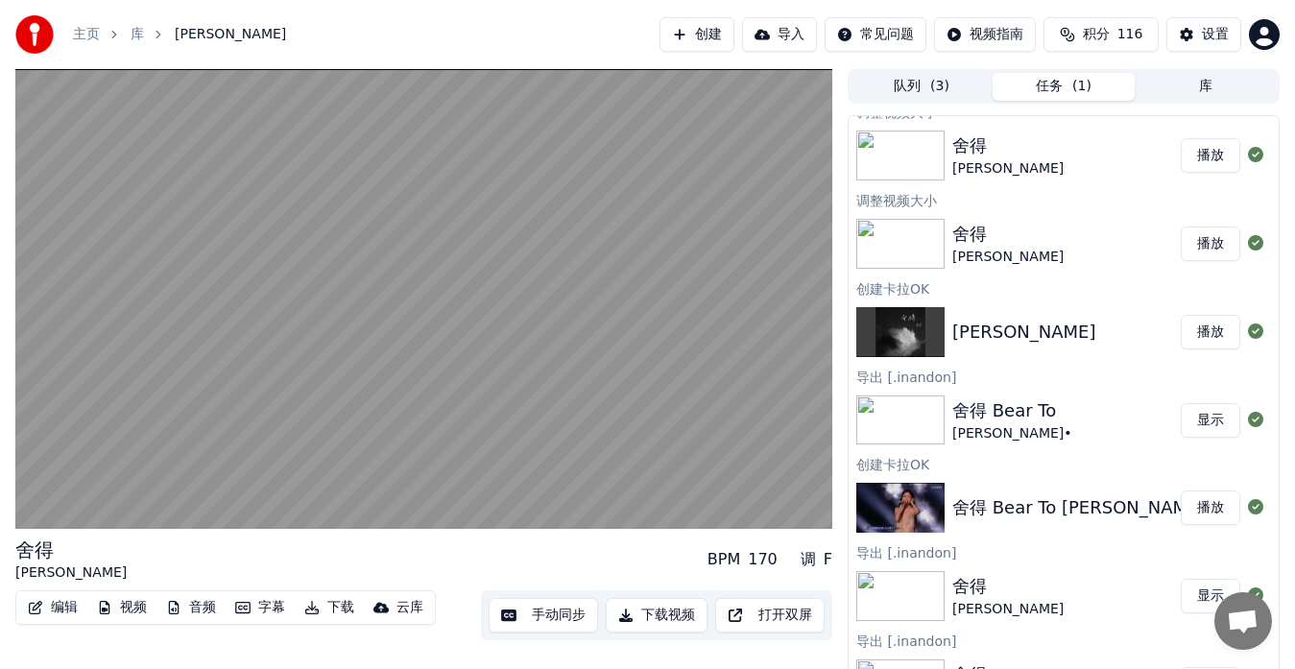
click at [1196, 511] on button "播放" at bounding box center [1211, 508] width 60 height 35
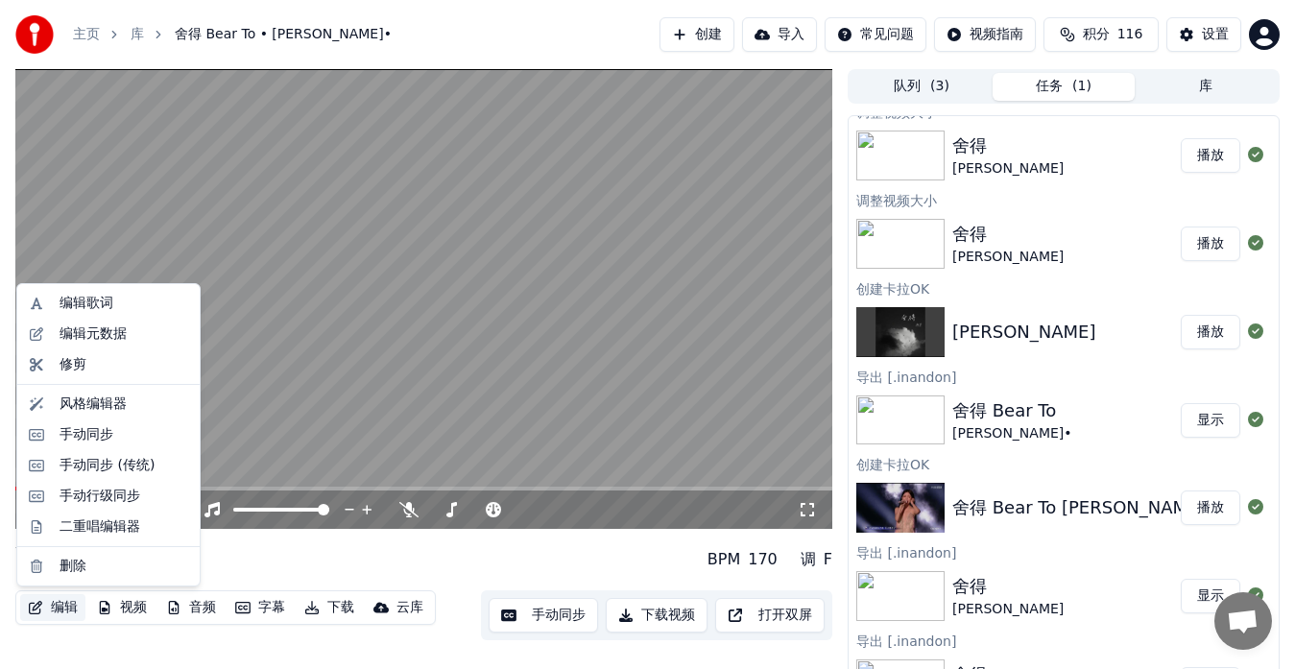
click at [54, 611] on button "编辑" at bounding box center [52, 607] width 65 height 27
click at [92, 338] on div "编辑元数据" at bounding box center [93, 333] width 67 height 19
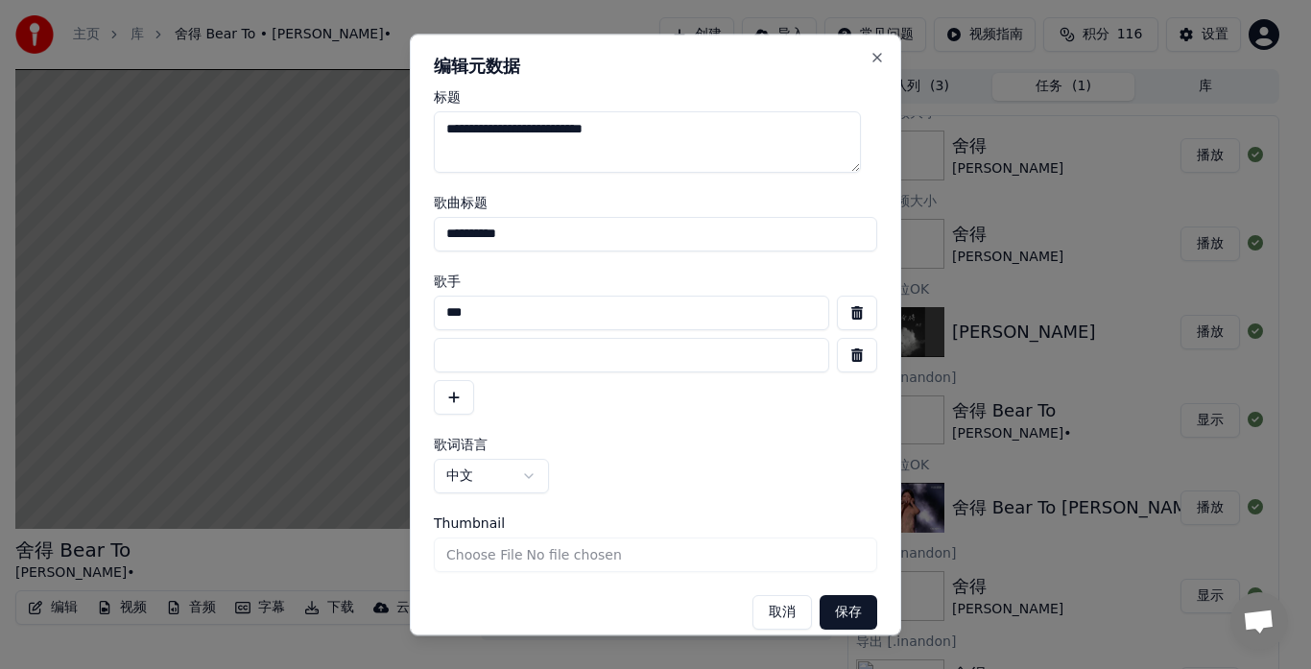
click at [517, 317] on input "***" at bounding box center [632, 313] width 396 height 35
click at [826, 619] on button "保存" at bounding box center [849, 612] width 58 height 35
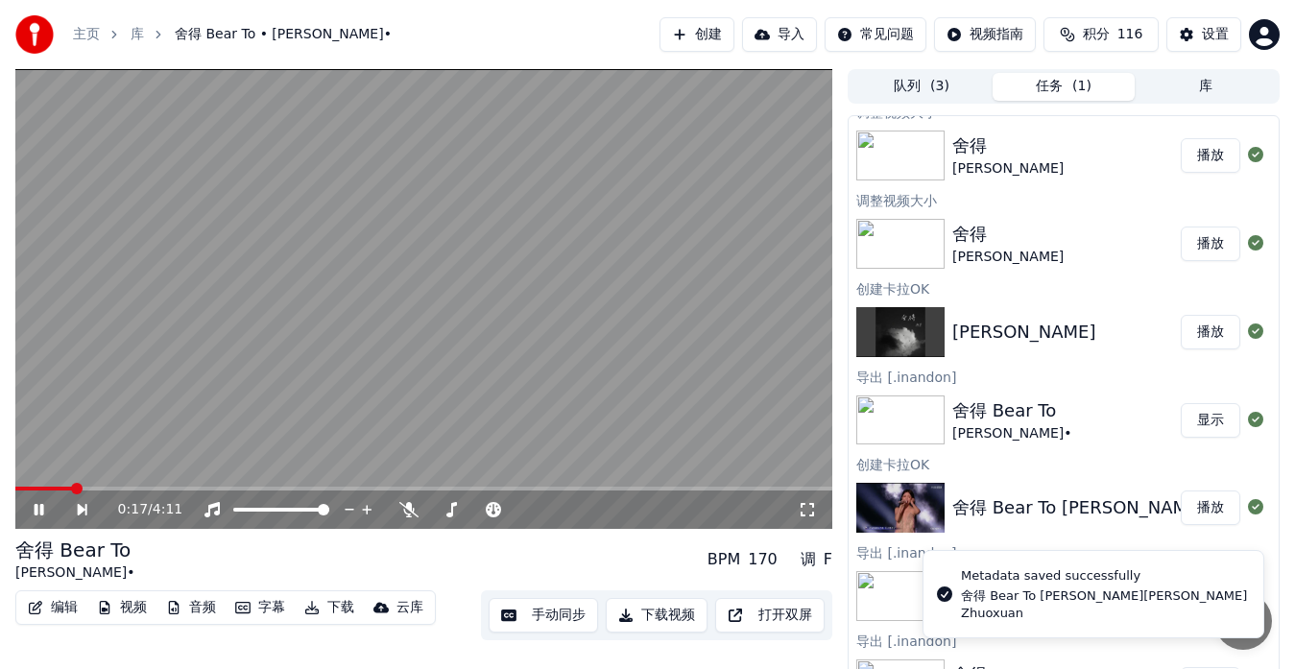
click at [36, 487] on span at bounding box center [43, 489] width 57 height 4
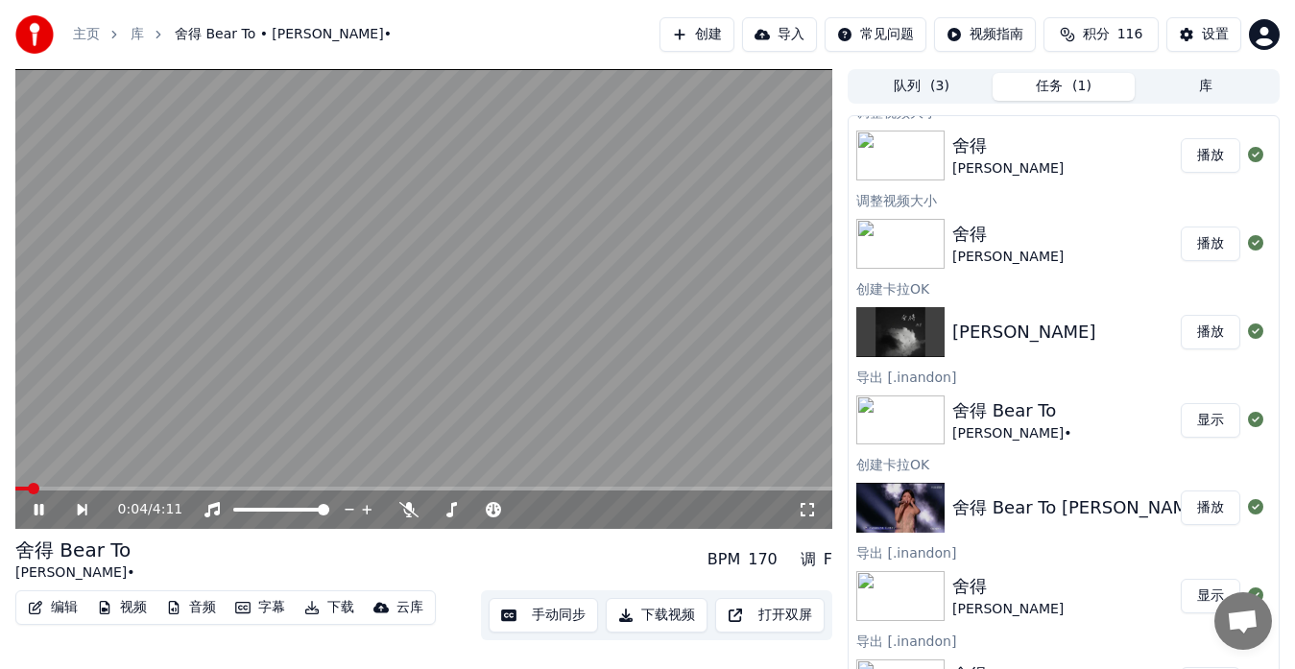
click at [29, 489] on span at bounding box center [21, 489] width 13 height 4
click at [66, 487] on span at bounding box center [423, 489] width 817 height 4
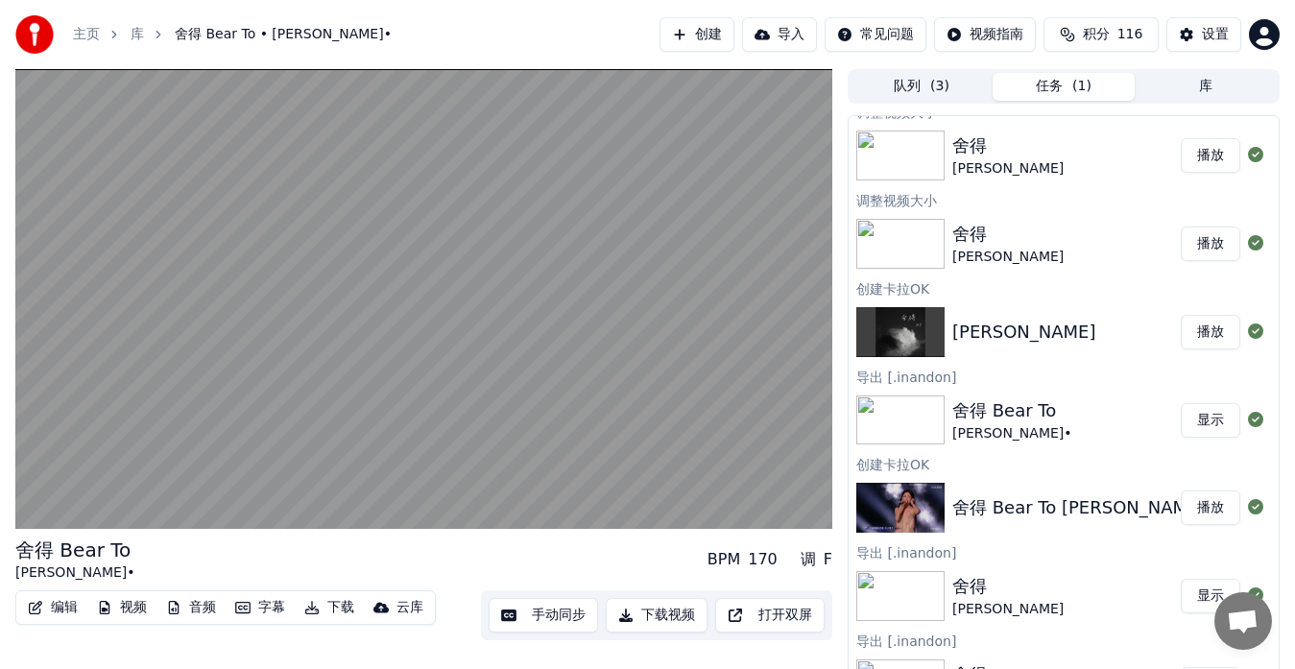
click at [539, 614] on button "手动同步" at bounding box center [543, 615] width 109 height 35
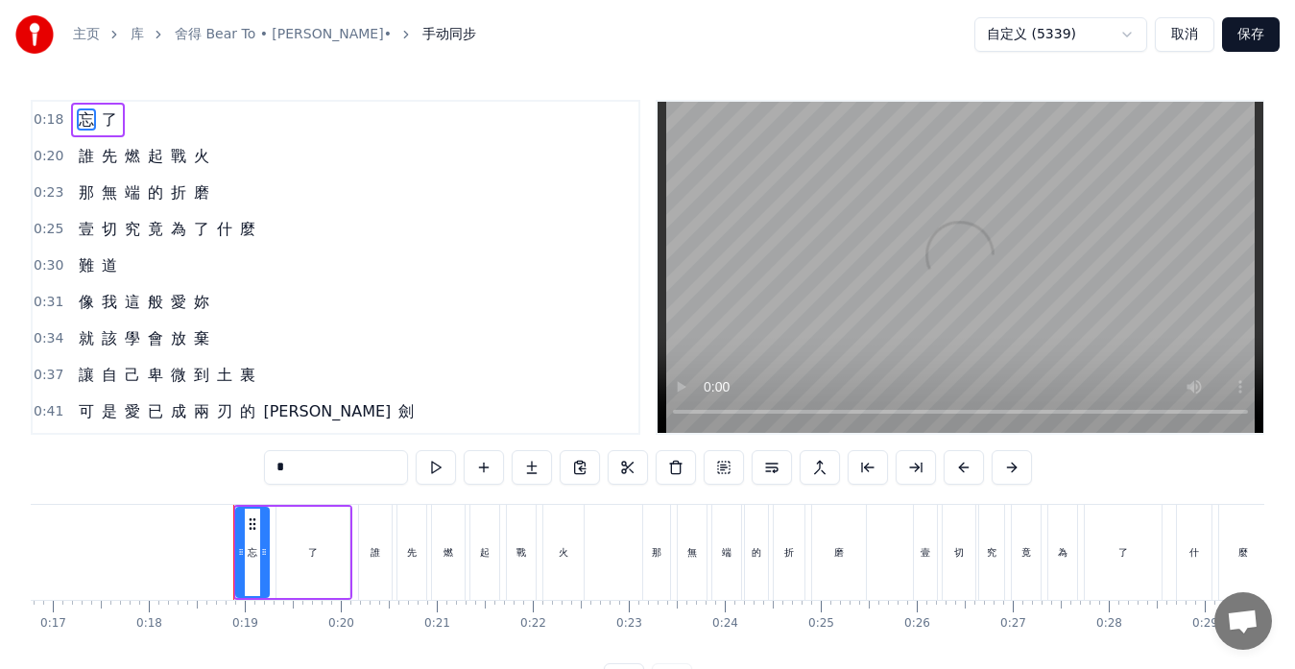
scroll to position [0, 1716]
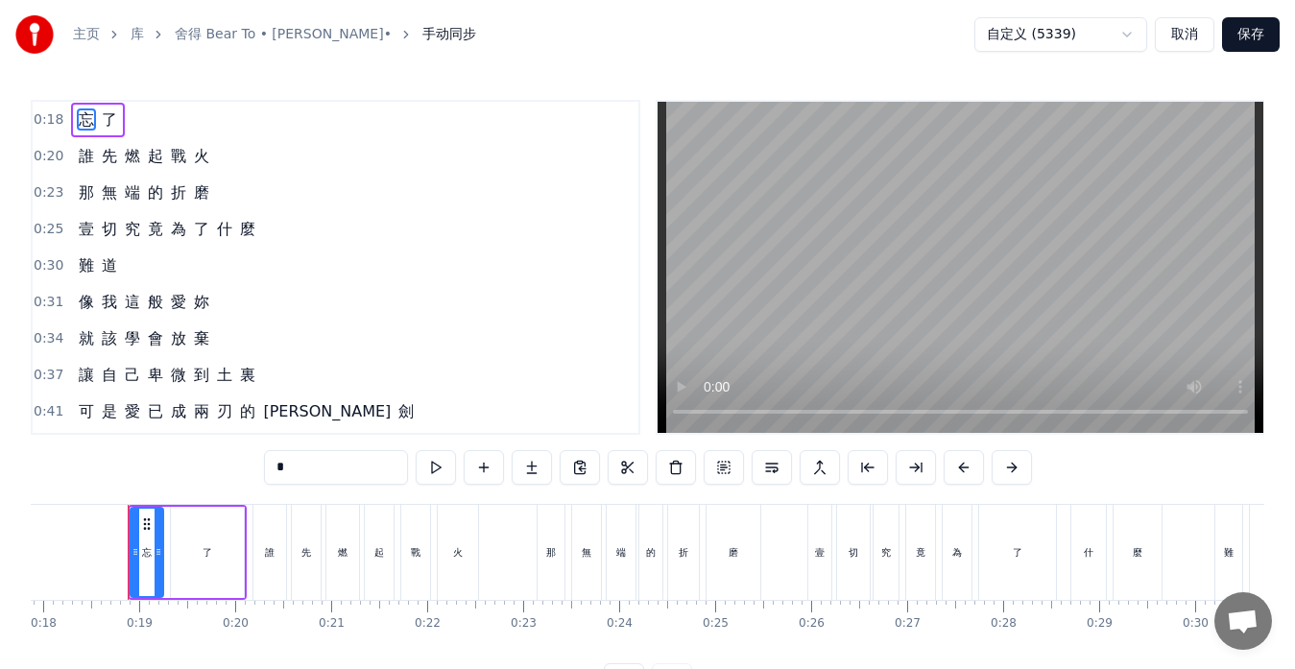
click at [81, 230] on span "壹" at bounding box center [86, 229] width 19 height 22
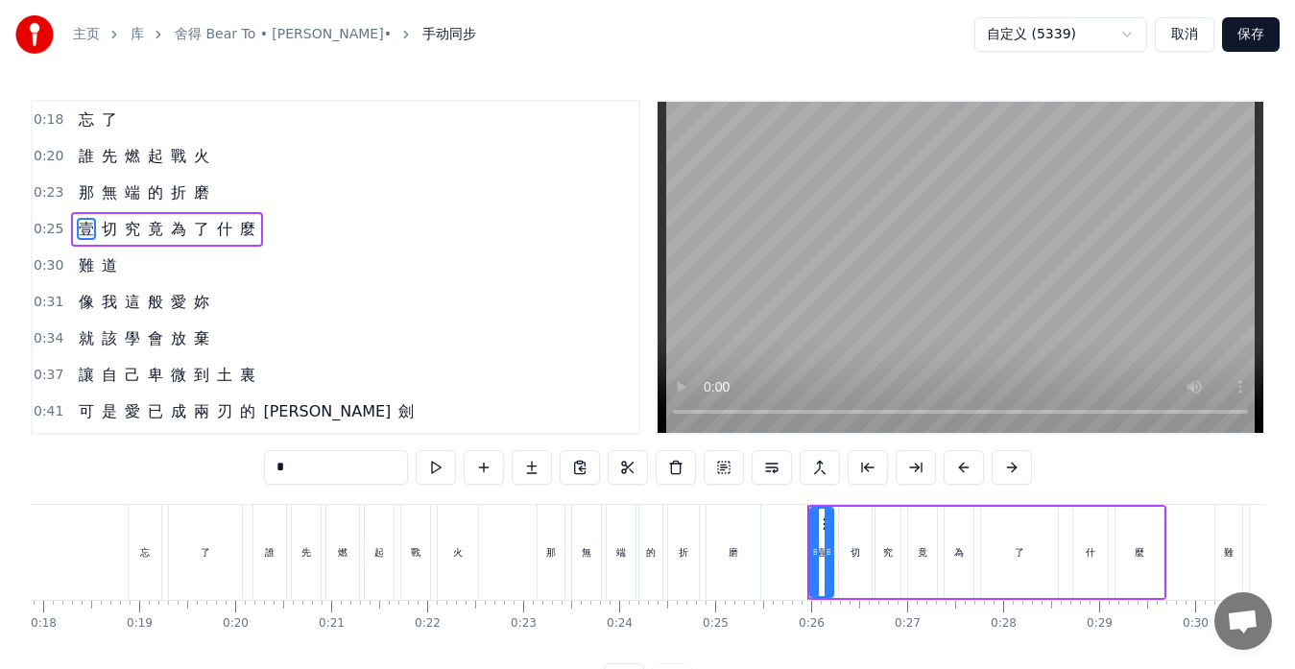
drag, startPoint x: 270, startPoint y: 469, endPoint x: 206, endPoint y: 477, distance: 63.8
click at [207, 476] on div "0:18 忘 了 0:20 誰 先 燃 起 戰 火 0:23 那 無 端 的 折 磨 0:25 壹 切 究 竟 為 了 什 麼 0:30 難 道 0:31 像…" at bounding box center [648, 399] width 1234 height 598
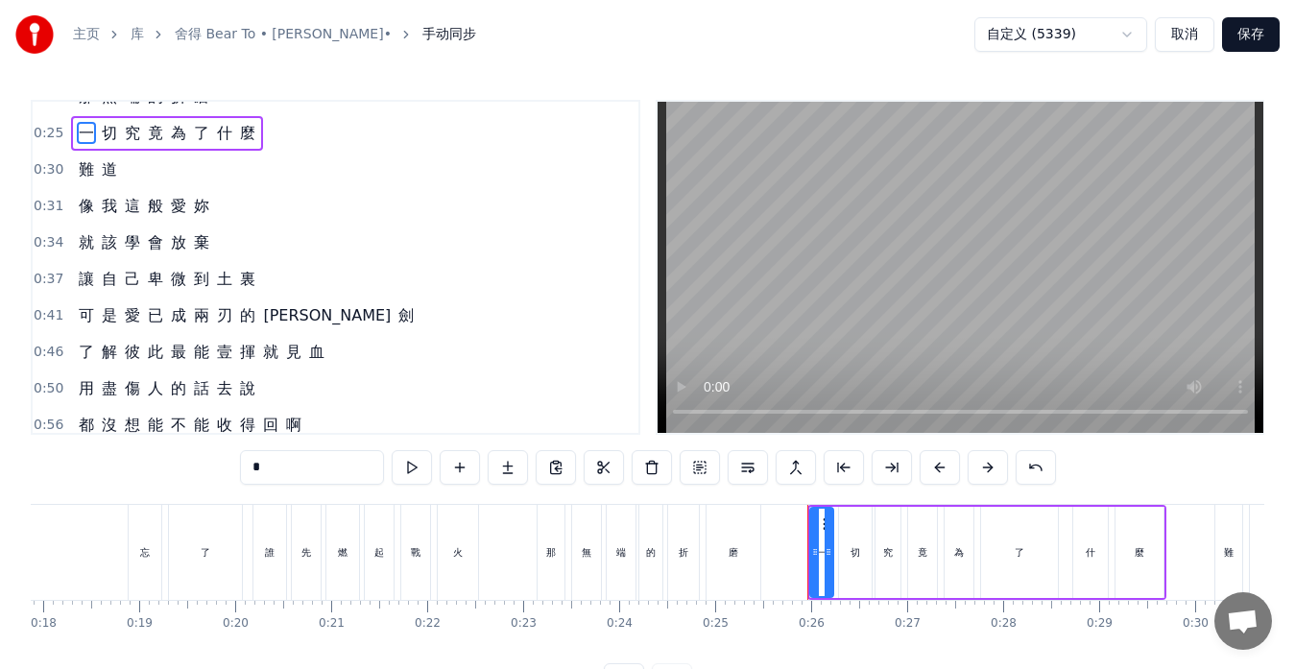
click at [225, 354] on span "壹" at bounding box center [224, 352] width 19 height 22
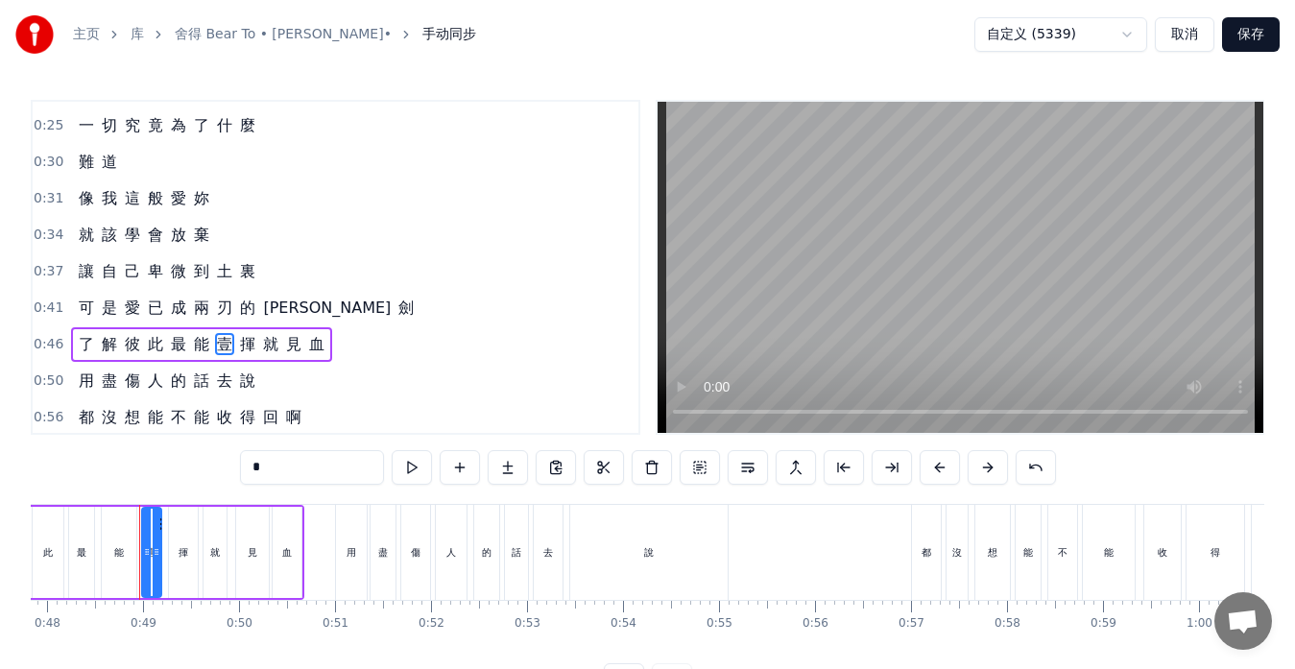
scroll to position [0, 4603]
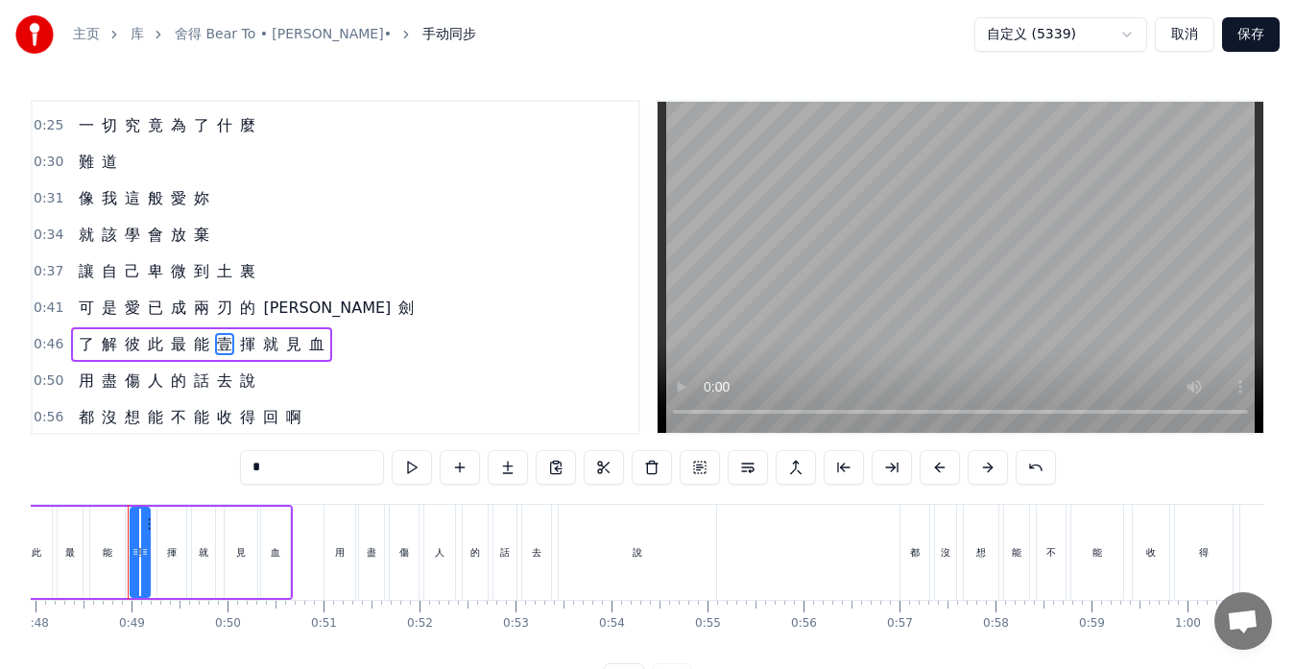
drag, startPoint x: 271, startPoint y: 467, endPoint x: 204, endPoint y: 472, distance: 66.5
click at [204, 472] on div "0:18 忘 了 0:20 誰 先 燃 起 戰 火 0:23 那 無 端 的 折 磨 0:25 一 切 究 竟 為 了 什 麼 0:30 難 道 0:31 像…" at bounding box center [648, 399] width 1234 height 598
type input "*"
click at [477, 313] on div "0:41 可 是 愛 已 成 兩 刃 的 利 劍" at bounding box center [336, 308] width 606 height 36
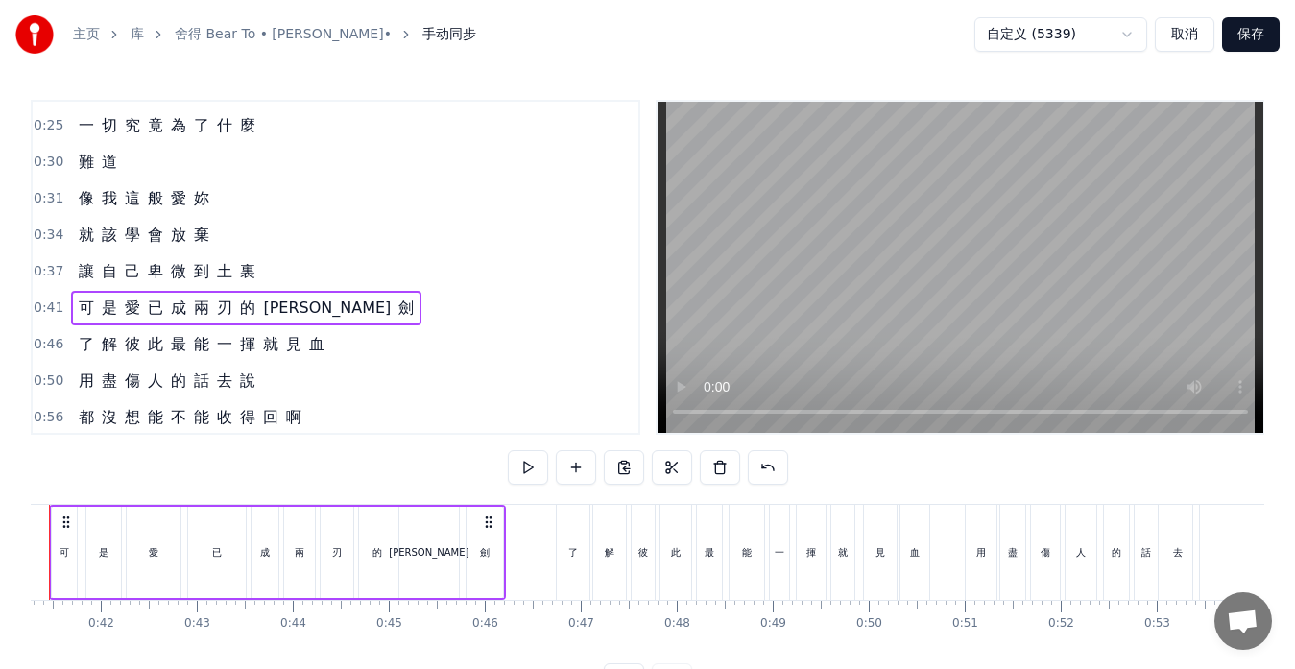
scroll to position [0, 3883]
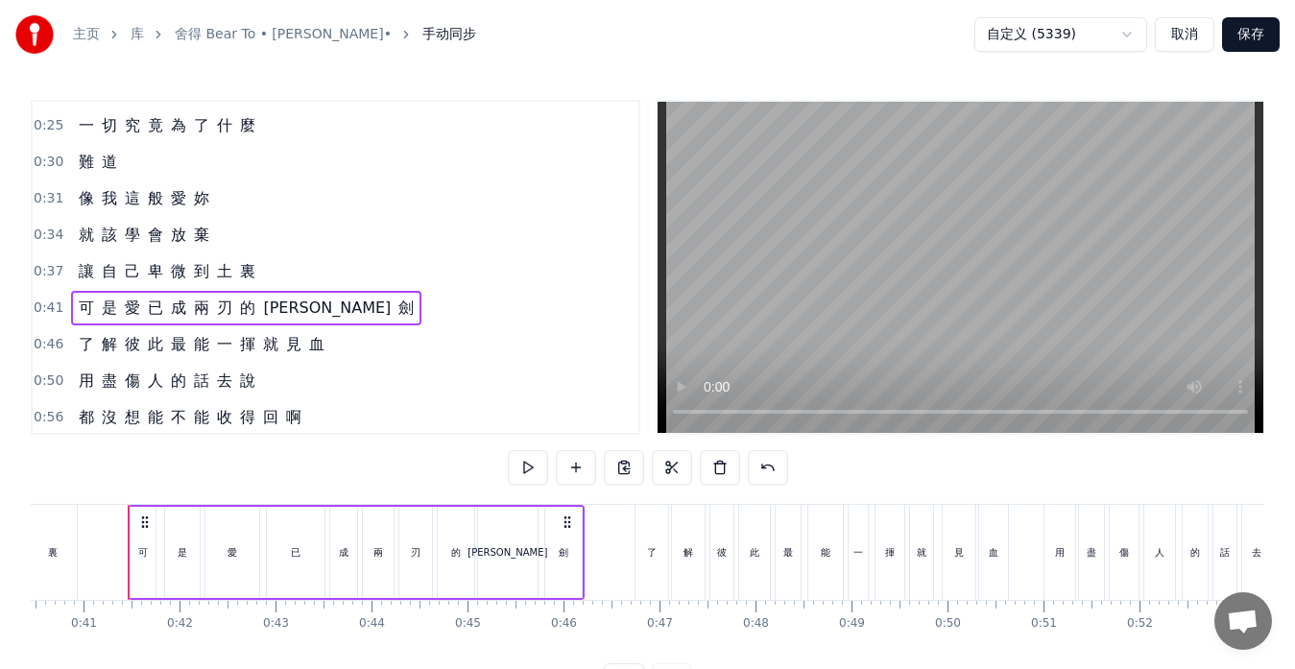
click at [1259, 28] on button "保存" at bounding box center [1251, 34] width 58 height 35
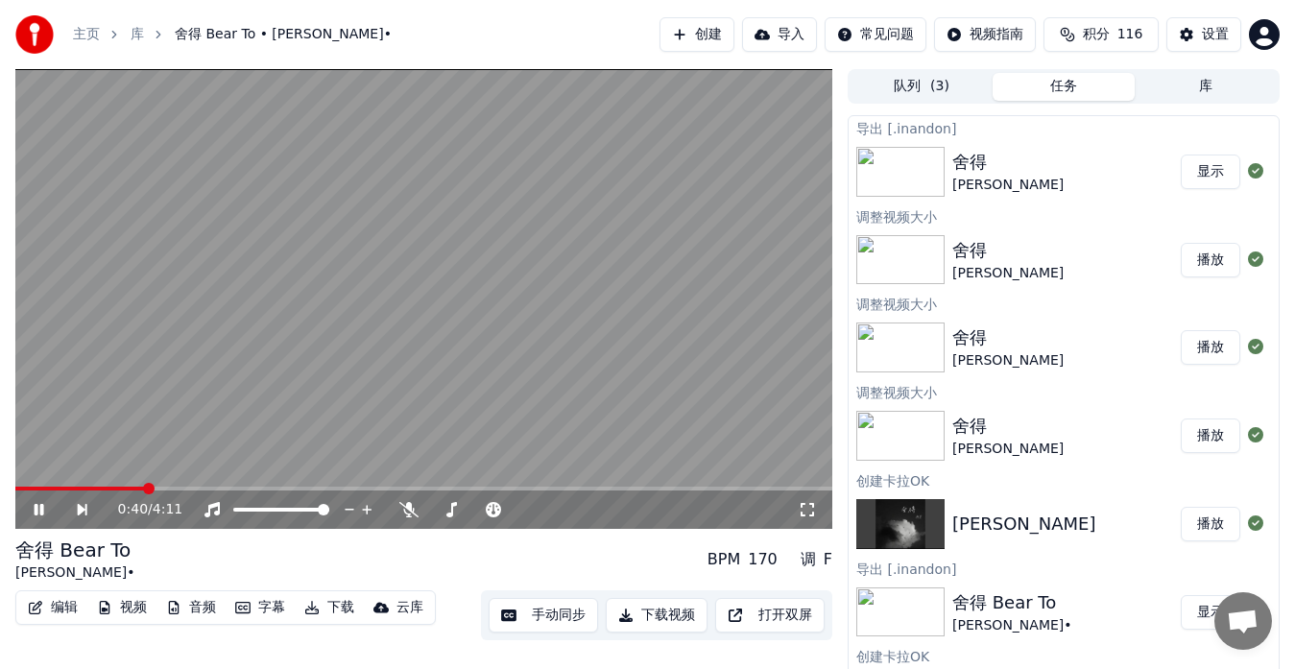
click at [145, 487] on span at bounding box center [423, 489] width 817 height 4
click at [113, 490] on span at bounding box center [87, 489] width 145 height 4
click at [328, 489] on span at bounding box center [423, 489] width 817 height 4
click at [450, 489] on span at bounding box center [423, 489] width 817 height 4
click at [470, 488] on span at bounding box center [423, 489] width 817 height 4
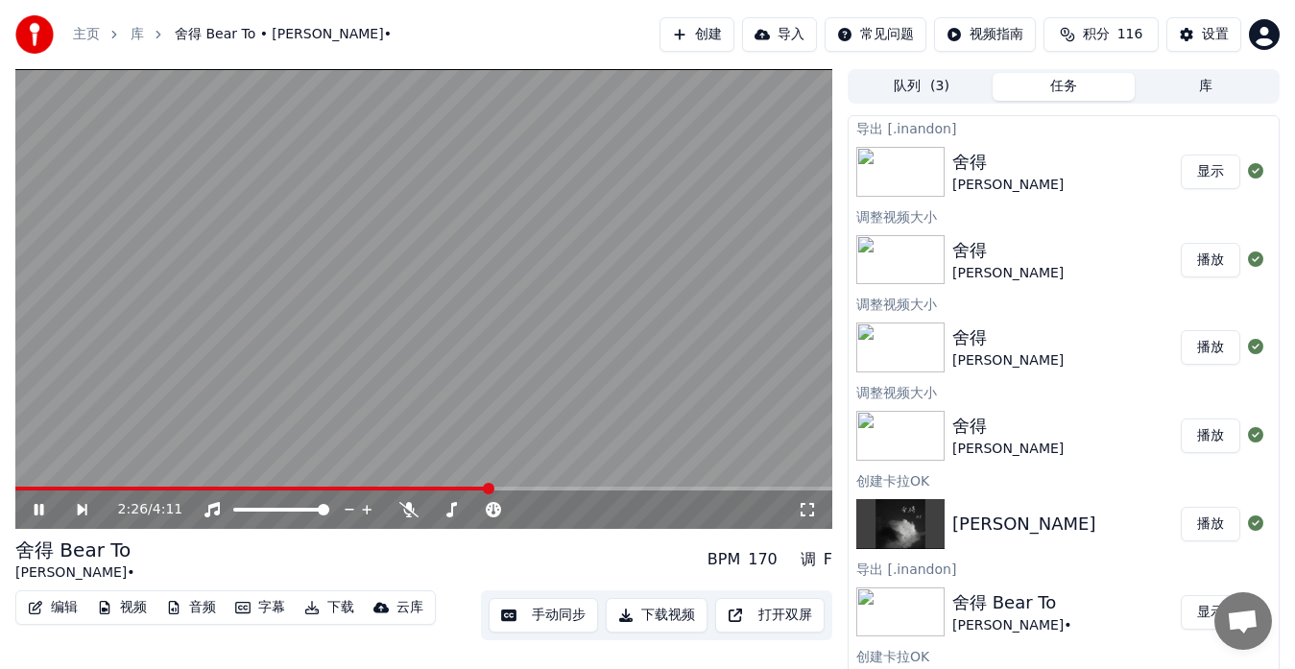
click at [489, 487] on span at bounding box center [423, 489] width 817 height 4
click at [508, 490] on span at bounding box center [423, 489] width 817 height 4
click at [606, 487] on span at bounding box center [423, 489] width 817 height 4
click at [634, 490] on span at bounding box center [423, 489] width 817 height 4
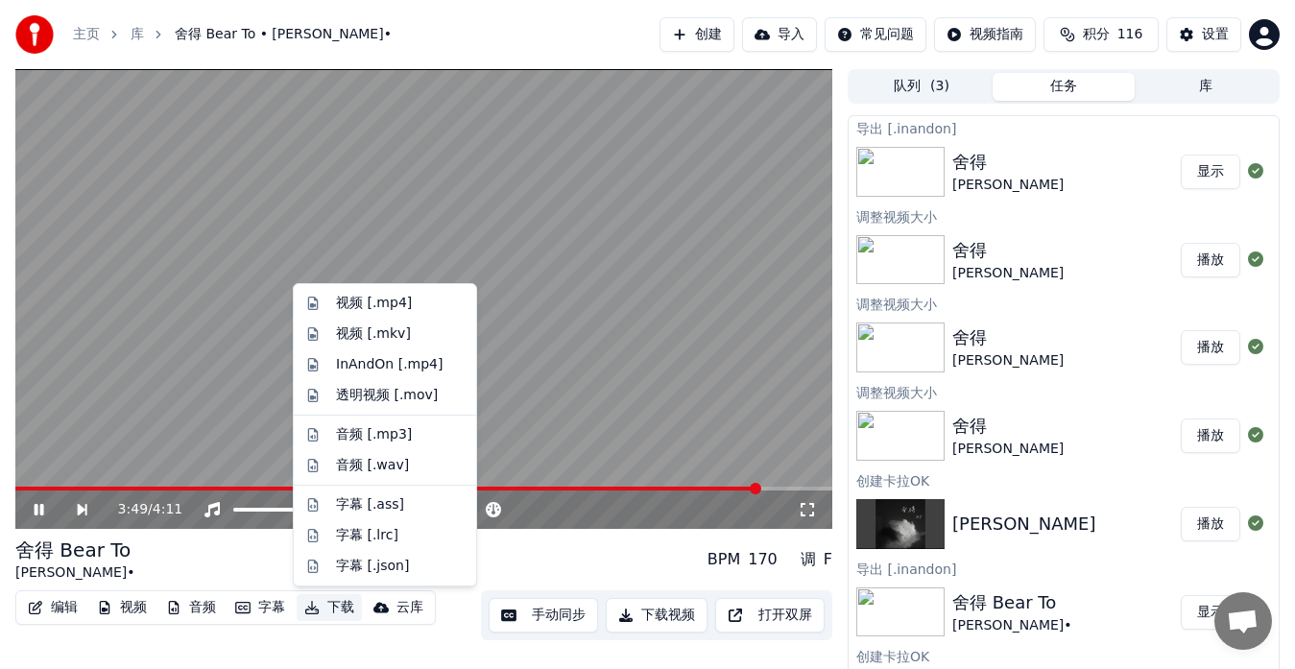
click at [335, 611] on button "下载" at bounding box center [329, 607] width 65 height 27
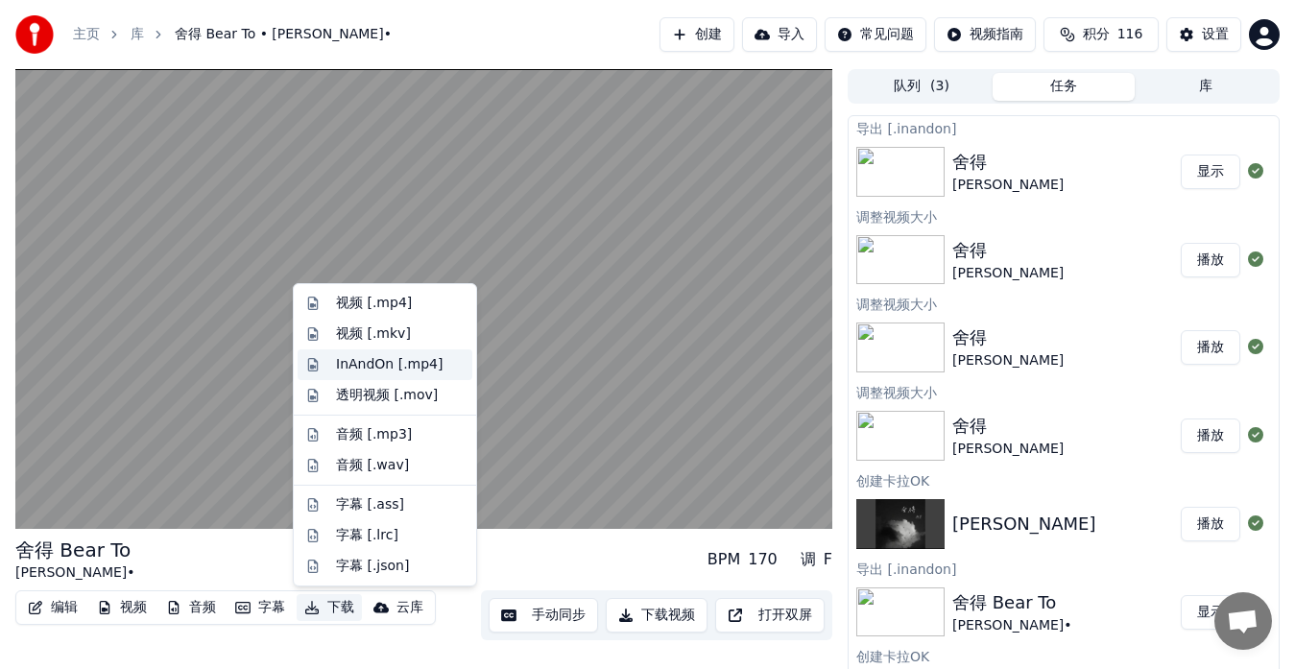
click at [360, 370] on div "InAndOn [.mp4]" at bounding box center [390, 364] width 108 height 19
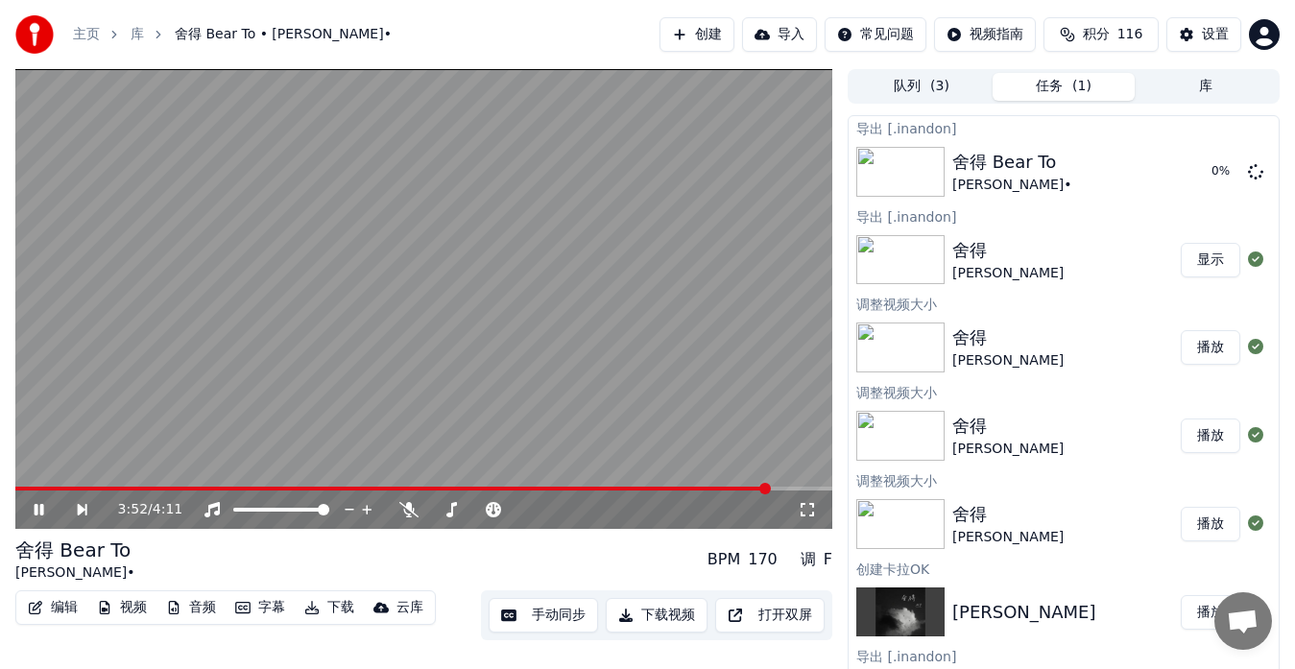
click at [1188, 257] on button "显示" at bounding box center [1211, 260] width 60 height 35
click at [433, 456] on video at bounding box center [423, 299] width 817 height 460
click at [1192, 175] on button "显示" at bounding box center [1211, 172] width 60 height 35
